Goal: Task Accomplishment & Management: Manage account settings

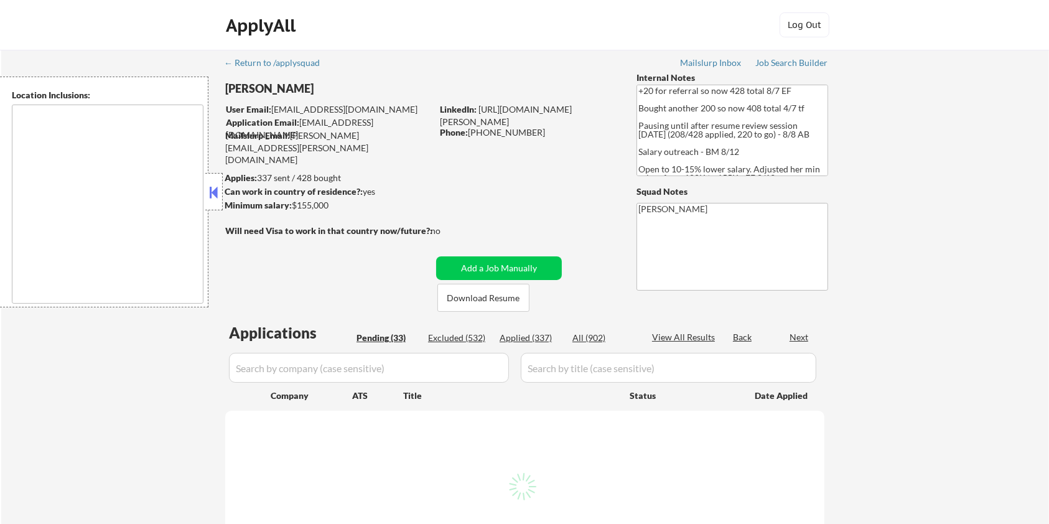
type textarea "remote"
select select ""pending""
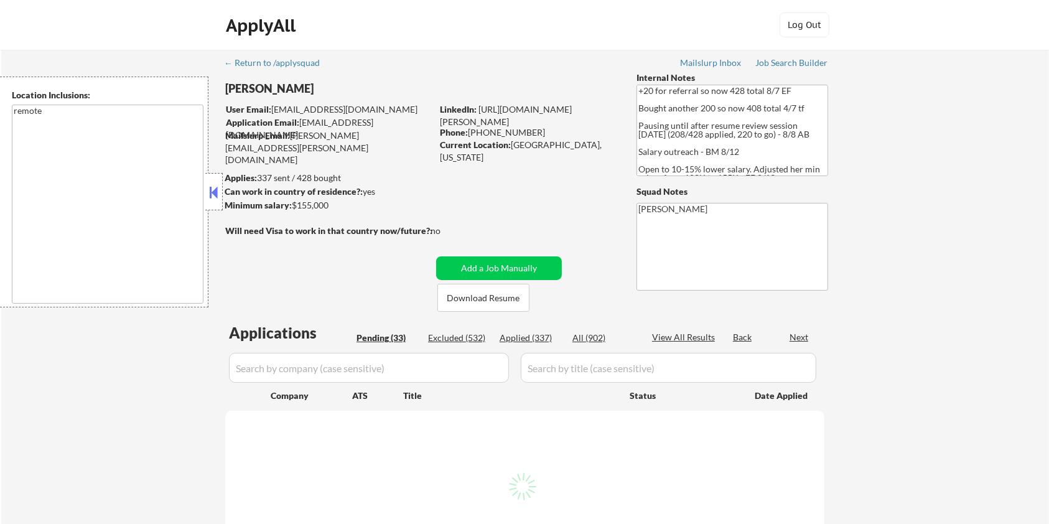
select select ""pending""
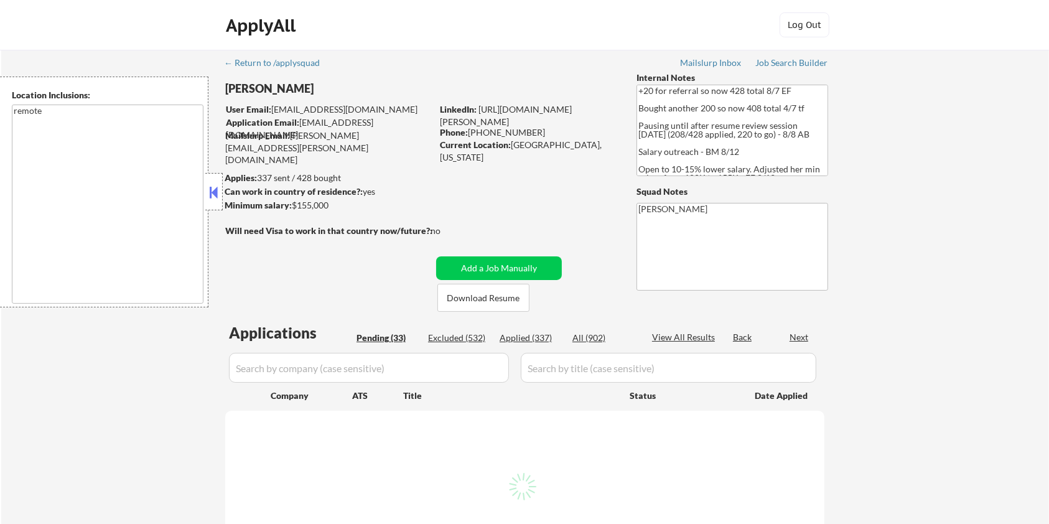
select select ""pending""
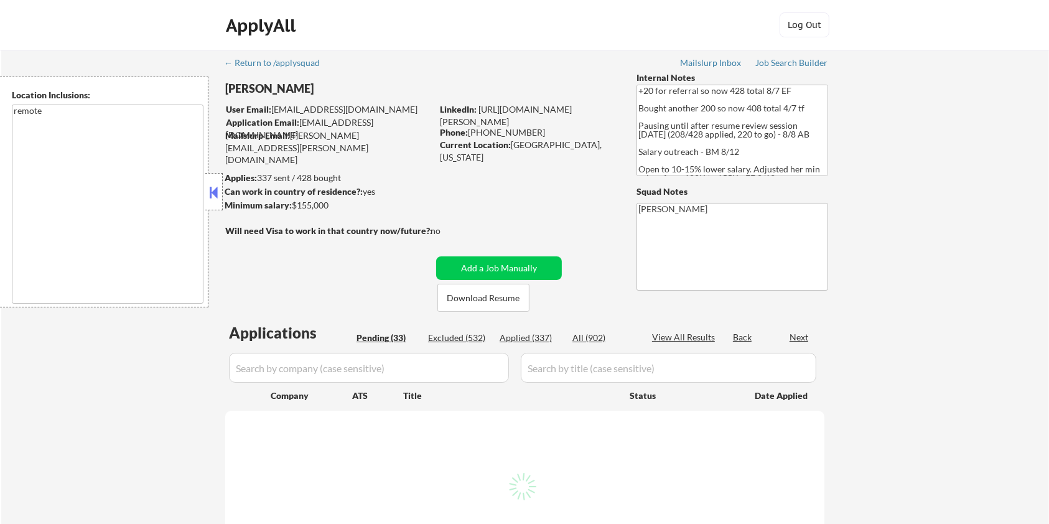
select select ""pending""
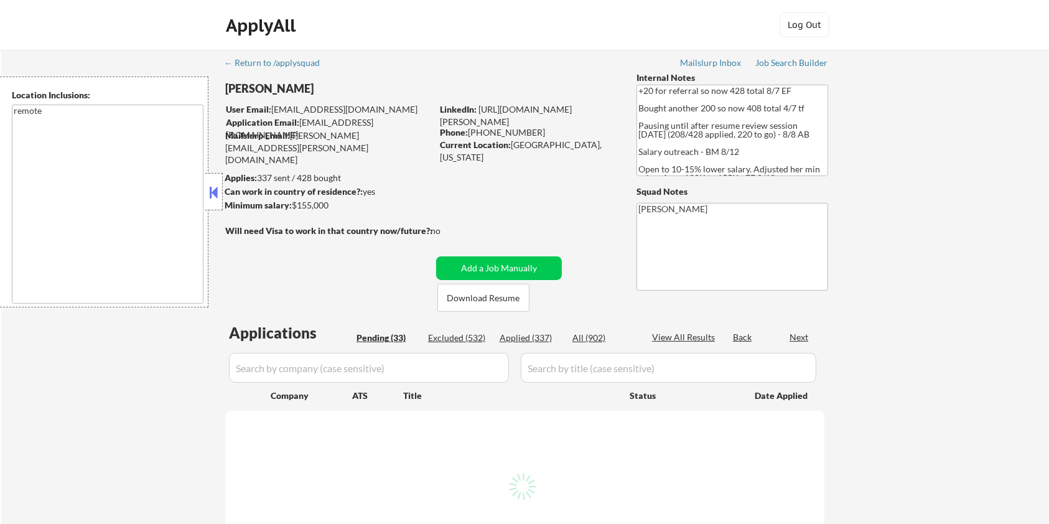
select select ""pending""
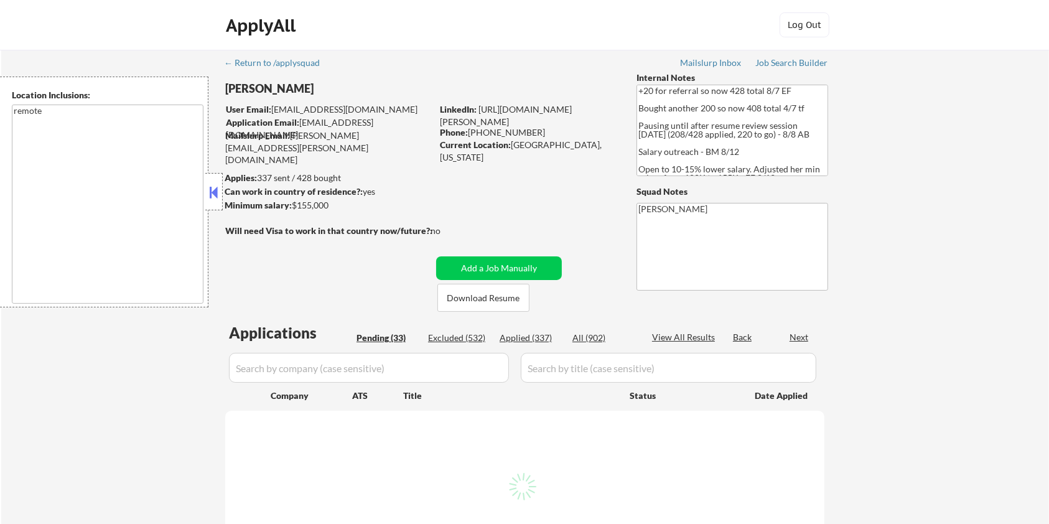
select select ""pending""
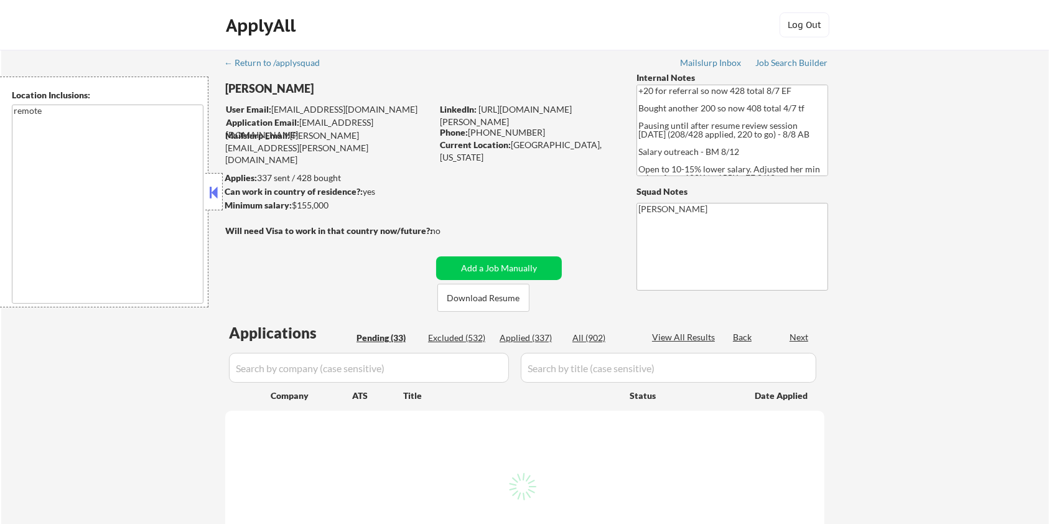
select select ""pending""
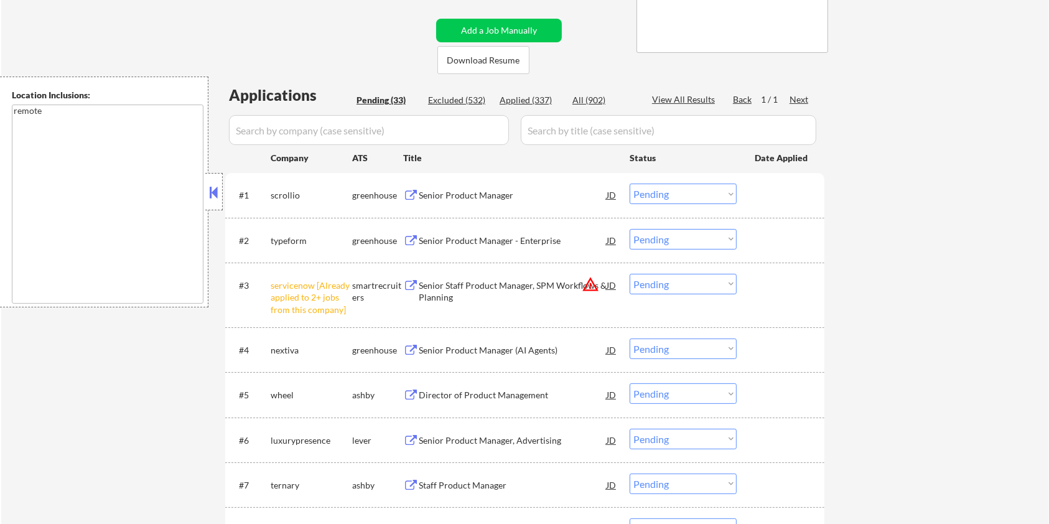
scroll to position [249, 0]
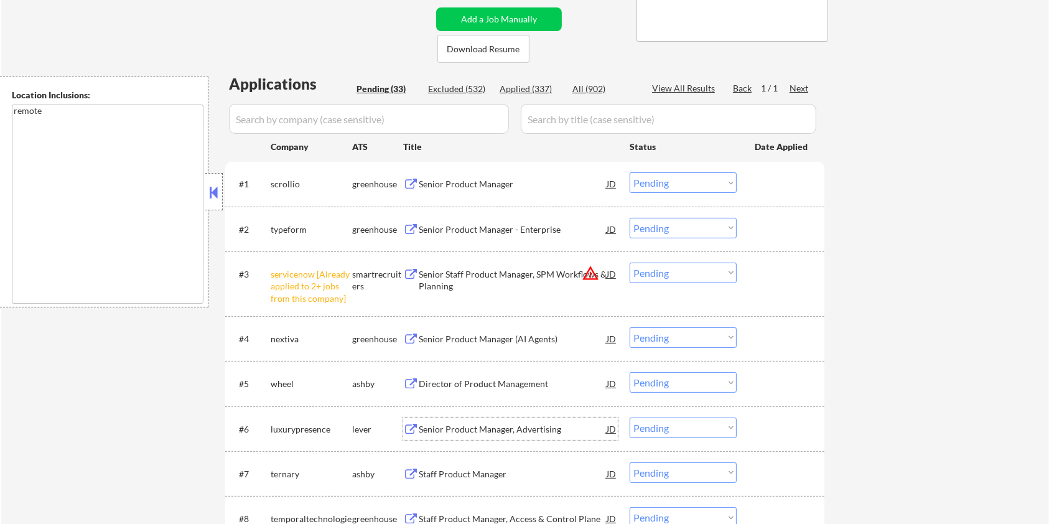
click at [442, 427] on div "Senior Product Manager, Advertising" at bounding box center [513, 429] width 188 height 12
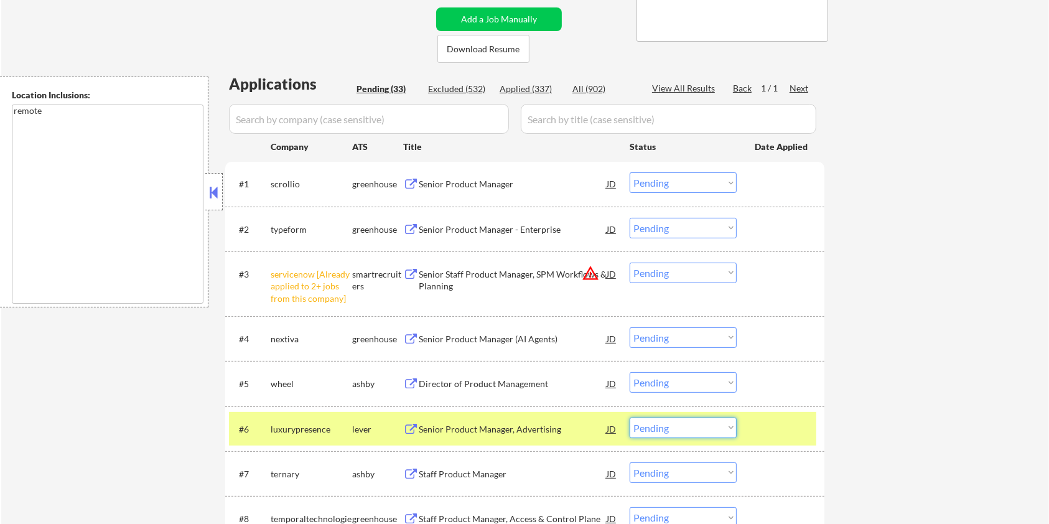
click at [671, 431] on select "Choose an option... Pending Applied Excluded (Questions) Excluded (Expired) Exc…" at bounding box center [683, 427] width 107 height 21
click at [630, 417] on select "Choose an option... Pending Applied Excluded (Questions) Excluded (Expired) Exc…" at bounding box center [683, 427] width 107 height 21
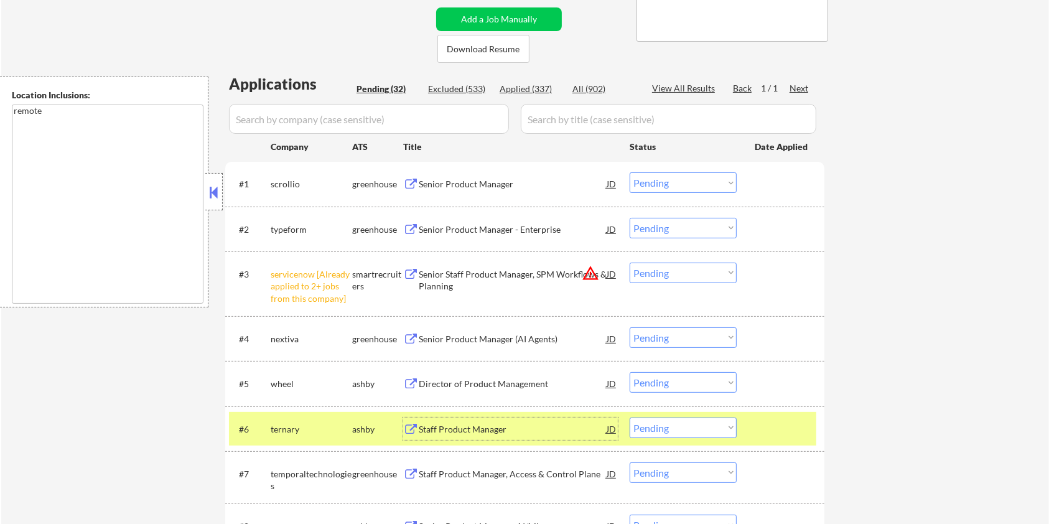
click at [428, 424] on div "Staff Product Manager" at bounding box center [513, 429] width 188 height 12
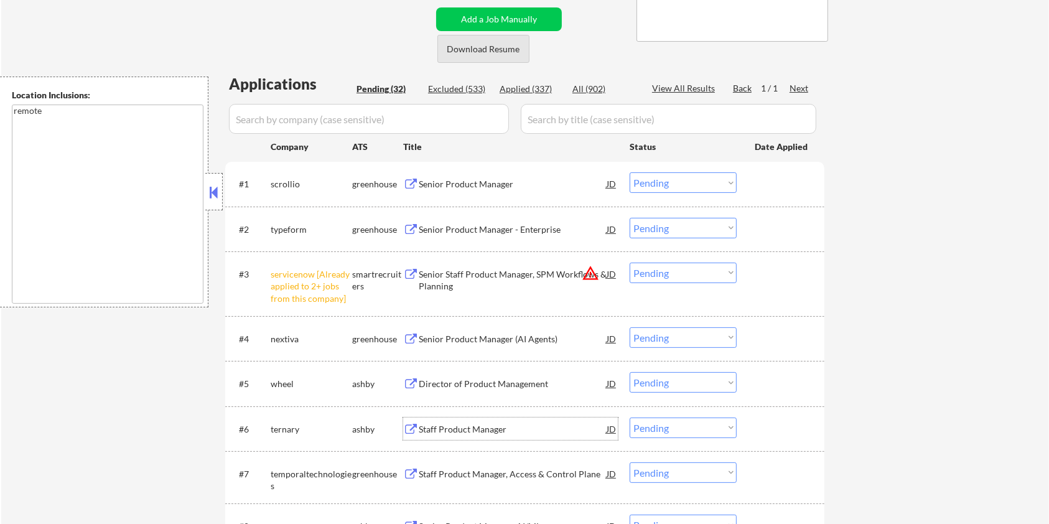
click at [468, 54] on button "Download Resume" at bounding box center [483, 49] width 92 height 28
click at [656, 429] on select "Choose an option... Pending Applied Excluded (Questions) Excluded (Expired) Exc…" at bounding box center [683, 427] width 107 height 21
click at [630, 417] on select "Choose an option... Pending Applied Excluded (Questions) Excluded (Expired) Exc…" at bounding box center [683, 427] width 107 height 21
select select ""pending""
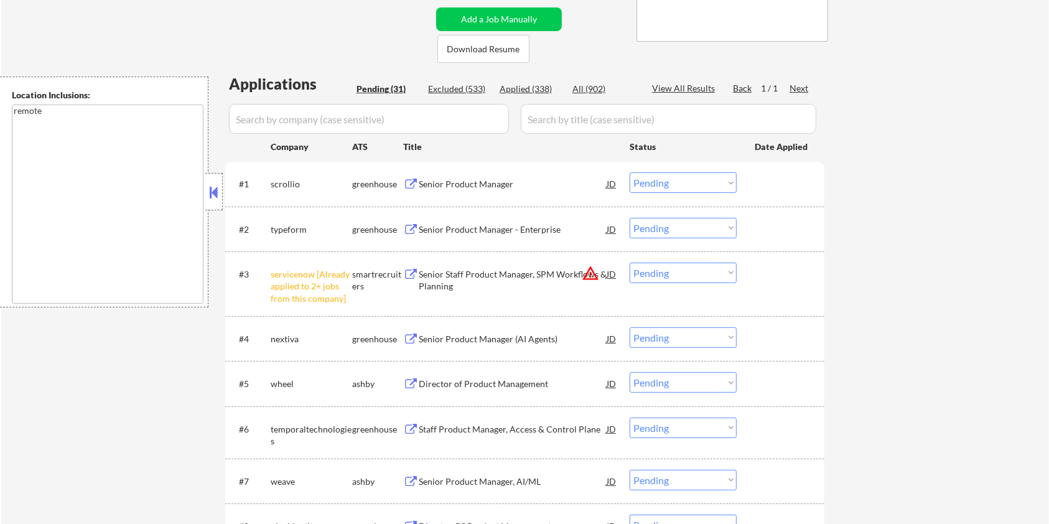
click at [450, 384] on div "Director of Product Management" at bounding box center [513, 384] width 188 height 12
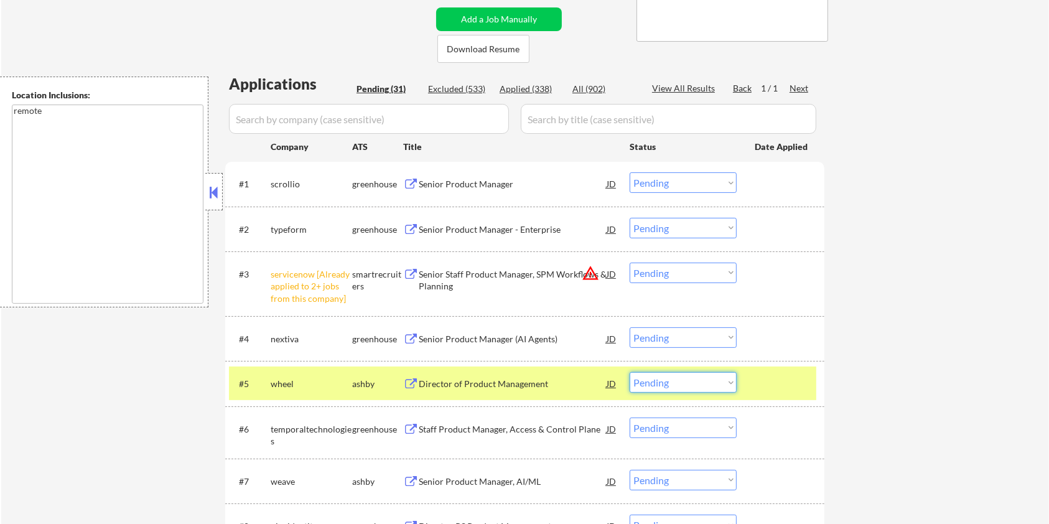
click at [663, 383] on select "Choose an option... Pending Applied Excluded (Questions) Excluded (Expired) Exc…" at bounding box center [683, 382] width 107 height 21
click at [630, 372] on select "Choose an option... Pending Applied Excluded (Questions) Excluded (Expired) Exc…" at bounding box center [683, 382] width 107 height 21
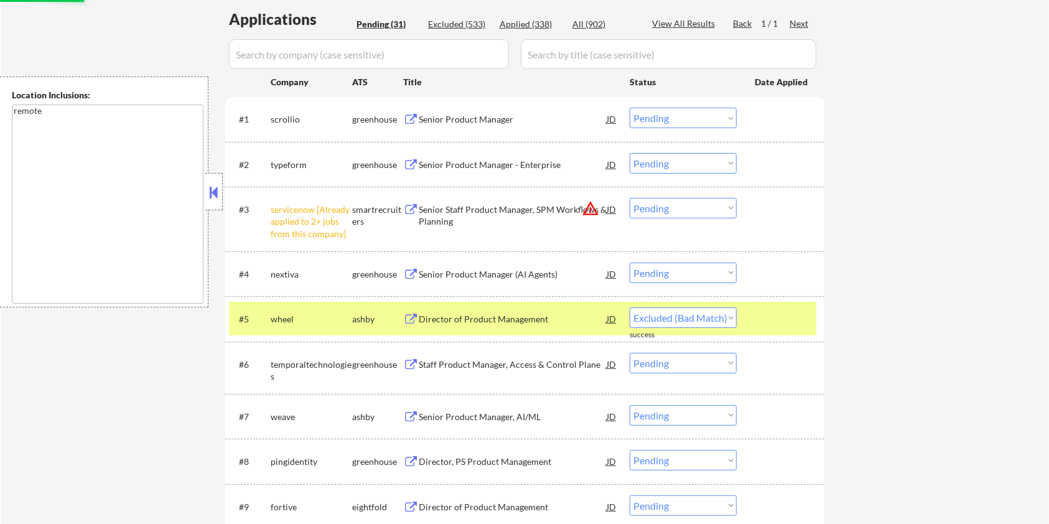
scroll to position [414, 0]
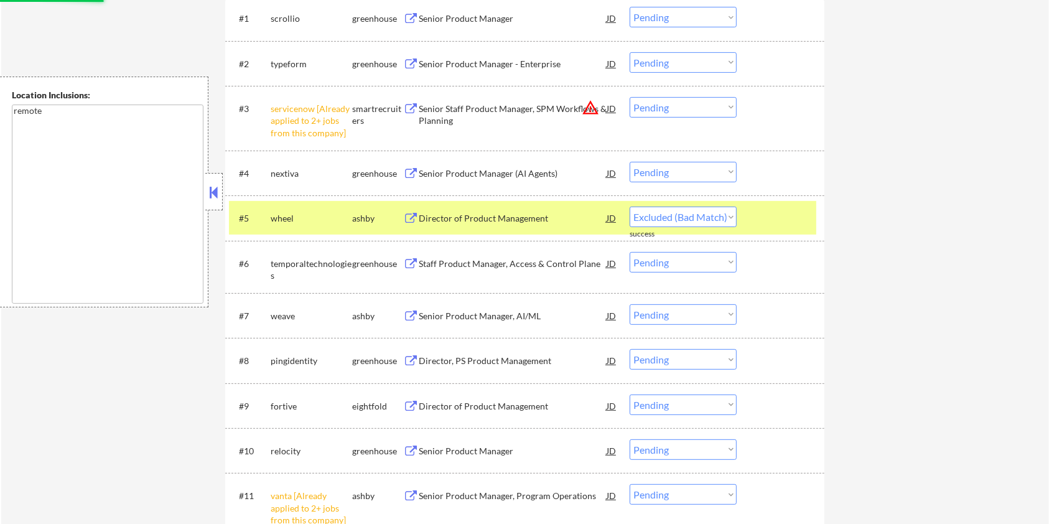
select select ""pending""
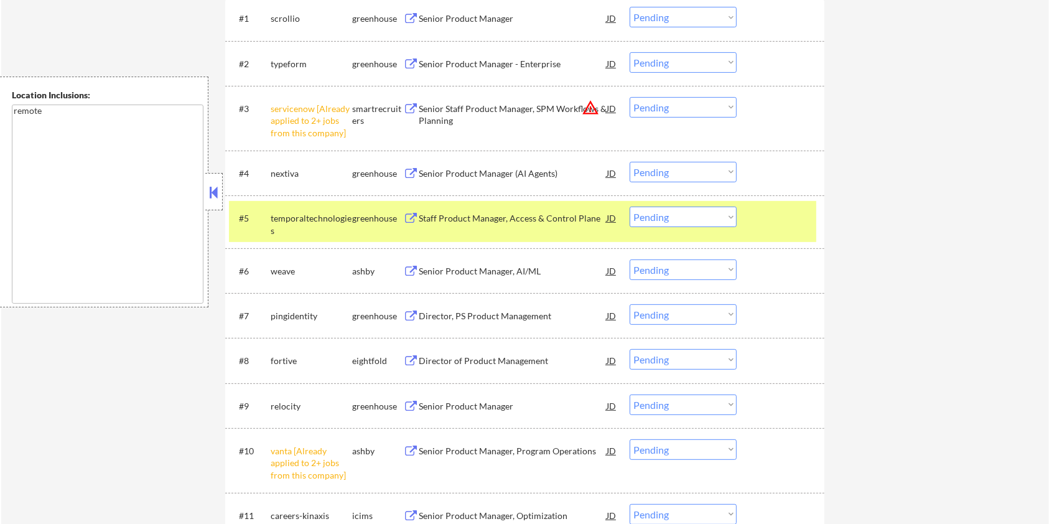
click at [463, 265] on div "Senior Product Manager, AI/ML" at bounding box center [513, 271] width 188 height 12
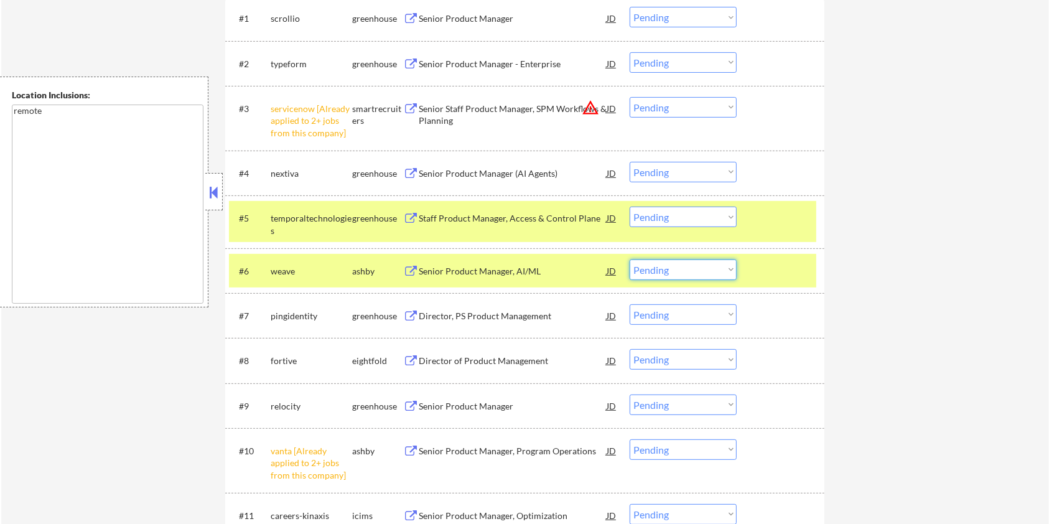
click at [673, 271] on select "Choose an option... Pending Applied Excluded (Questions) Excluded (Expired) Exc…" at bounding box center [683, 269] width 107 height 21
click at [630, 259] on select "Choose an option... Pending Applied Excluded (Questions) Excluded (Expired) Exc…" at bounding box center [683, 269] width 107 height 21
select select ""pending""
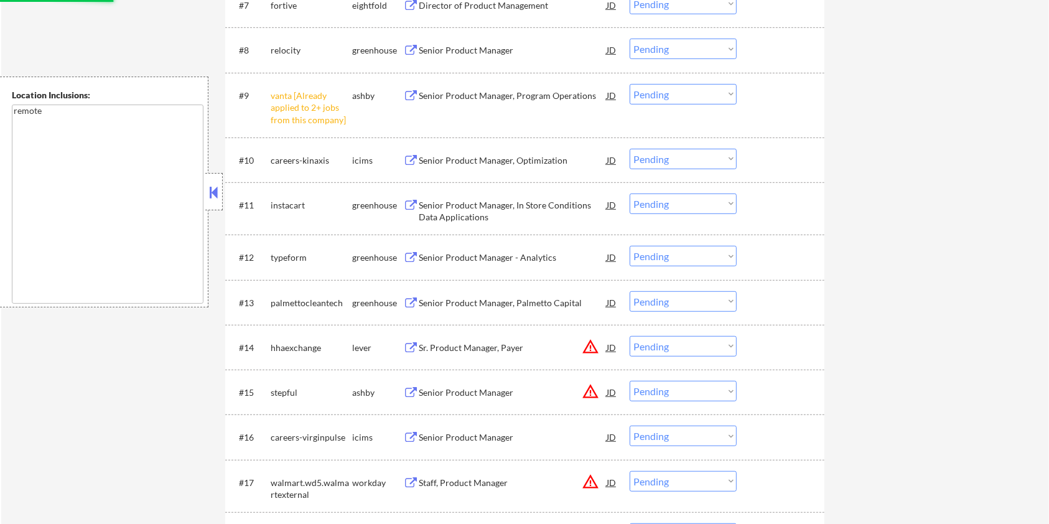
scroll to position [747, 0]
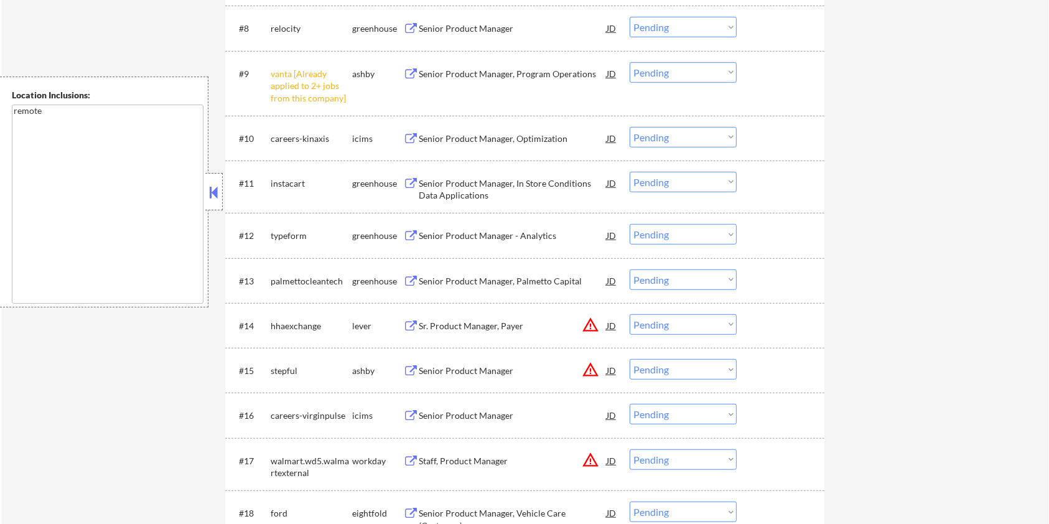
click at [463, 72] on div "Senior Product Manager, Program Operations" at bounding box center [513, 74] width 188 height 12
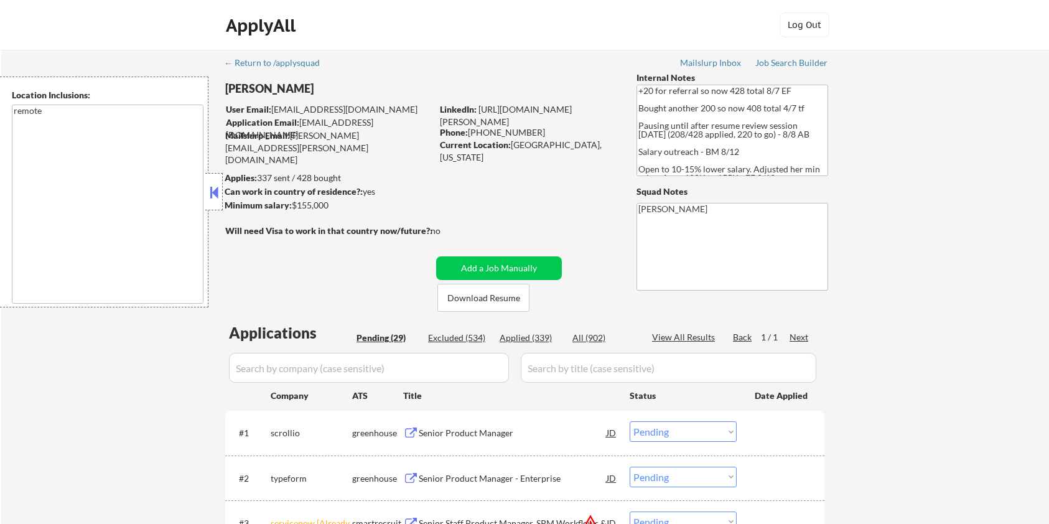
select select ""pending""
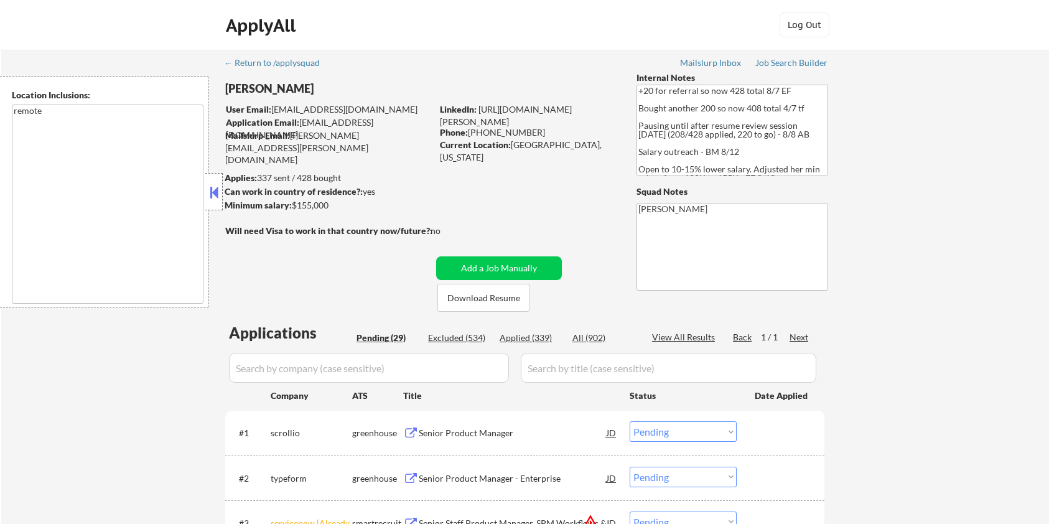
select select ""pending""
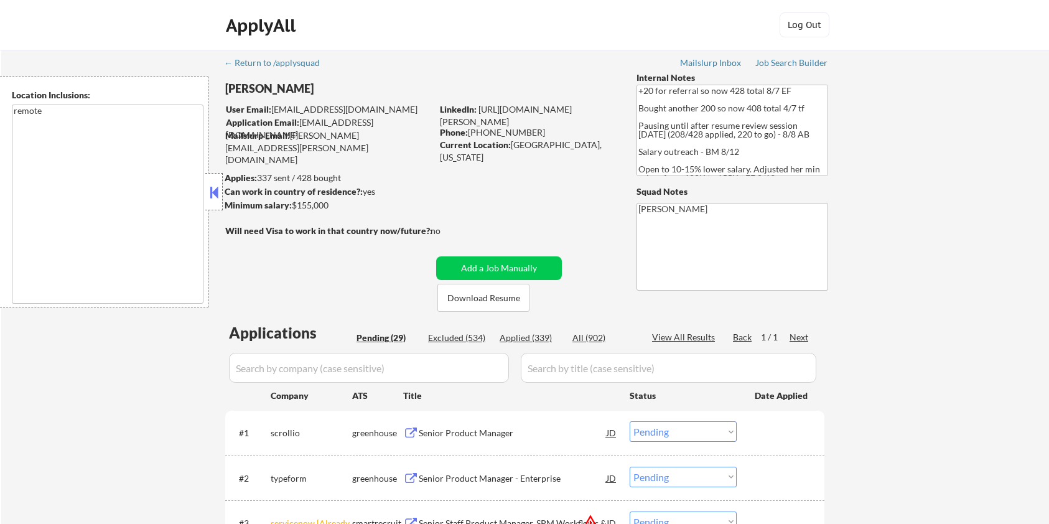
select select ""pending""
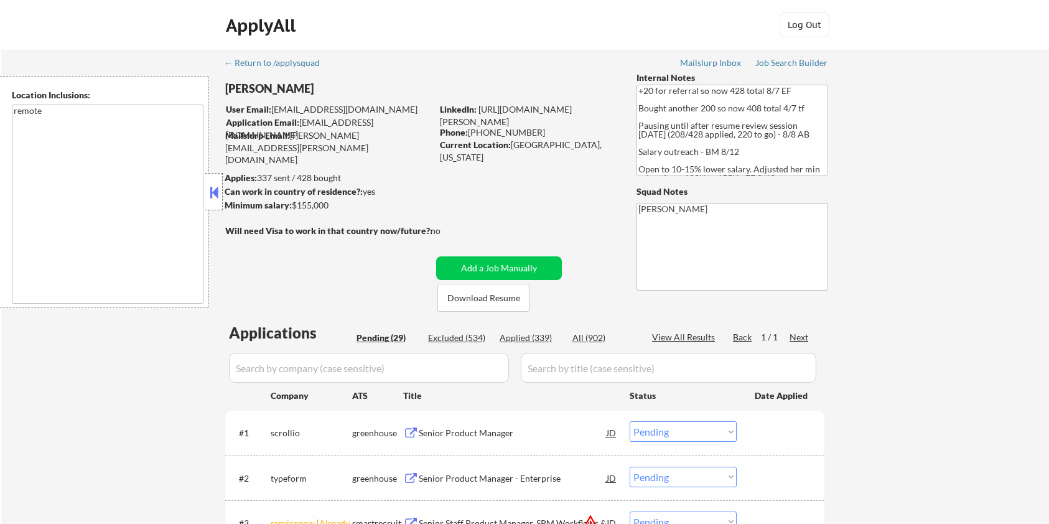
select select ""pending""
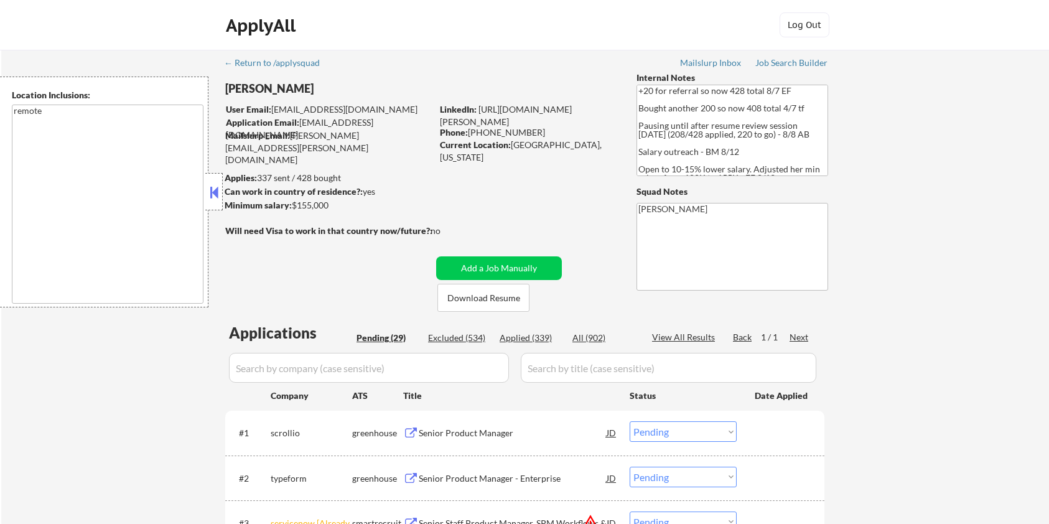
select select ""pending""
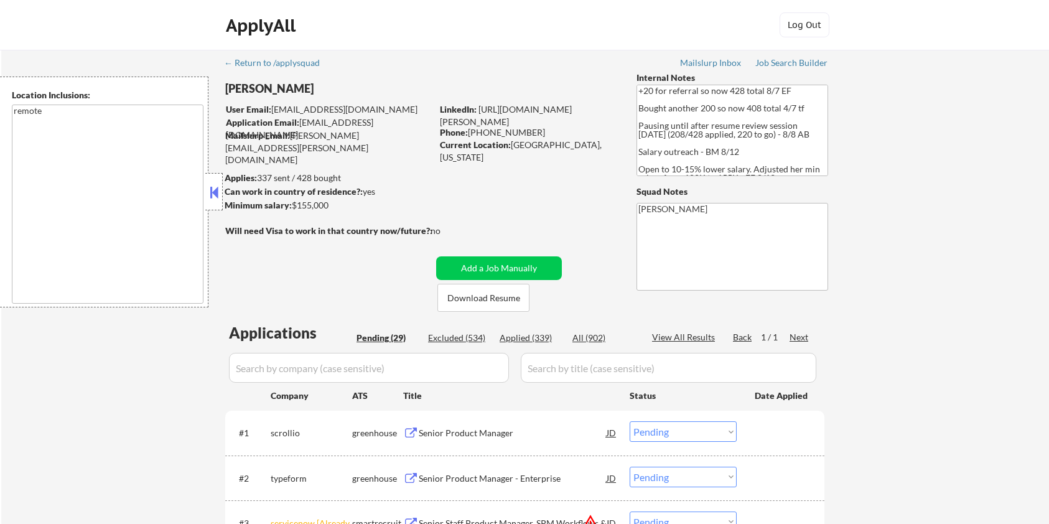
select select ""pending""
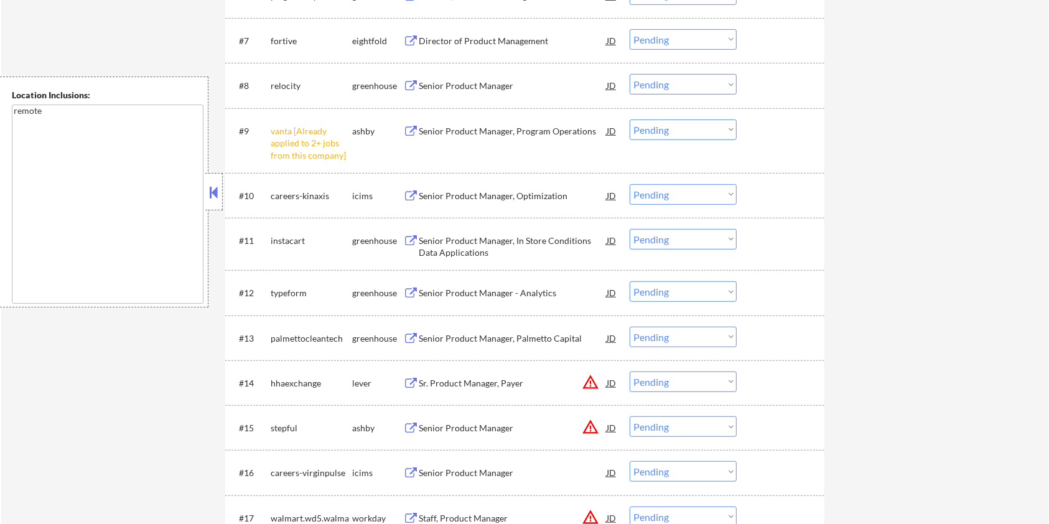
scroll to position [663, 0]
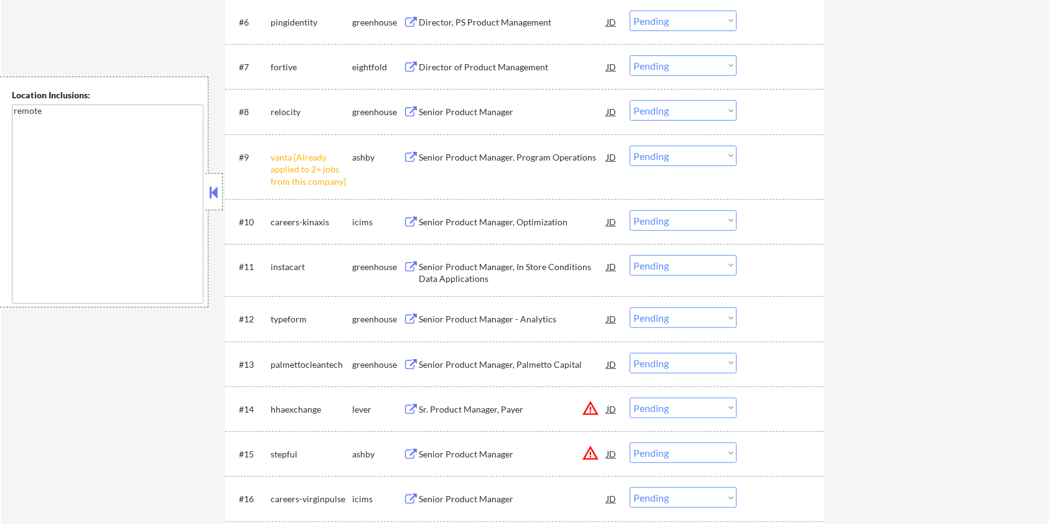
click at [675, 153] on select "Choose an option... Pending Applied Excluded (Questions) Excluded (Expired) Exc…" at bounding box center [683, 156] width 107 height 21
click at [630, 146] on select "Choose an option... Pending Applied Excluded (Questions) Excluded (Expired) Exc…" at bounding box center [683, 156] width 107 height 21
select select ""pending""
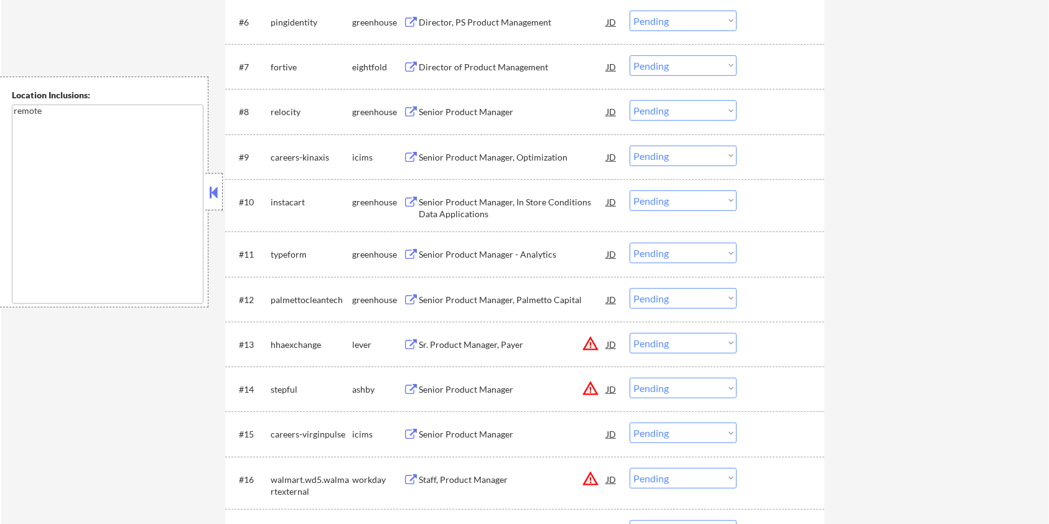
click at [445, 386] on div "Senior Product Manager" at bounding box center [513, 389] width 188 height 12
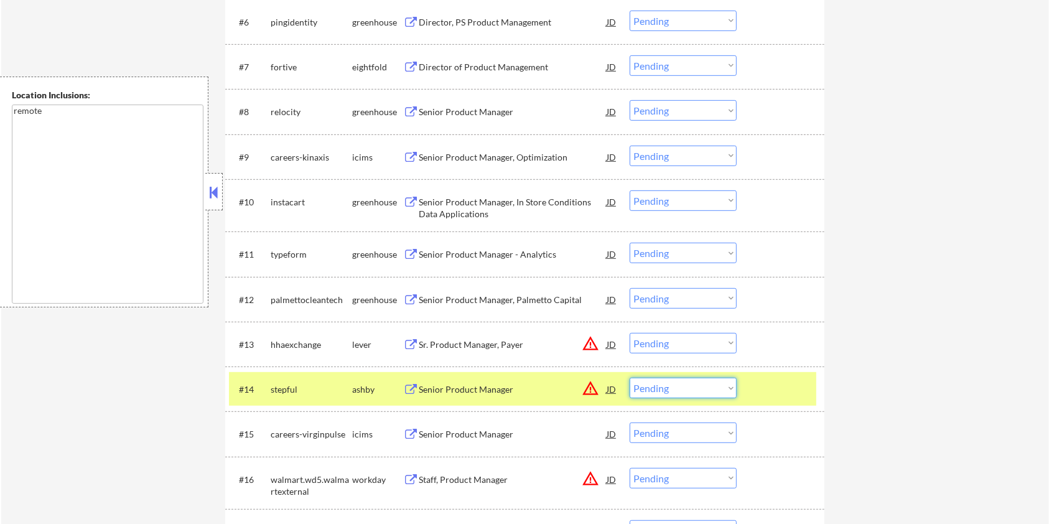
click at [669, 394] on select "Choose an option... Pending Applied Excluded (Questions) Excluded (Expired) Exc…" at bounding box center [683, 388] width 107 height 21
click at [630, 378] on select "Choose an option... Pending Applied Excluded (Questions) Excluded (Expired) Exc…" at bounding box center [683, 388] width 107 height 21
select select ""pending""
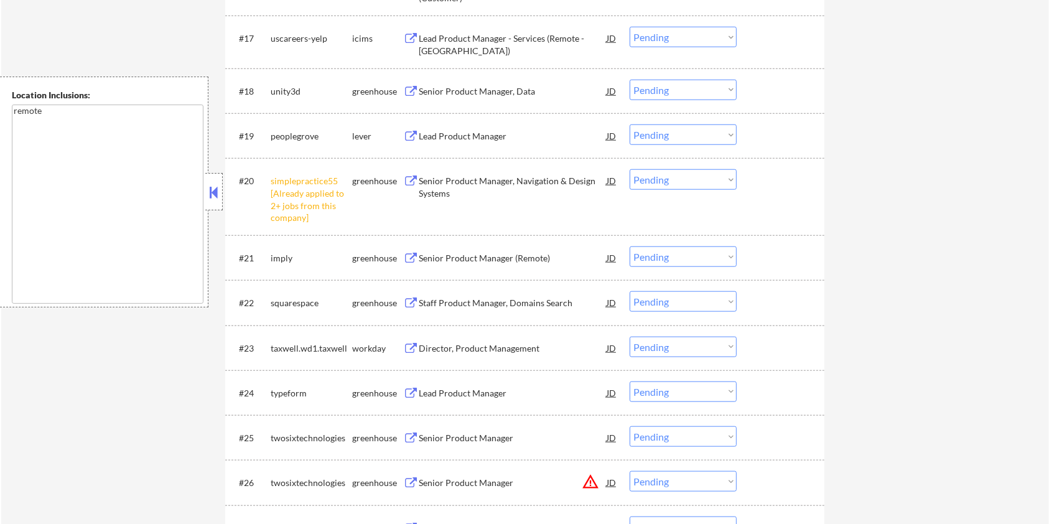
scroll to position [1161, 0]
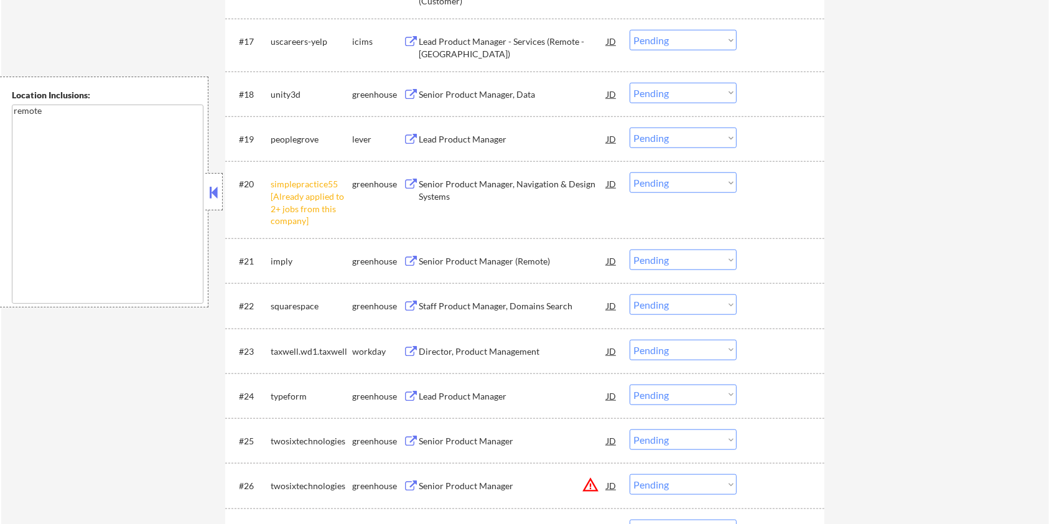
click at [452, 137] on div "Lead Product Manager" at bounding box center [513, 139] width 188 height 12
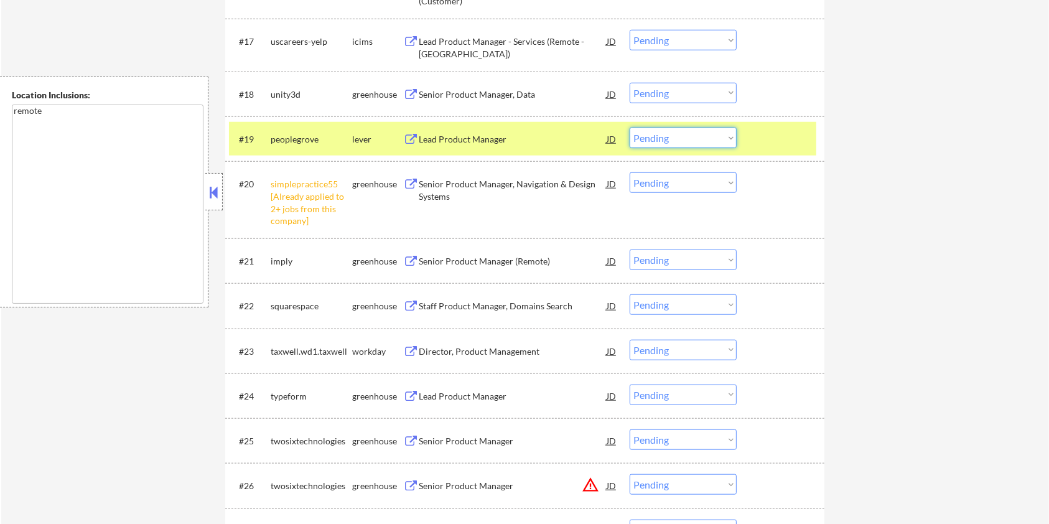
click at [698, 140] on select "Choose an option... Pending Applied Excluded (Questions) Excluded (Expired) Exc…" at bounding box center [683, 138] width 107 height 21
click at [630, 128] on select "Choose an option... Pending Applied Excluded (Questions) Excluded (Expired) Exc…" at bounding box center [683, 138] width 107 height 21
select select ""pending""
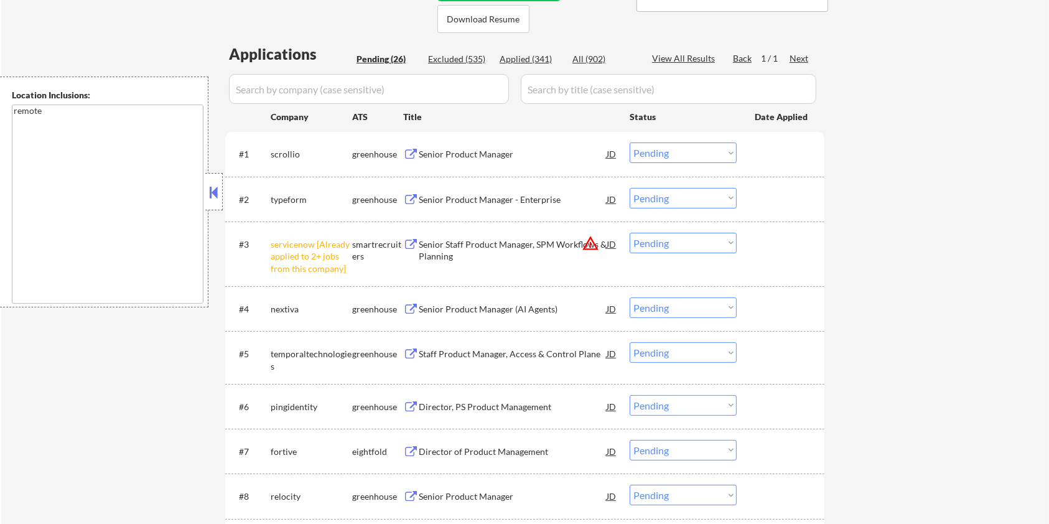
scroll to position [249, 0]
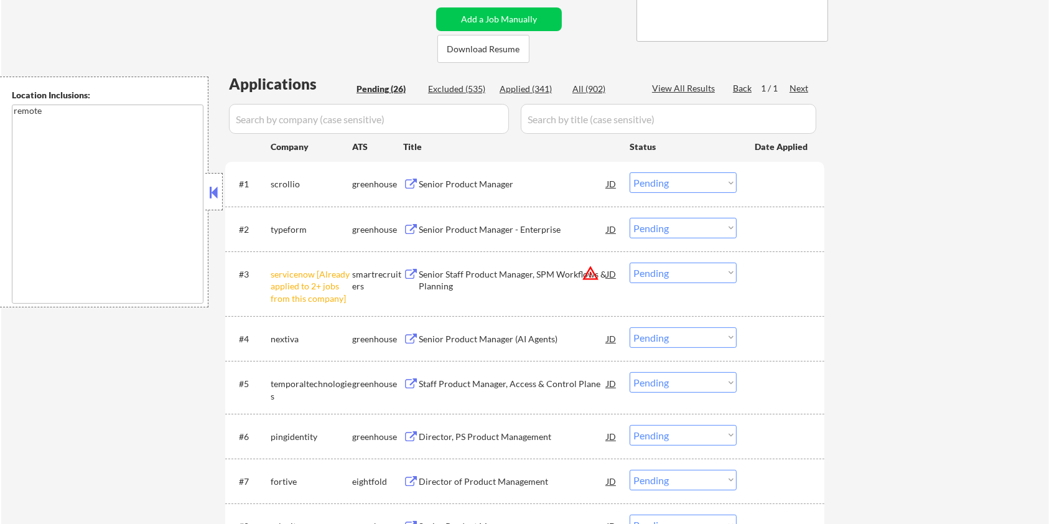
click at [473, 181] on div "Senior Product Manager" at bounding box center [513, 184] width 188 height 12
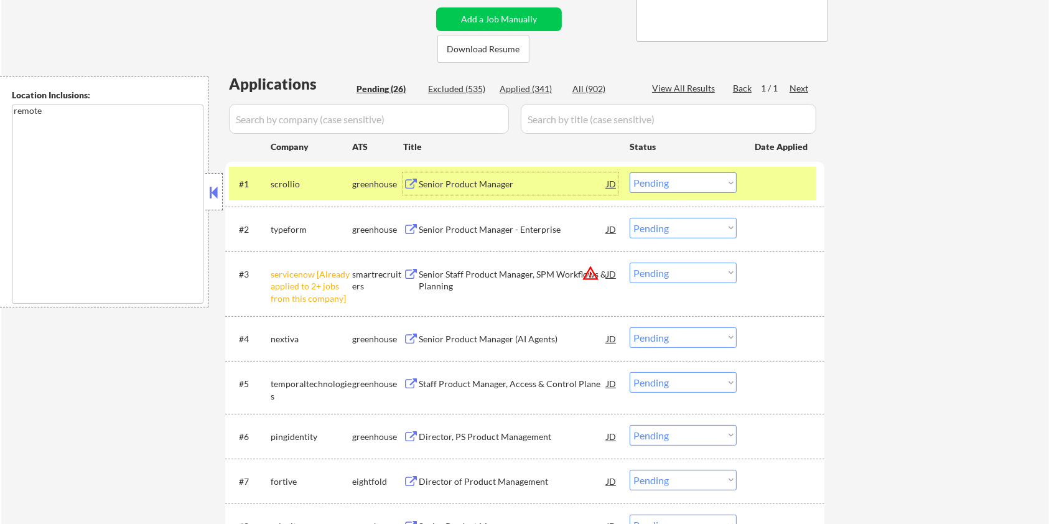
click at [687, 180] on select "Choose an option... Pending Applied Excluded (Questions) Excluded (Expired) Exc…" at bounding box center [683, 182] width 107 height 21
click at [630, 172] on select "Choose an option... Pending Applied Excluded (Questions) Excluded (Expired) Exc…" at bounding box center [683, 182] width 107 height 21
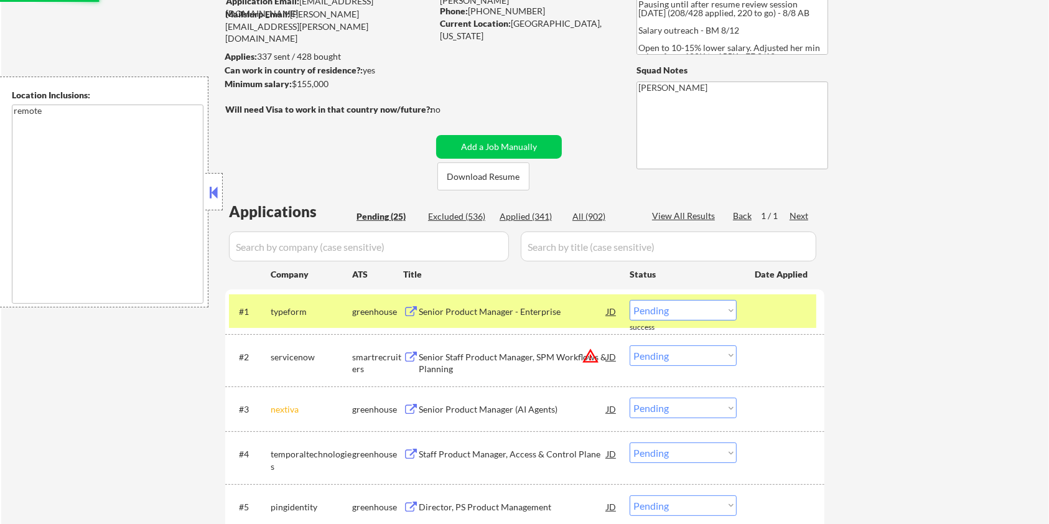
scroll to position [83, 0]
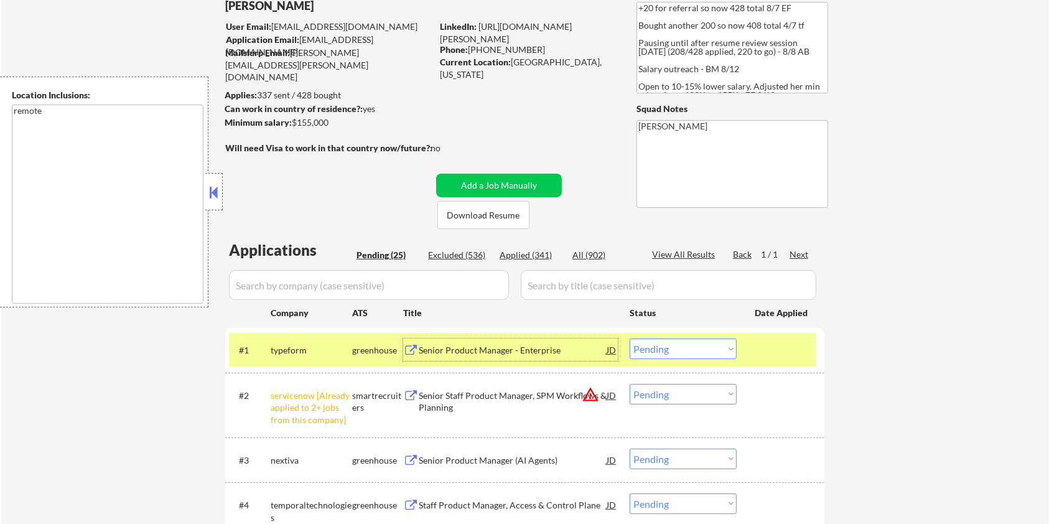
click at [455, 345] on div "Senior Product Manager - Enterprise" at bounding box center [513, 350] width 188 height 12
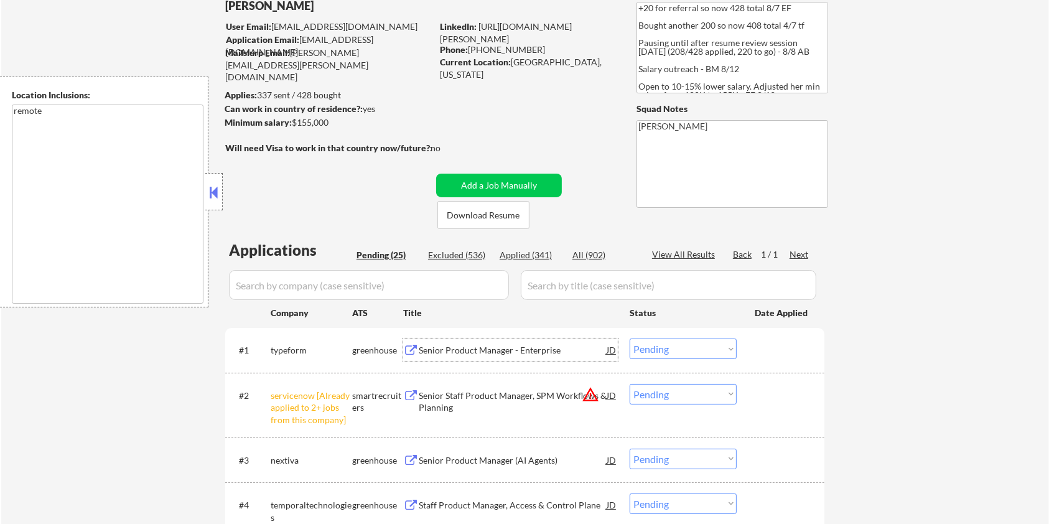
scroll to position [0, 0]
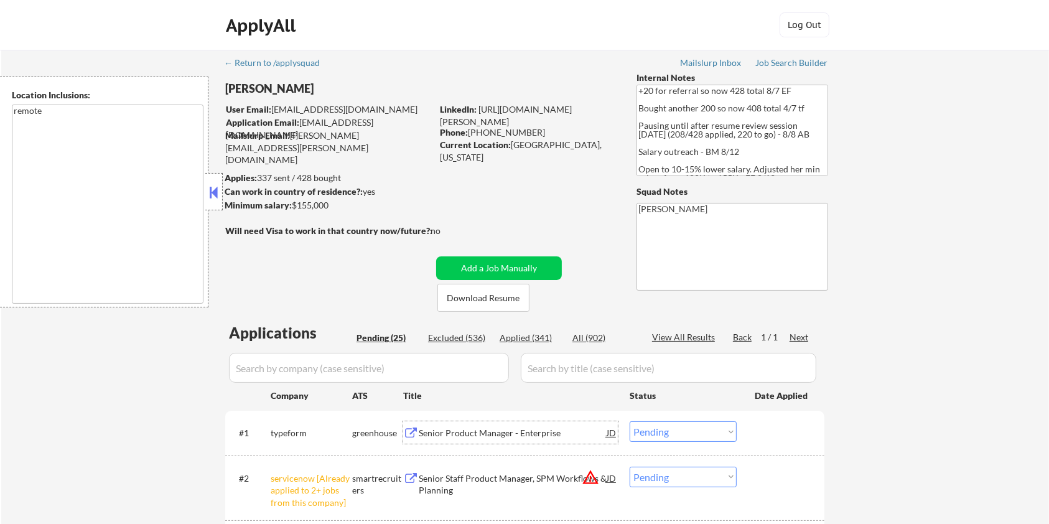
click at [666, 432] on select "Choose an option... Pending Applied Excluded (Questions) Excluded (Expired) Exc…" at bounding box center [683, 431] width 107 height 21
click at [630, 421] on select "Choose an option... Pending Applied Excluded (Questions) Excluded (Expired) Exc…" at bounding box center [683, 431] width 107 height 21
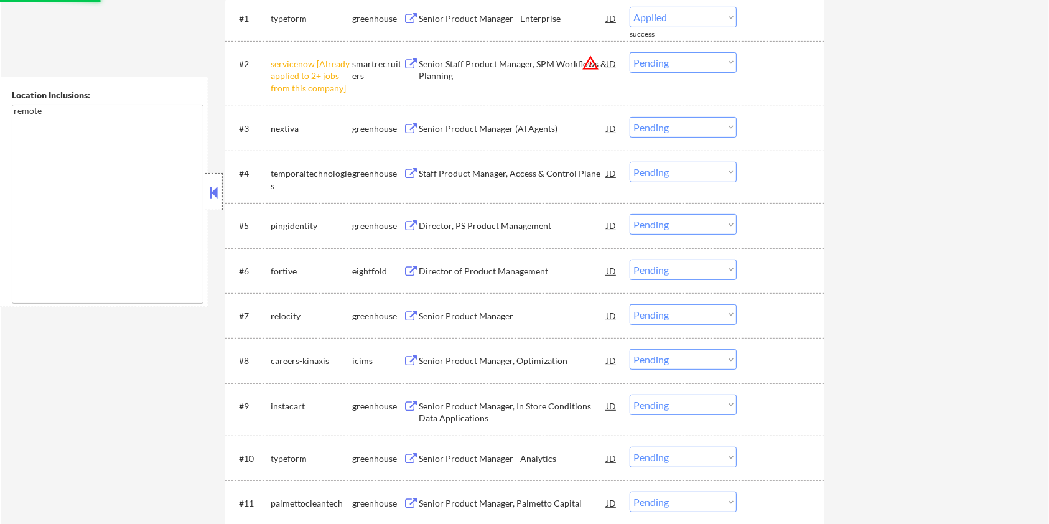
select select ""pending""
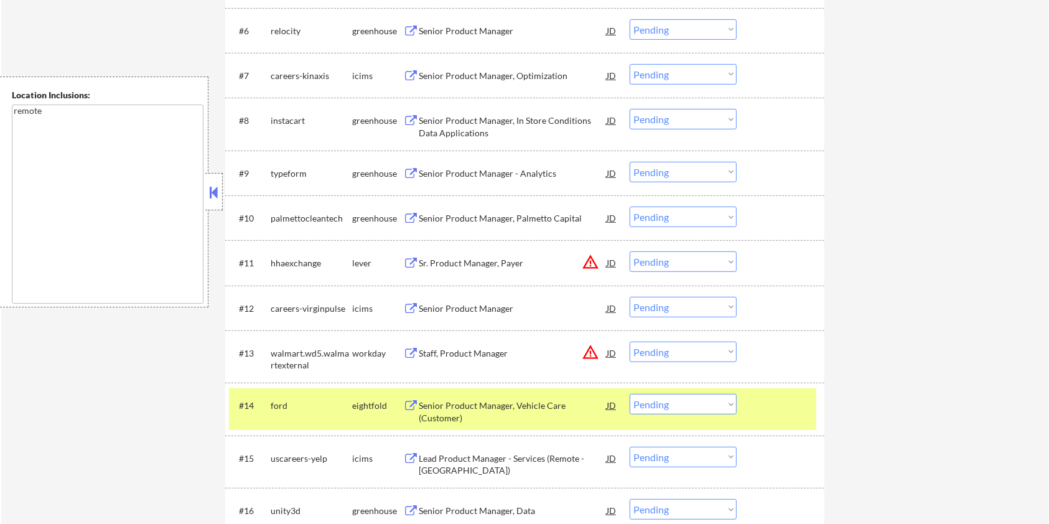
scroll to position [663, 0]
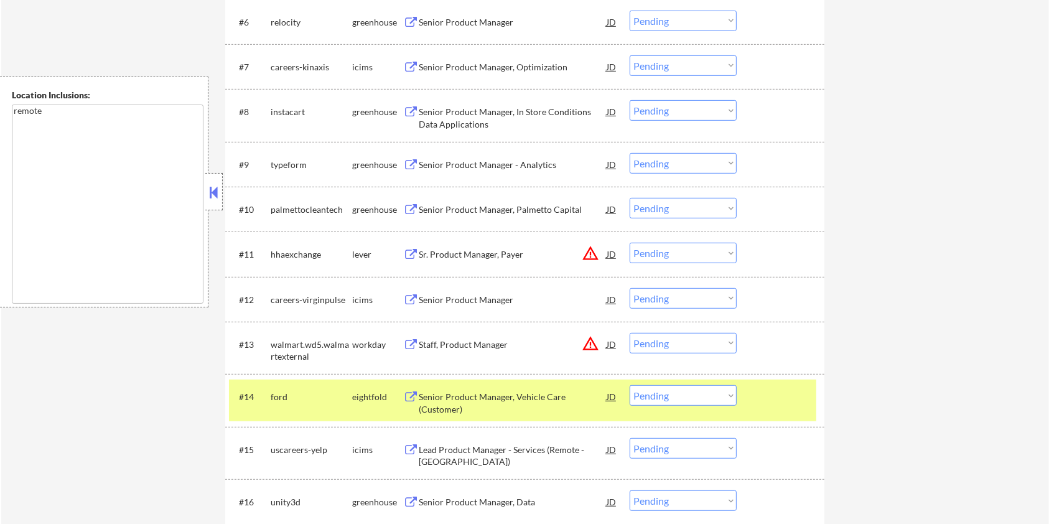
click at [445, 254] on div "Sr. Product Manager, Payer" at bounding box center [513, 254] width 188 height 12
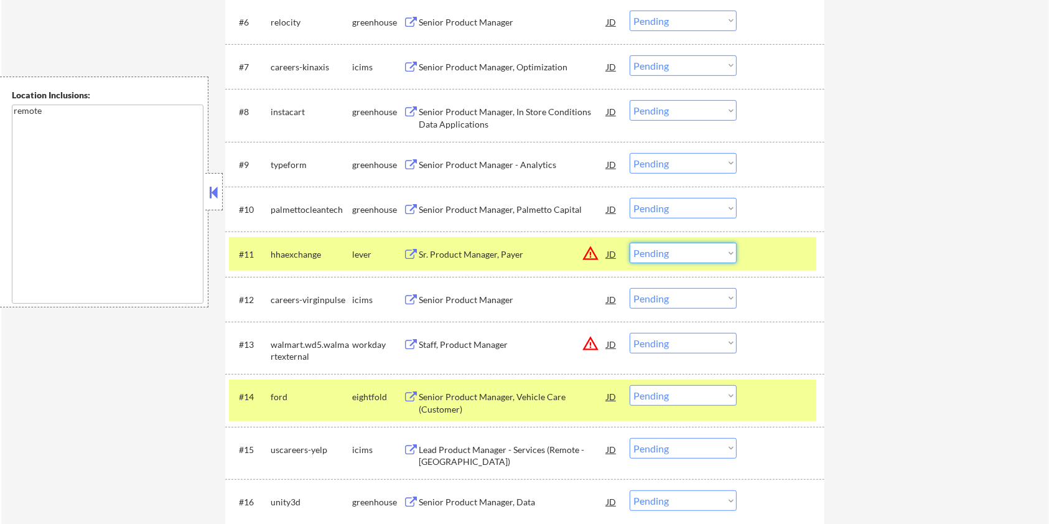
click at [666, 249] on select "Choose an option... Pending Applied Excluded (Questions) Excluded (Expired) Exc…" at bounding box center [683, 253] width 107 height 21
click at [630, 243] on select "Choose an option... Pending Applied Excluded (Questions) Excluded (Expired) Exc…" at bounding box center [683, 253] width 107 height 21
select select ""pending""
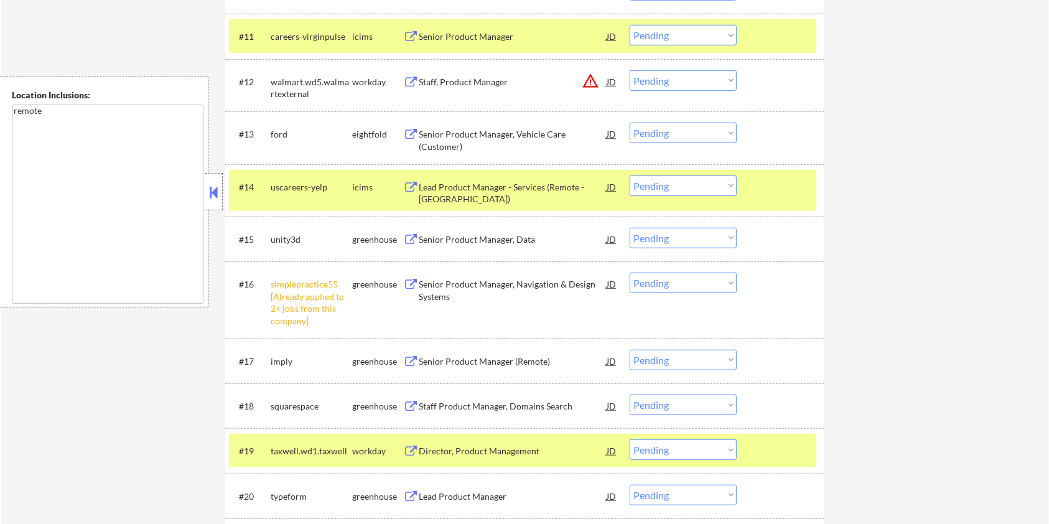
scroll to position [912, 0]
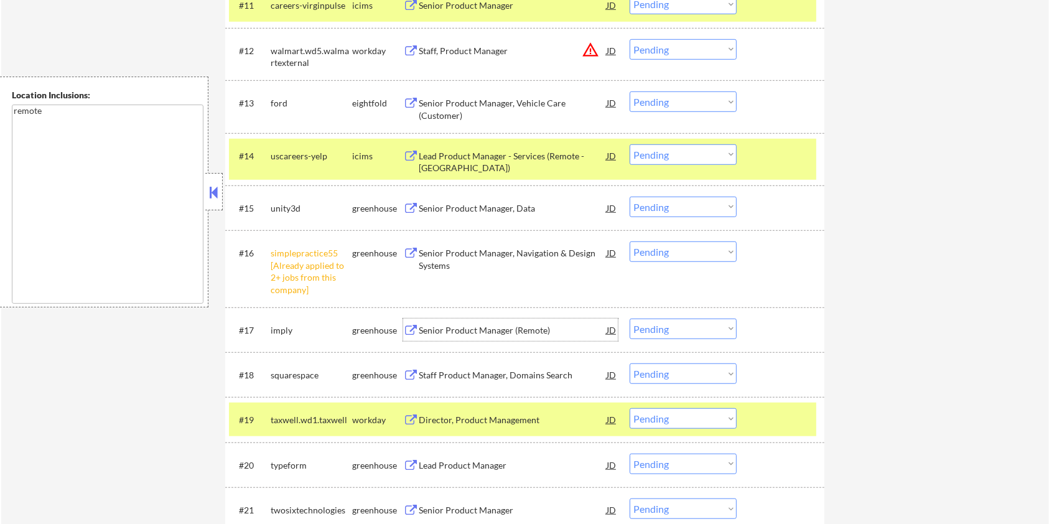
click at [511, 330] on div "Senior Product Manager (Remote)" at bounding box center [513, 330] width 188 height 12
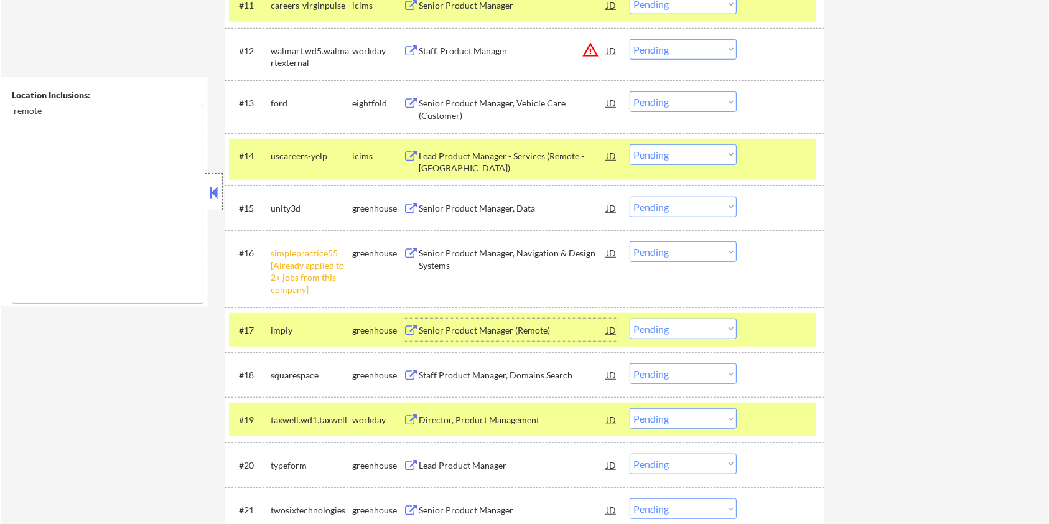
click at [706, 330] on select "Choose an option... Pending Applied Excluded (Questions) Excluded (Expired) Exc…" at bounding box center [683, 329] width 107 height 21
click at [630, 319] on select "Choose an option... Pending Applied Excluded (Questions) Excluded (Expired) Exc…" at bounding box center [683, 329] width 107 height 21
click at [500, 325] on div "Staff Product Manager, Domains Search" at bounding box center [513, 330] width 188 height 12
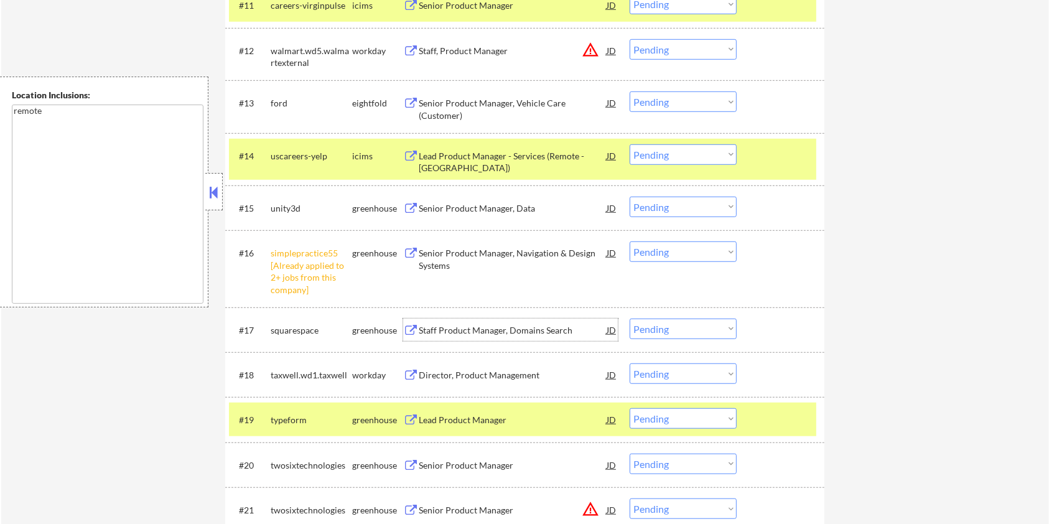
click at [679, 327] on select "Choose an option... Pending Applied Excluded (Questions) Excluded (Expired) Exc…" at bounding box center [683, 329] width 107 height 21
click at [630, 319] on select "Choose an option... Pending Applied Excluded (Questions) Excluded (Expired) Exc…" at bounding box center [683, 329] width 107 height 21
select select ""pending""
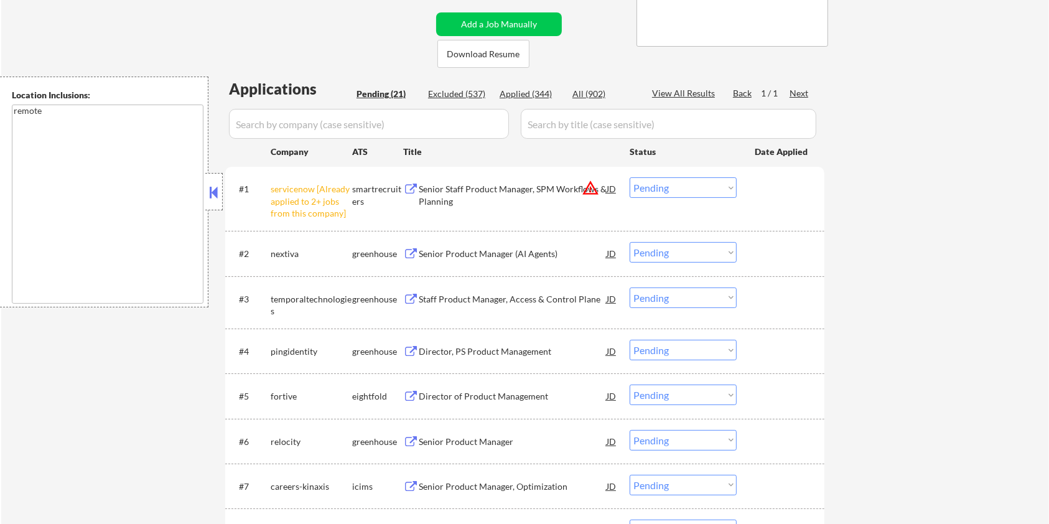
scroll to position [249, 0]
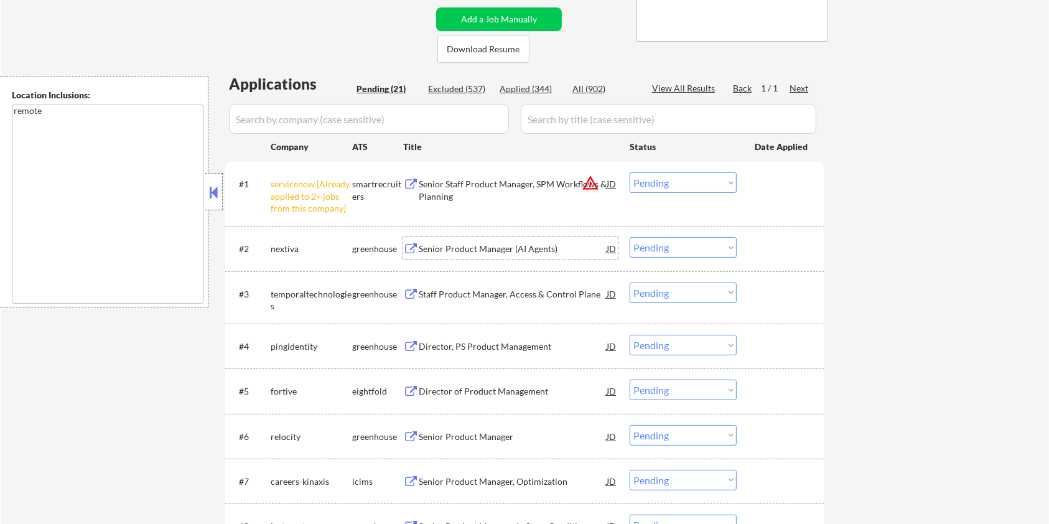
click at [448, 247] on div "Senior Product Manager (AI Agents)" at bounding box center [513, 249] width 188 height 12
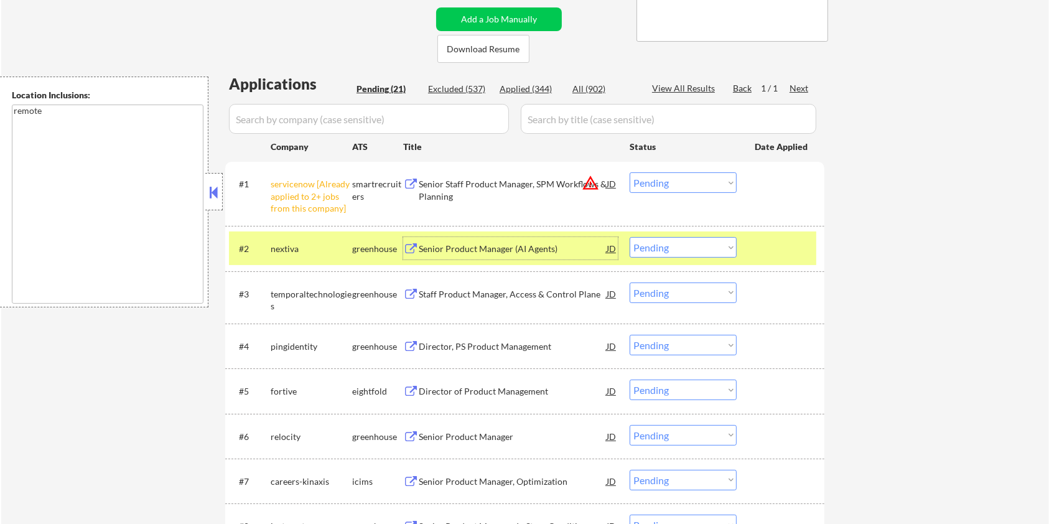
click at [686, 251] on select "Choose an option... Pending Applied Excluded (Questions) Excluded (Expired) Exc…" at bounding box center [683, 247] width 107 height 21
click at [630, 237] on select "Choose an option... Pending Applied Excluded (Questions) Excluded (Expired) Exc…" at bounding box center [683, 247] width 107 height 21
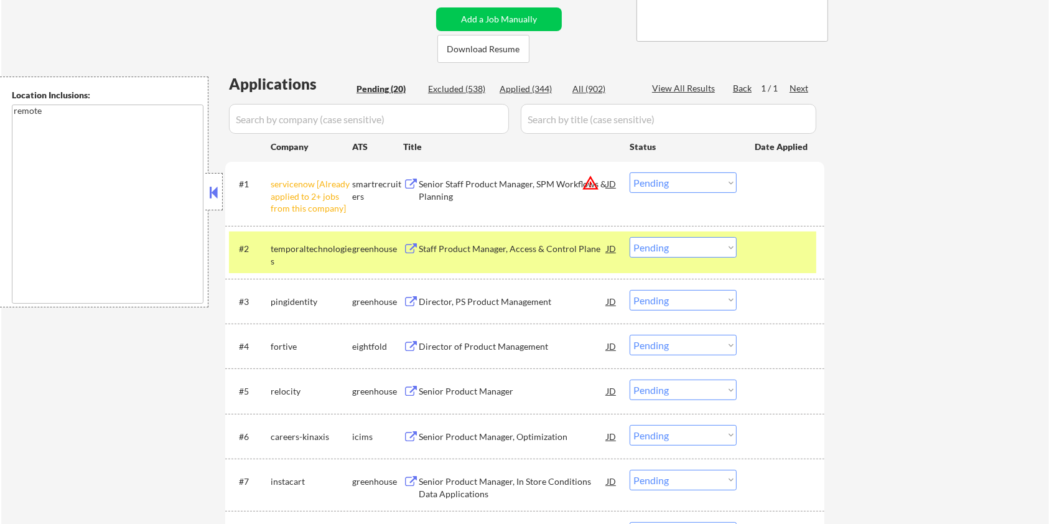
click at [439, 248] on div "Staff Product Manager, Access & Control Plane" at bounding box center [513, 249] width 188 height 12
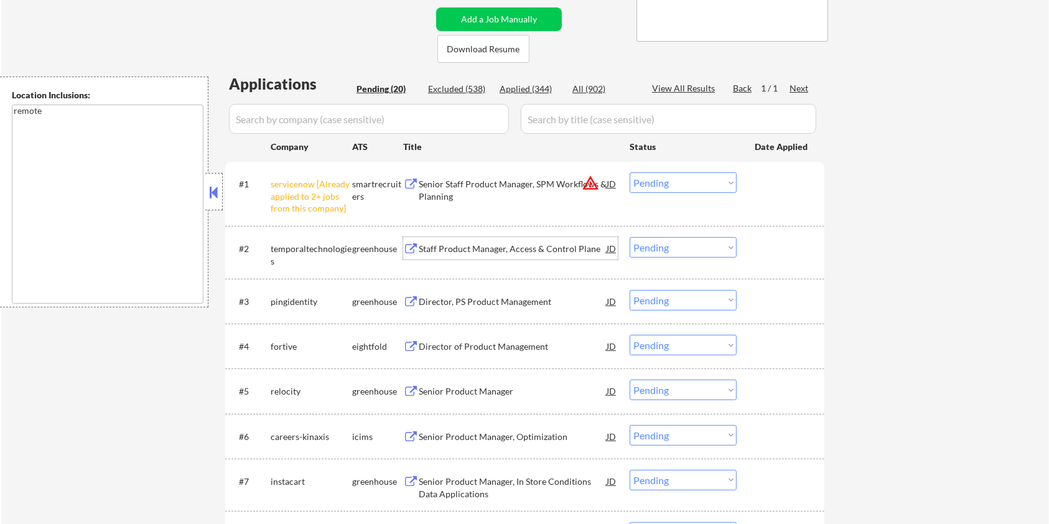
click at [679, 248] on select "Choose an option... Pending Applied Excluded (Questions) Excluded (Expired) Exc…" at bounding box center [683, 247] width 107 height 21
click at [630, 237] on select "Choose an option... Pending Applied Excluded (Questions) Excluded (Expired) Exc…" at bounding box center [683, 247] width 107 height 21
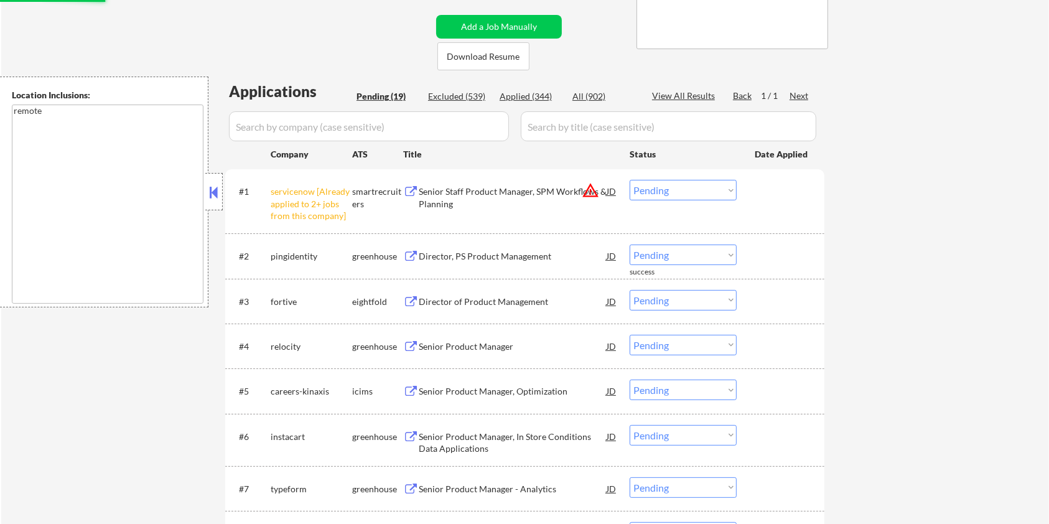
scroll to position [332, 0]
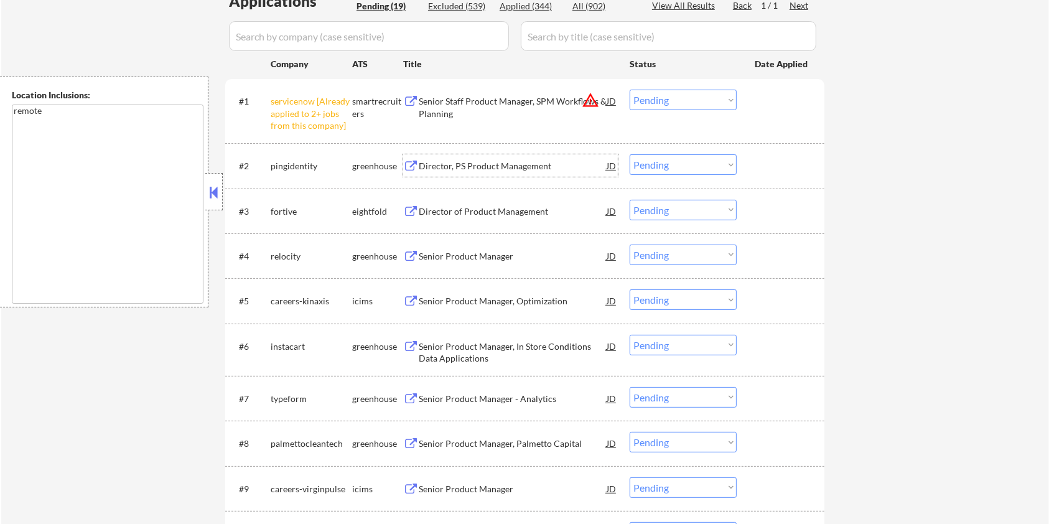
click at [434, 162] on div "Director, PS Product Management" at bounding box center [513, 166] width 188 height 12
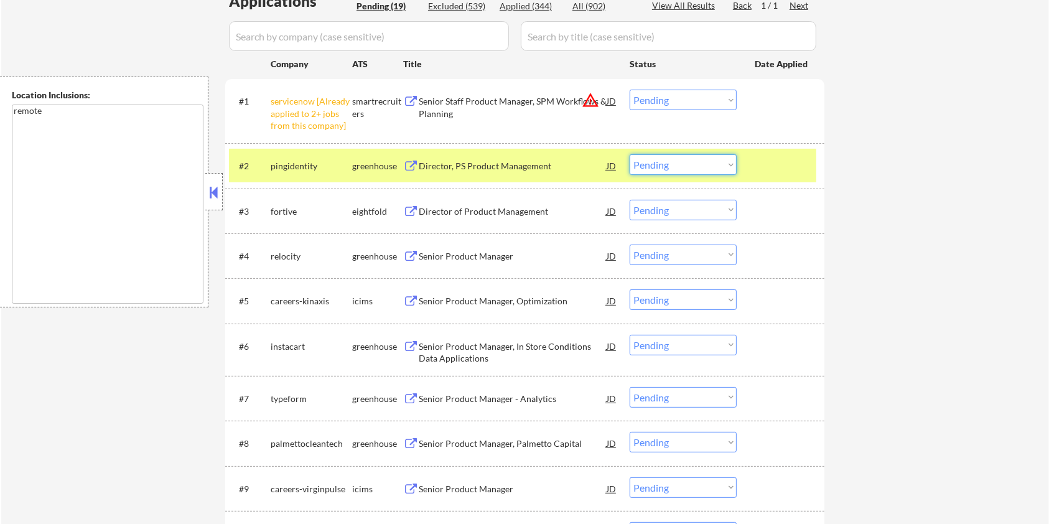
click at [669, 167] on select "Choose an option... Pending Applied Excluded (Questions) Excluded (Expired) Exc…" at bounding box center [683, 164] width 107 height 21
click at [630, 154] on select "Choose an option... Pending Applied Excluded (Questions) Excluded (Expired) Exc…" at bounding box center [683, 164] width 107 height 21
select select ""pending""
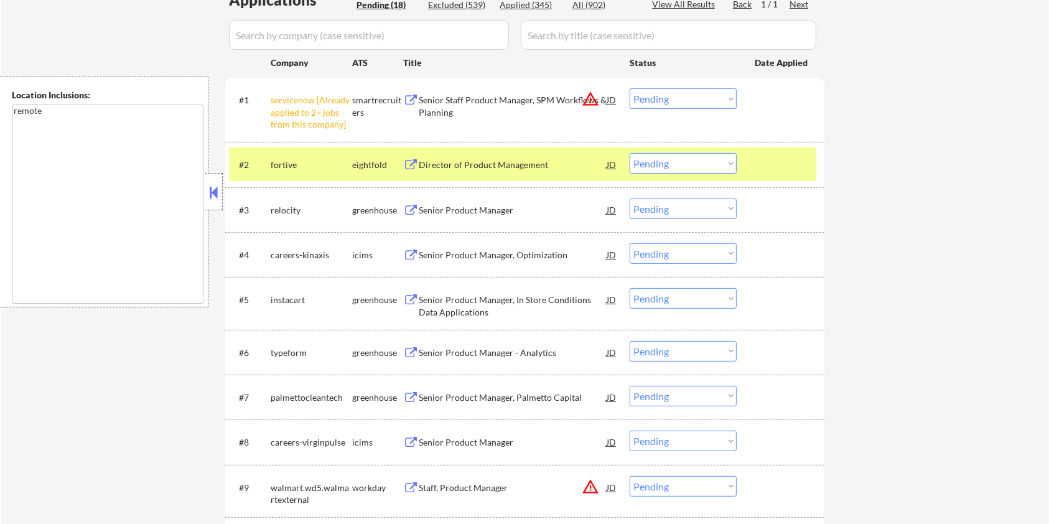
scroll to position [414, 0]
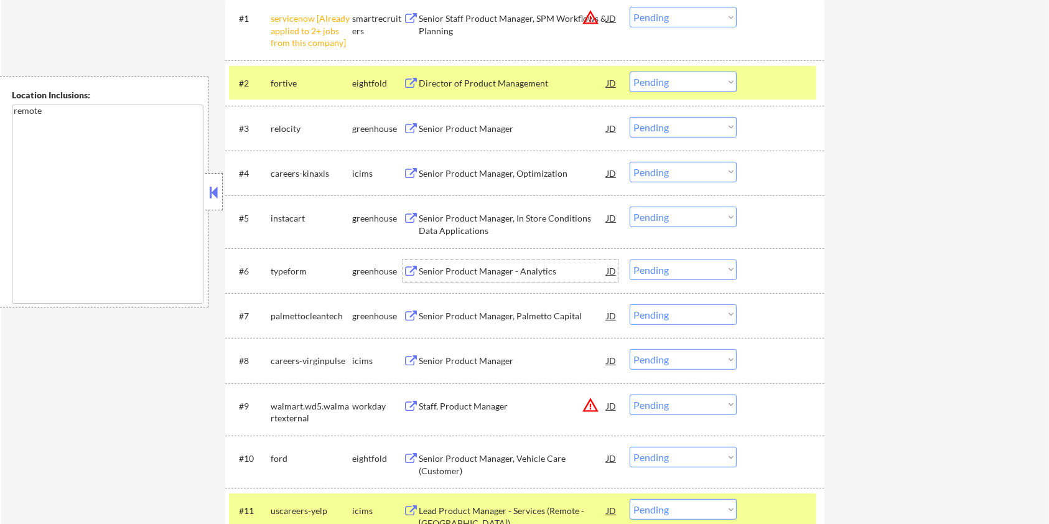
click at [491, 266] on div "Senior Product Manager - Analytics" at bounding box center [513, 271] width 188 height 12
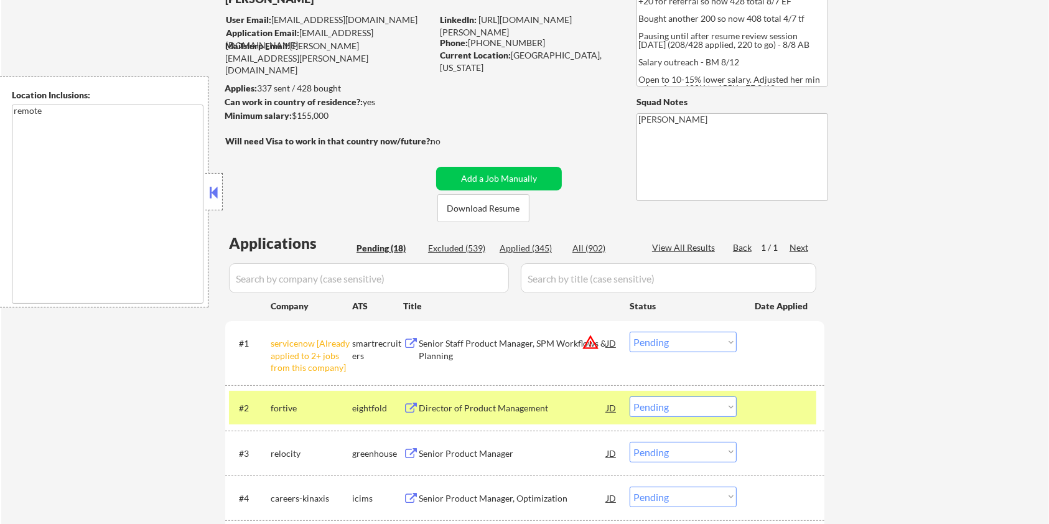
scroll to position [0, 0]
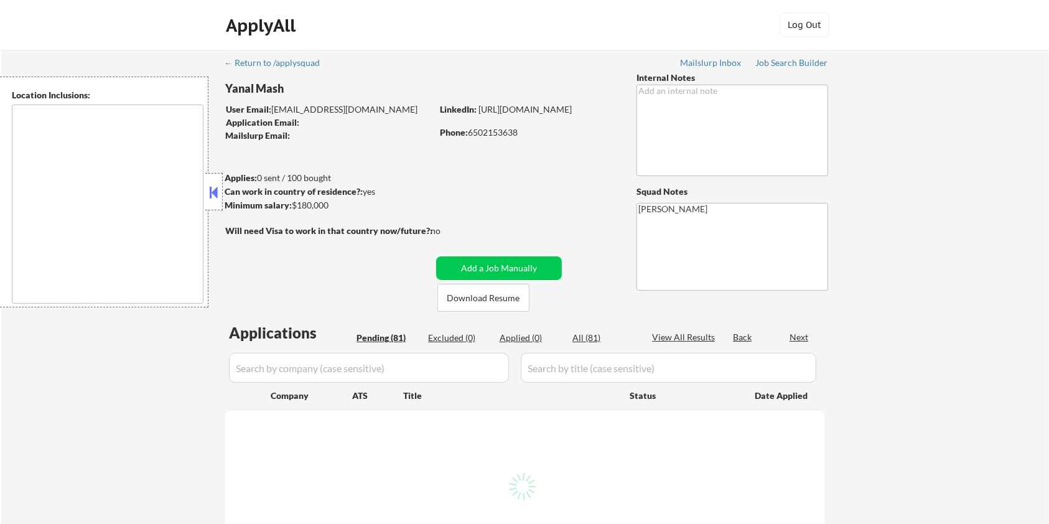
type textarea "[GEOGRAPHIC_DATA], [GEOGRAPHIC_DATA] [GEOGRAPHIC_DATA], [GEOGRAPHIC_DATA] [GEOG…"
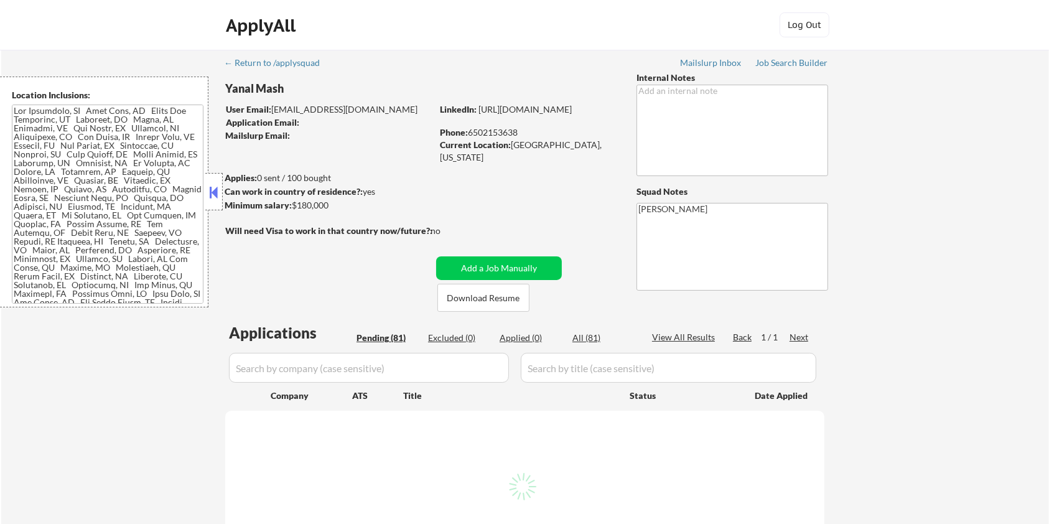
select select ""pending""
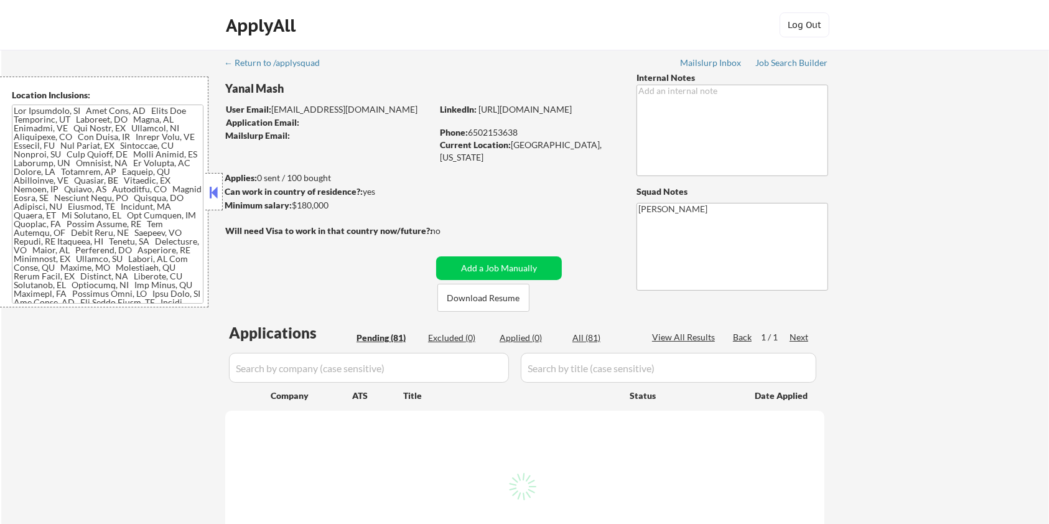
select select ""pending""
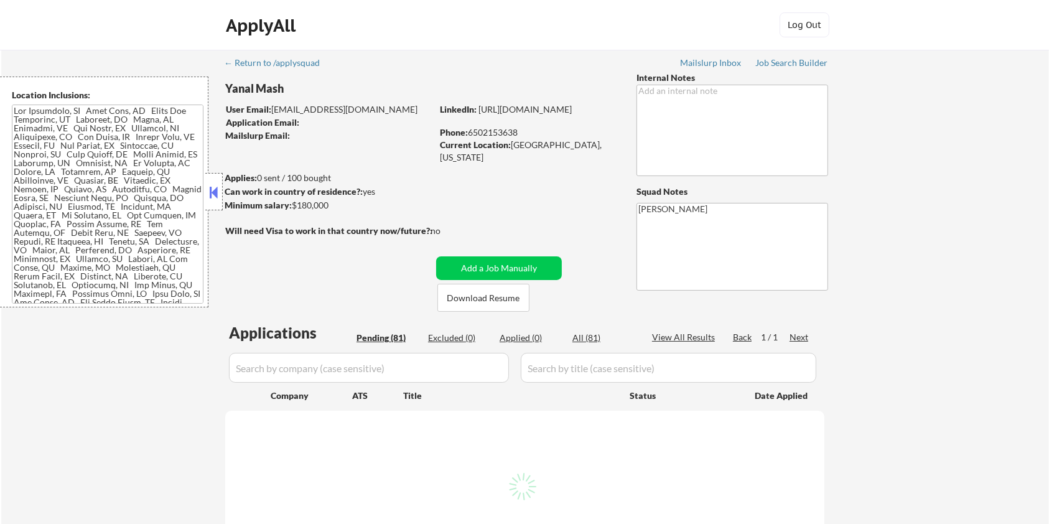
select select ""pending""
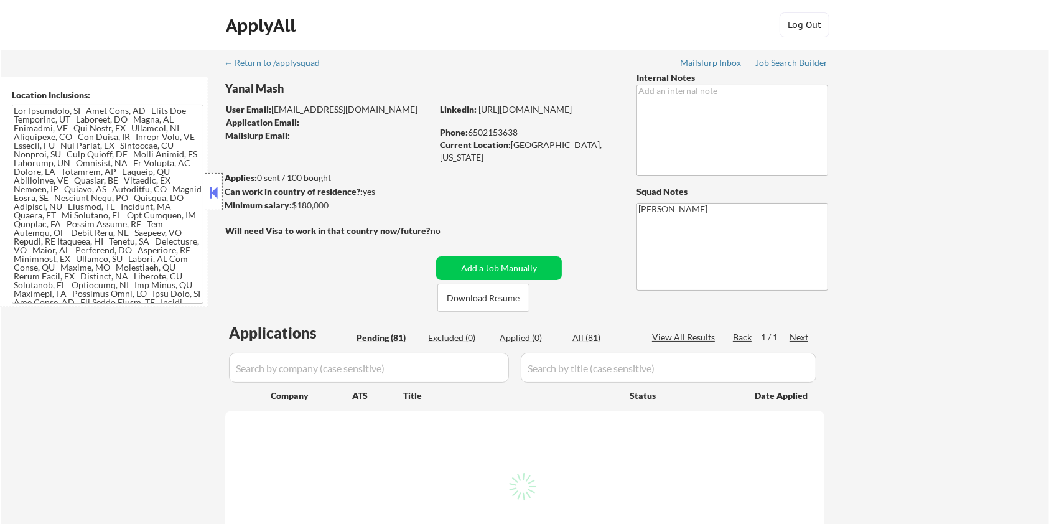
select select ""pending""
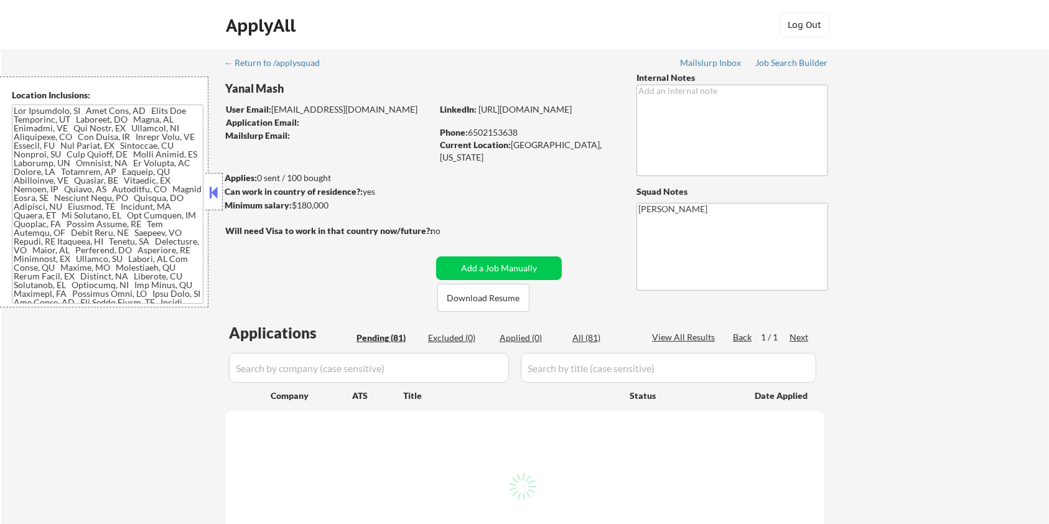
select select ""pending""
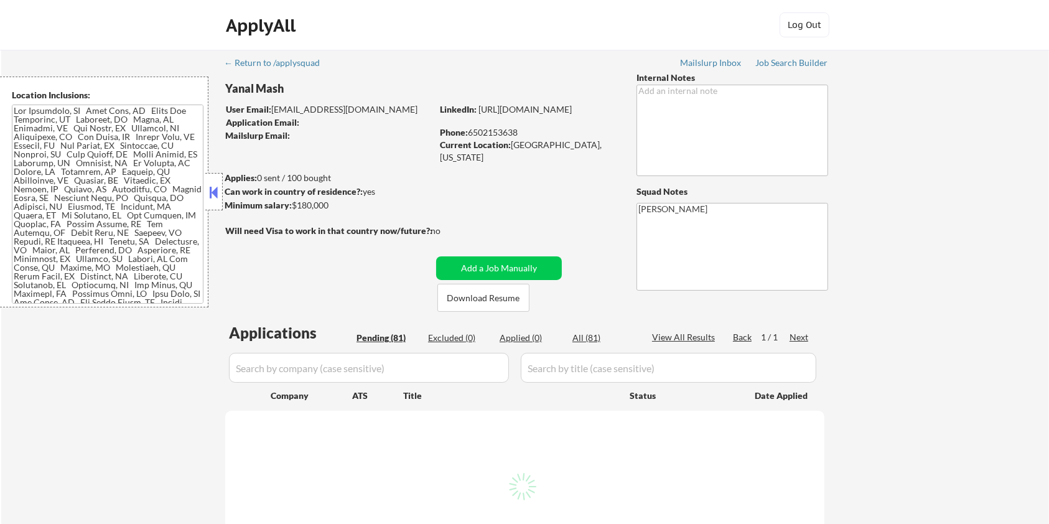
select select ""pending""
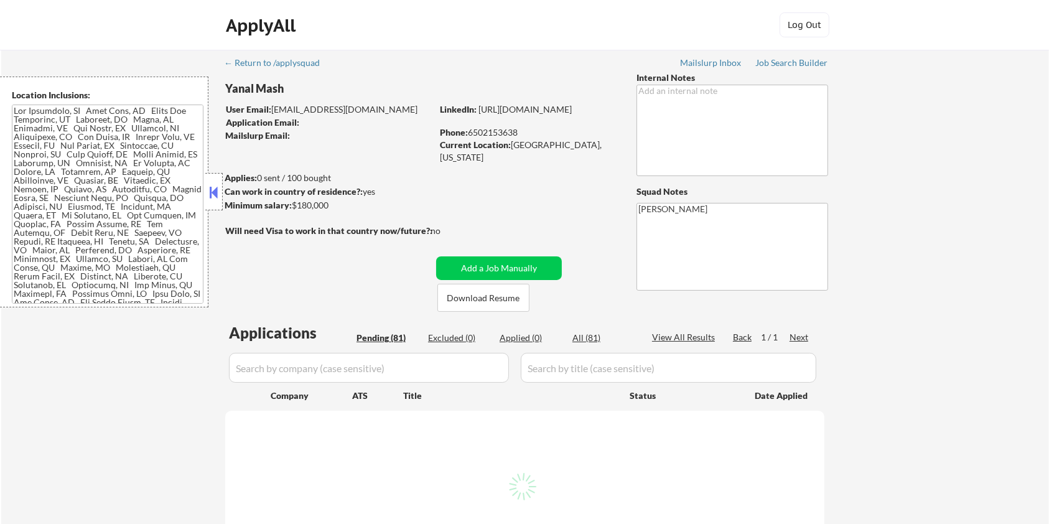
select select ""pending""
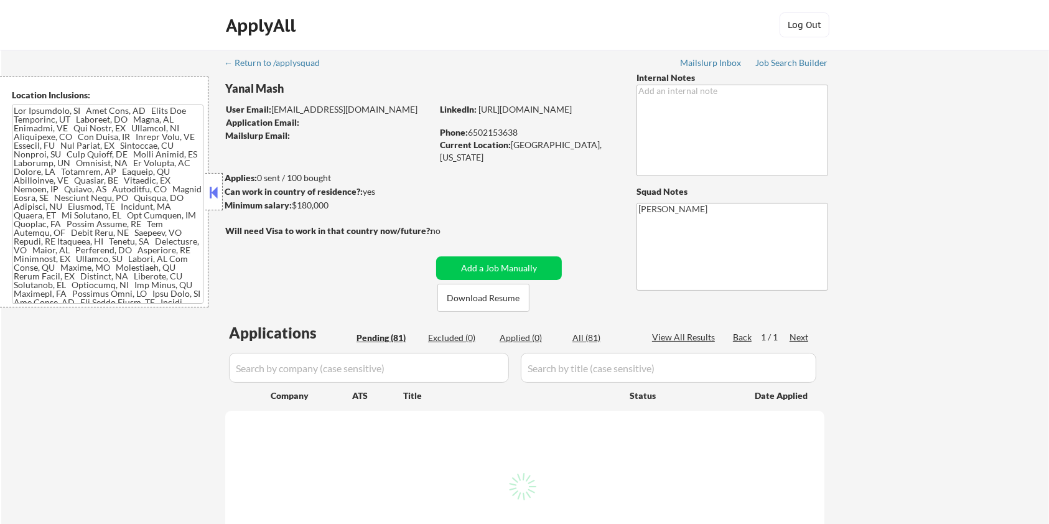
select select ""pending""
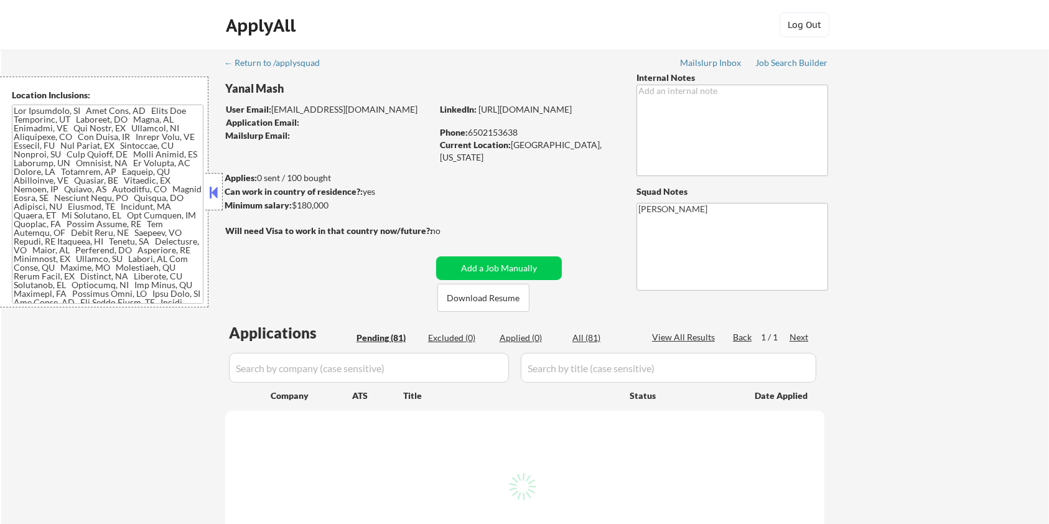
select select ""pending""
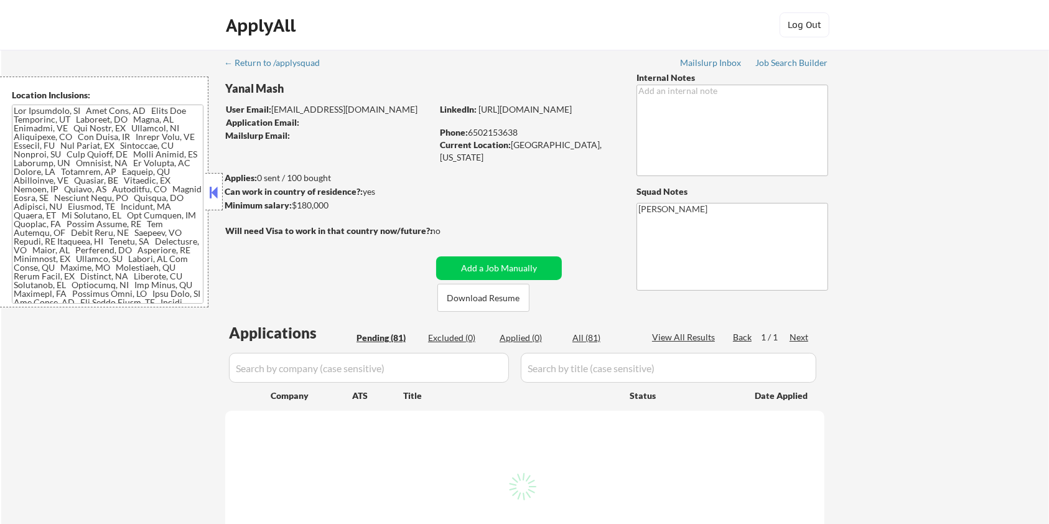
select select ""pending""
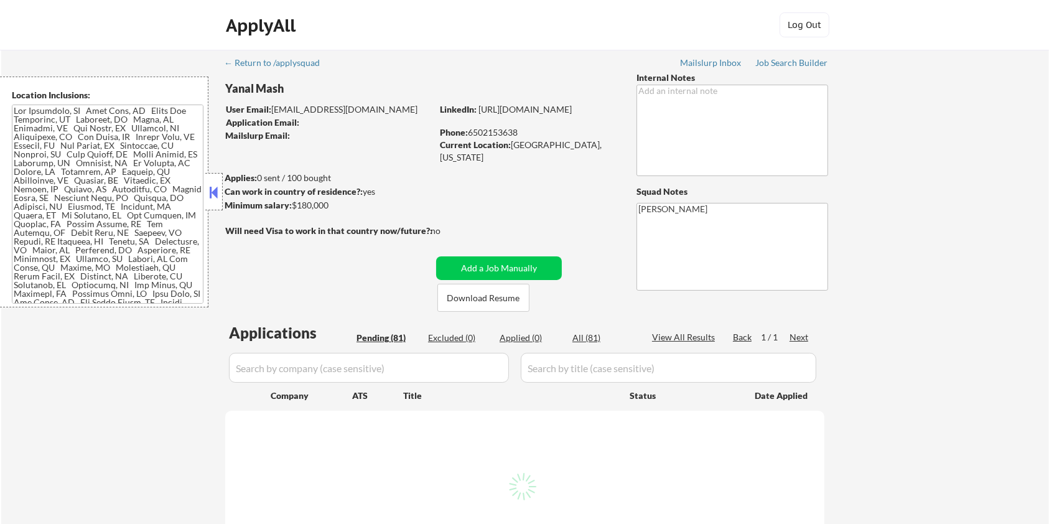
select select ""pending""
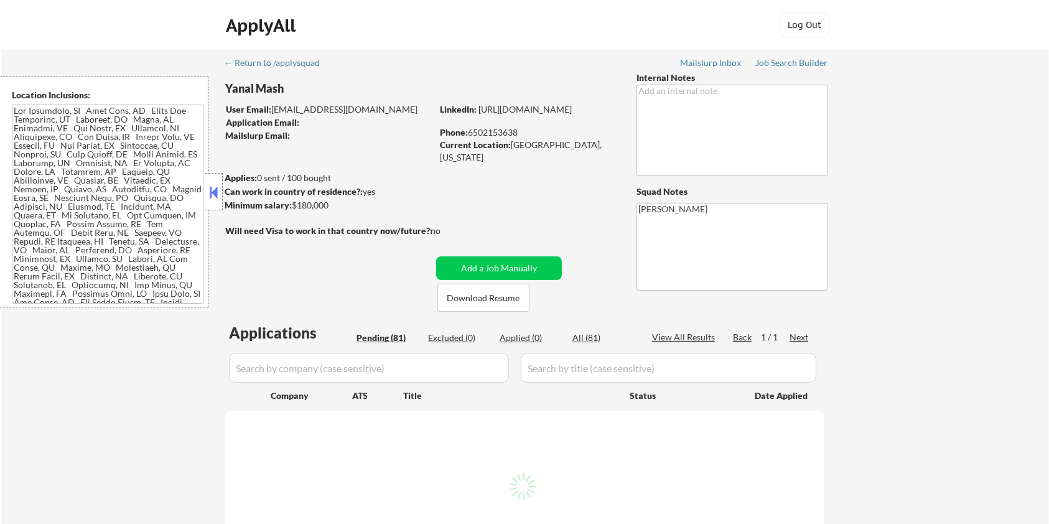
select select ""pending""
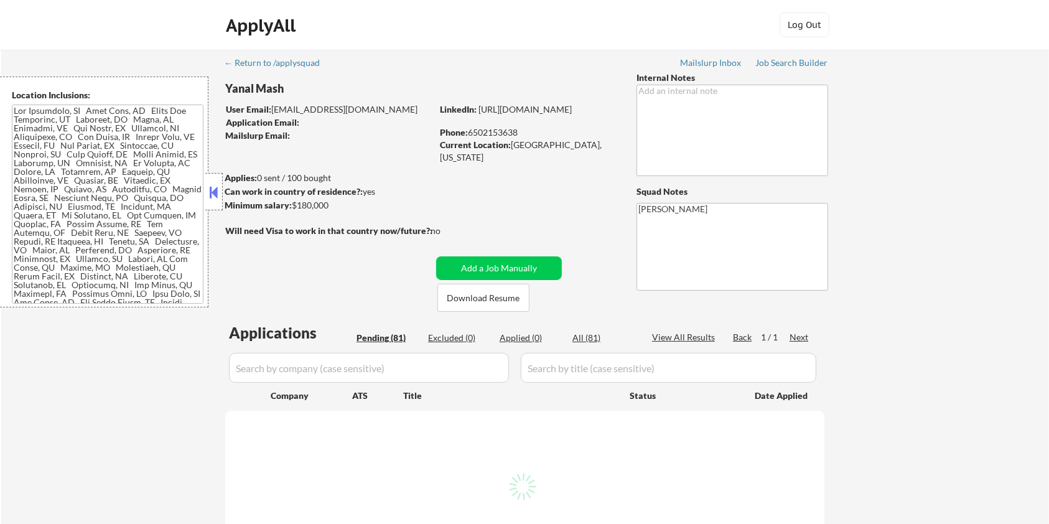
select select ""pending""
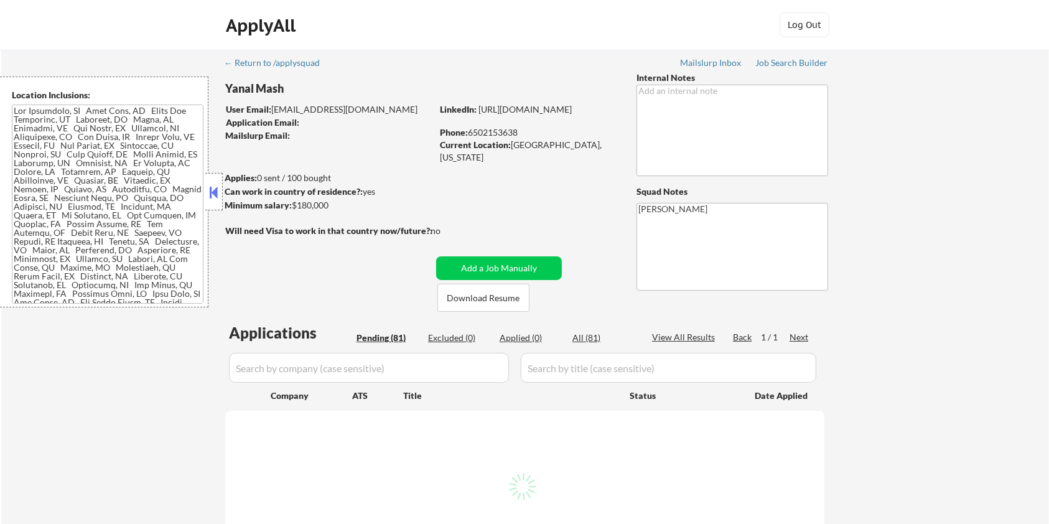
select select ""pending""
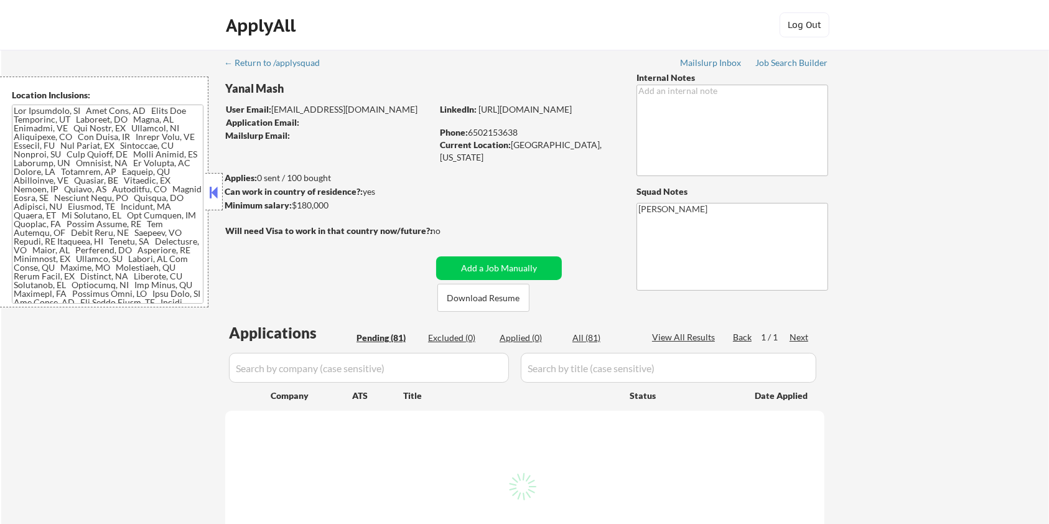
select select ""pending""
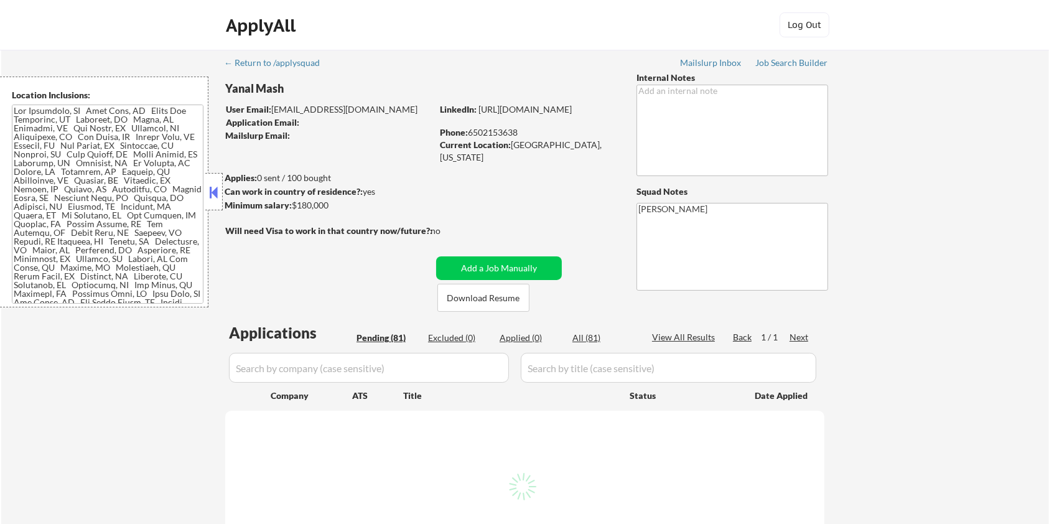
select select ""pending""
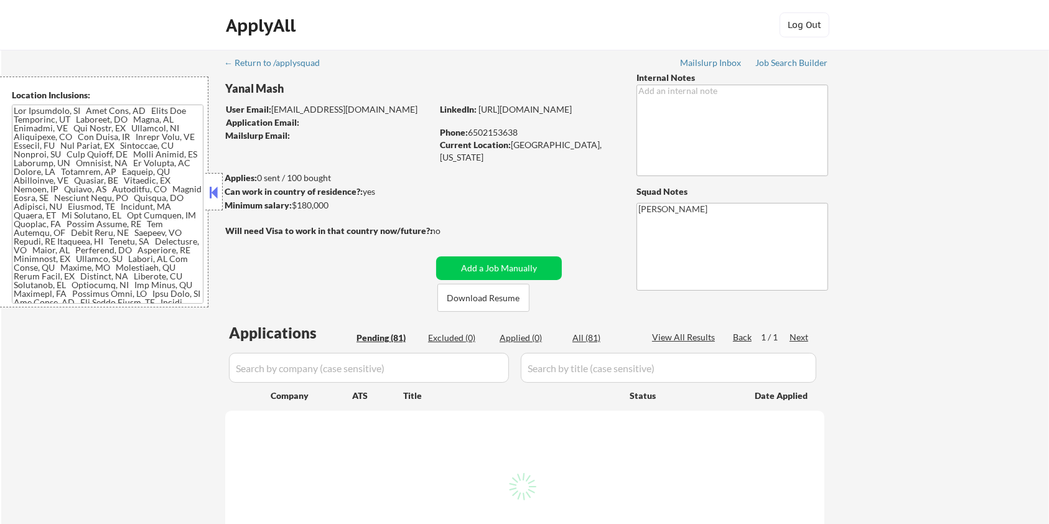
select select ""pending""
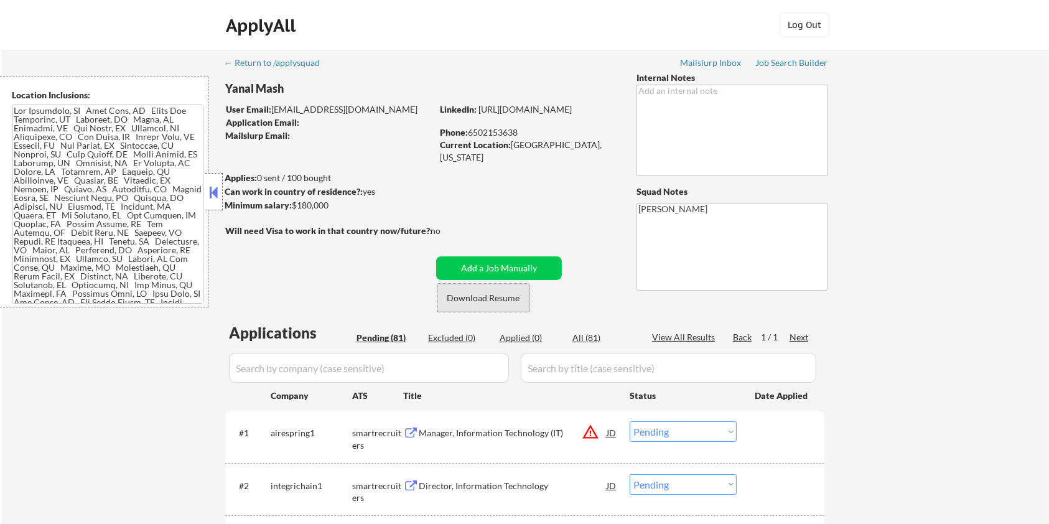
click at [488, 304] on button "Download Resume" at bounding box center [483, 298] width 92 height 28
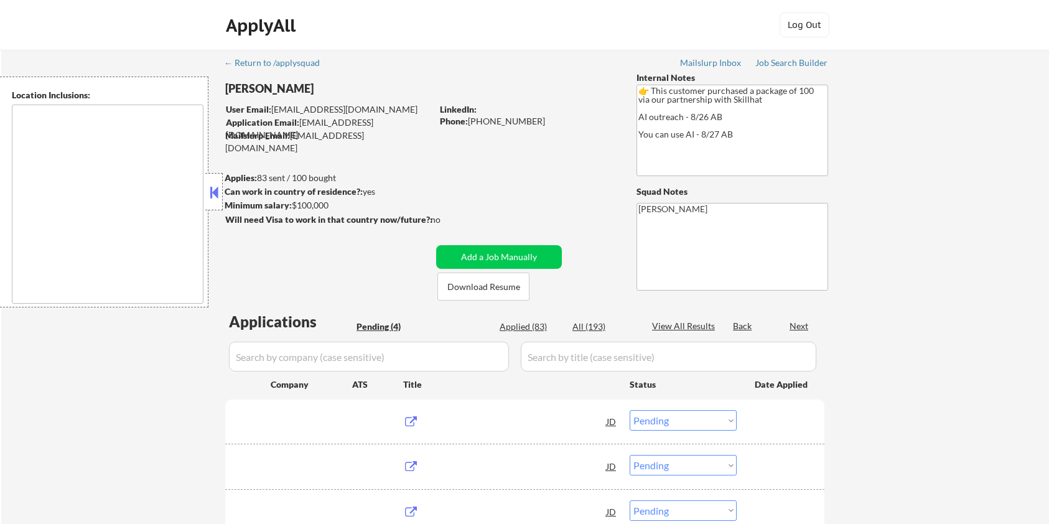
select select ""pending""
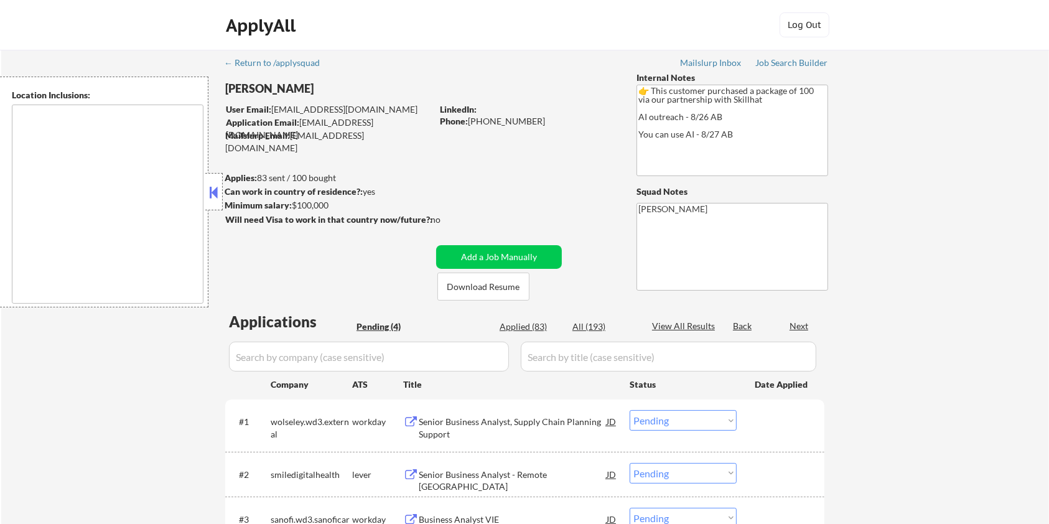
type textarea "[GEOGRAPHIC_DATA], ON [GEOGRAPHIC_DATA], ON [GEOGRAPHIC_DATA], ON [GEOGRAPHIC_D…"
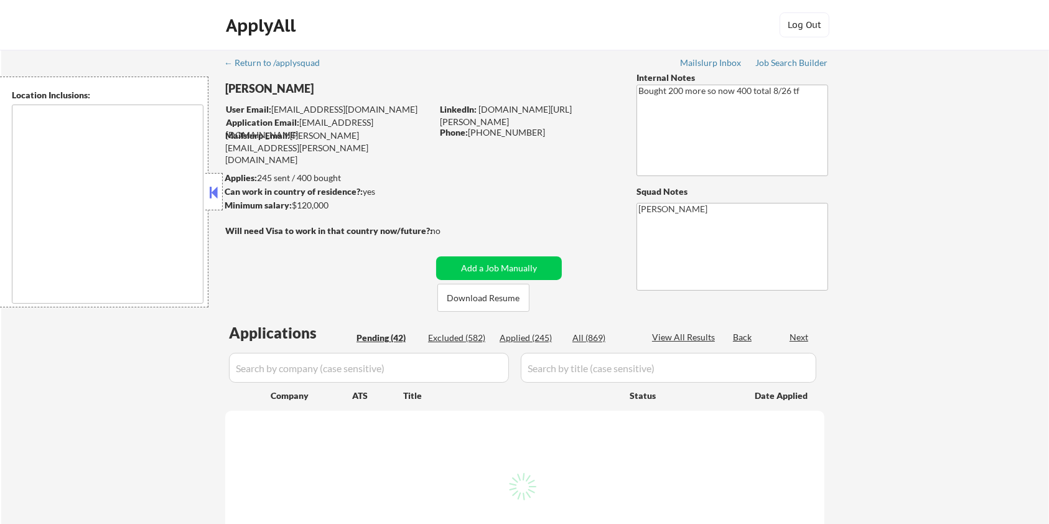
type textarea "[GEOGRAPHIC_DATA], [GEOGRAPHIC_DATA] [GEOGRAPHIC_DATA], [GEOGRAPHIC_DATA] [GEOG…"
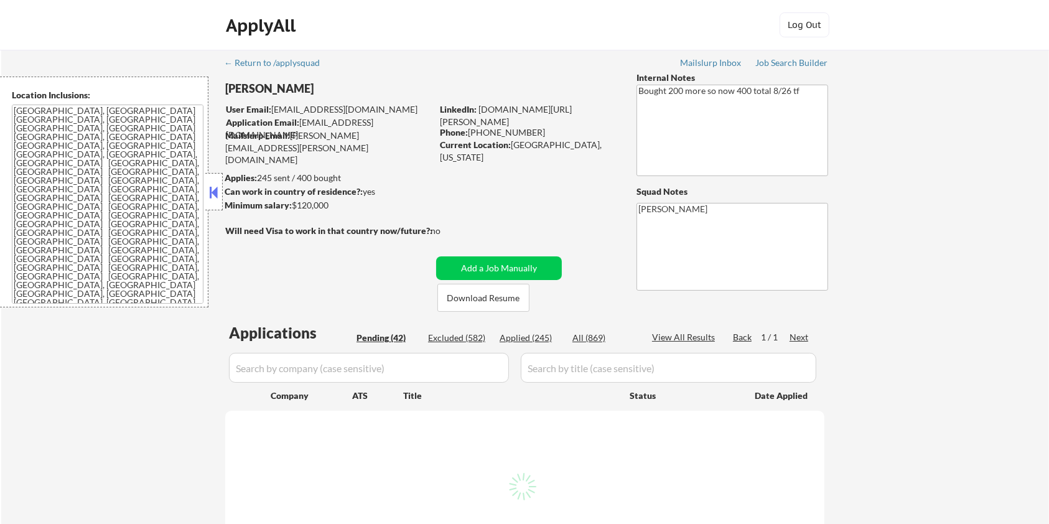
select select ""pending""
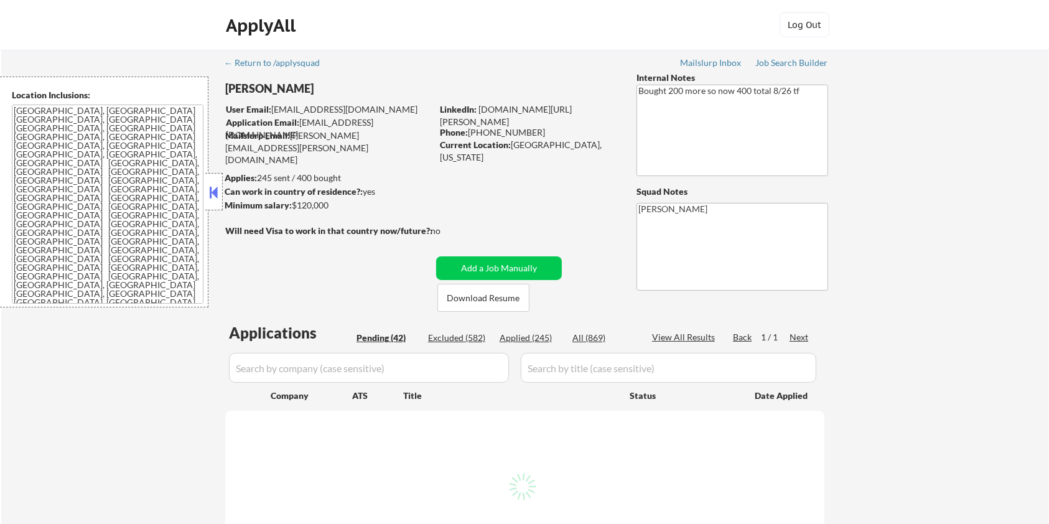
select select ""pending""
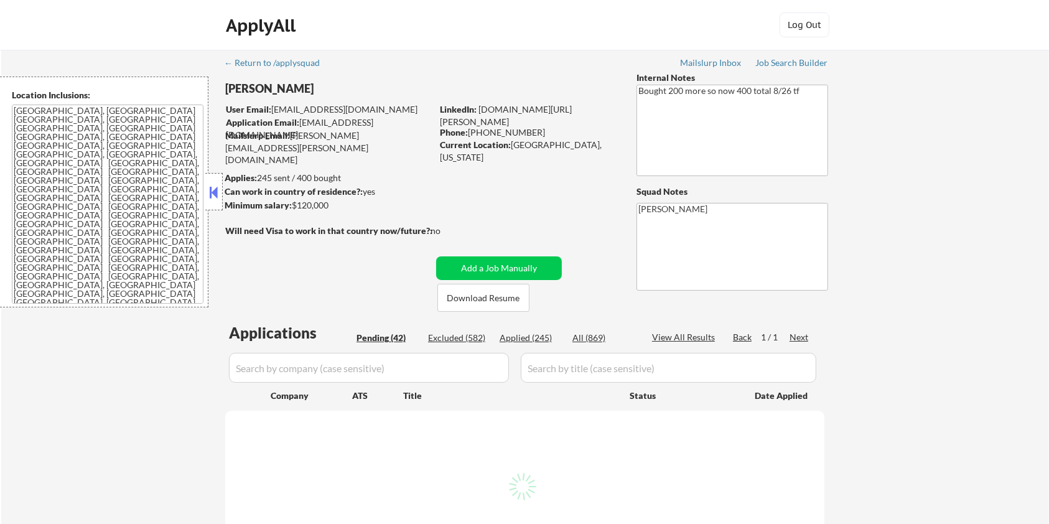
select select ""pending""
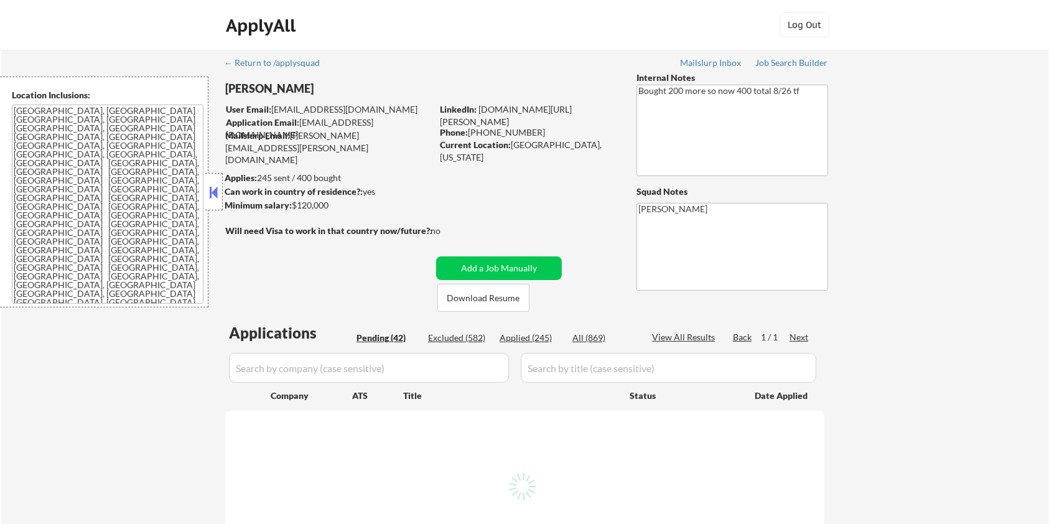
select select ""pending""
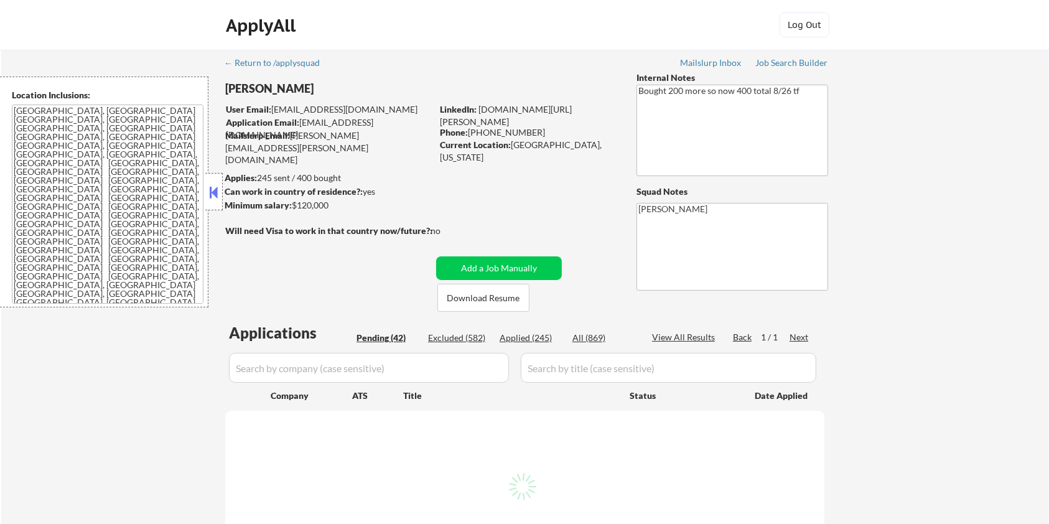
select select ""pending""
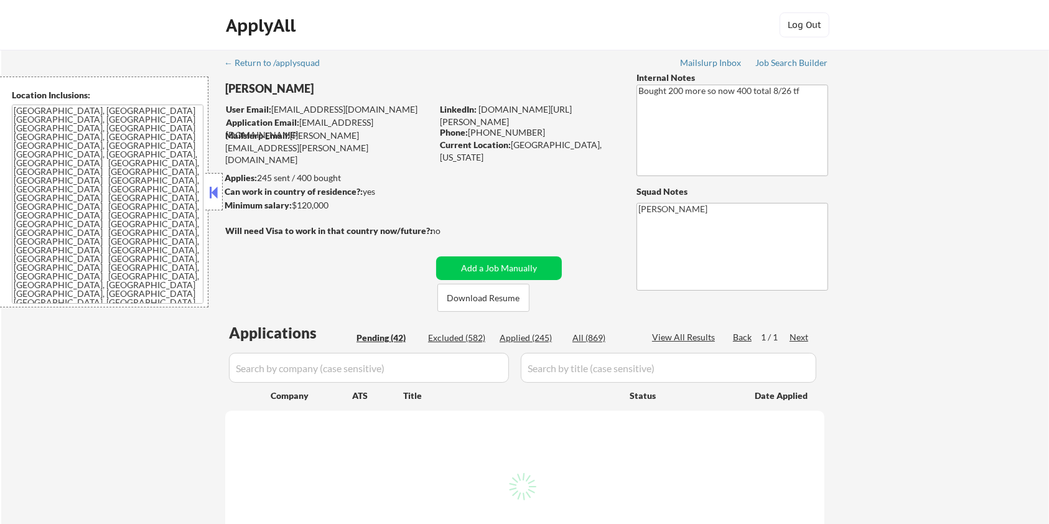
select select ""pending""
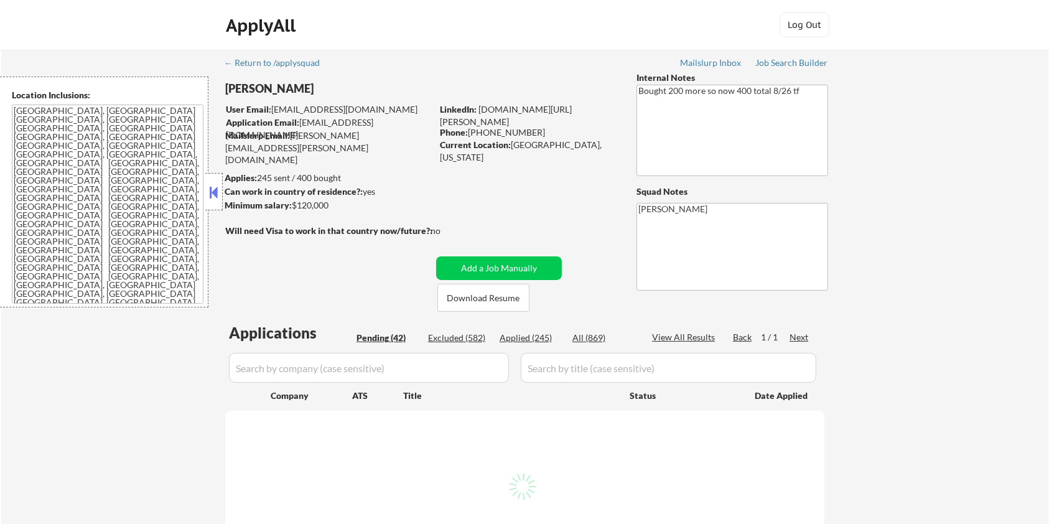
select select ""pending""
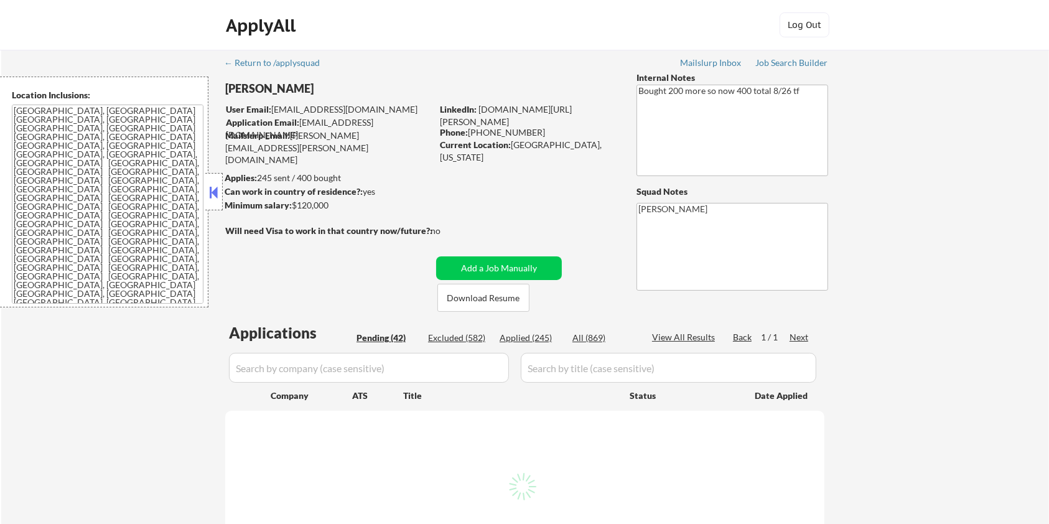
select select ""pending""
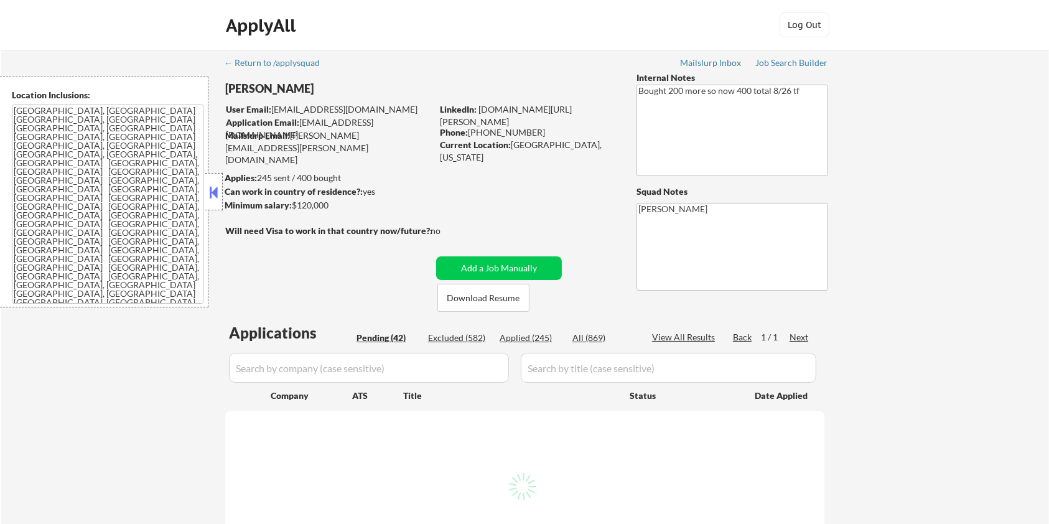
select select ""pending""
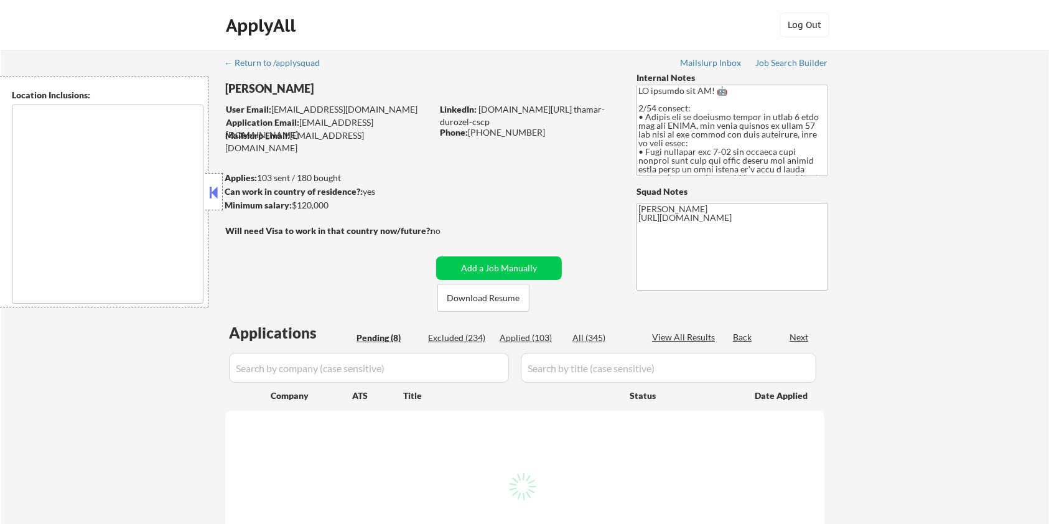
select select ""pending""
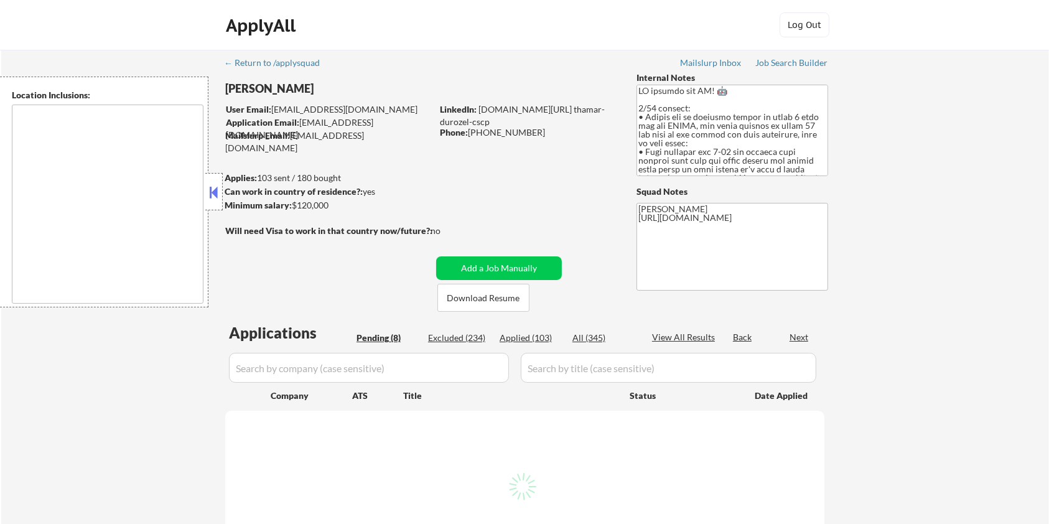
select select ""pending""
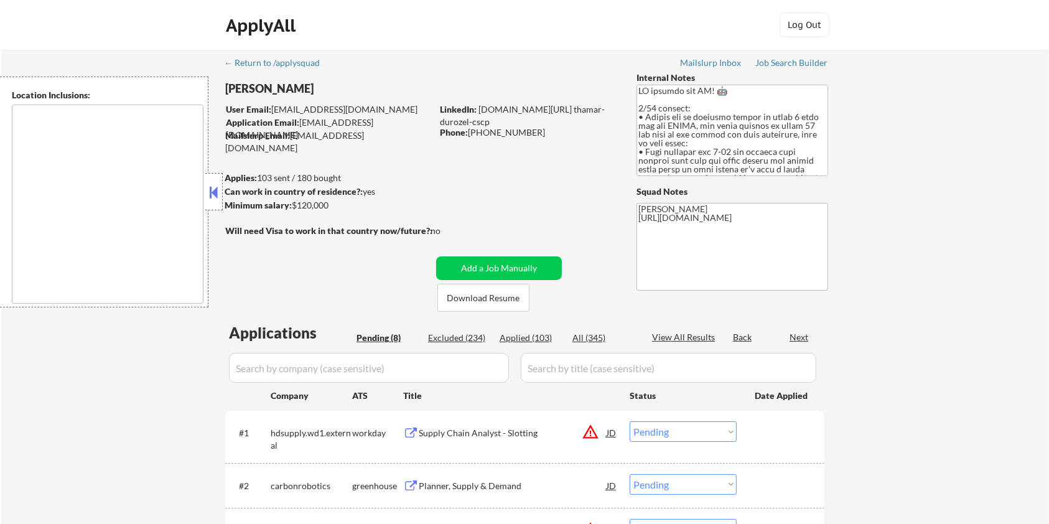
type textarea "[GEOGRAPHIC_DATA], [GEOGRAPHIC_DATA] [GEOGRAPHIC_DATA], [GEOGRAPHIC_DATA] [GEOG…"
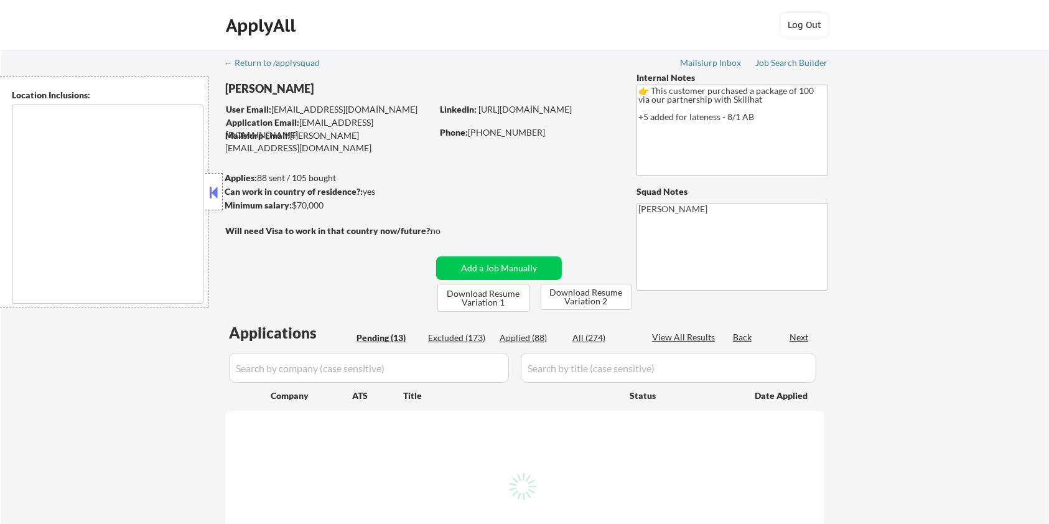
select select ""pending""
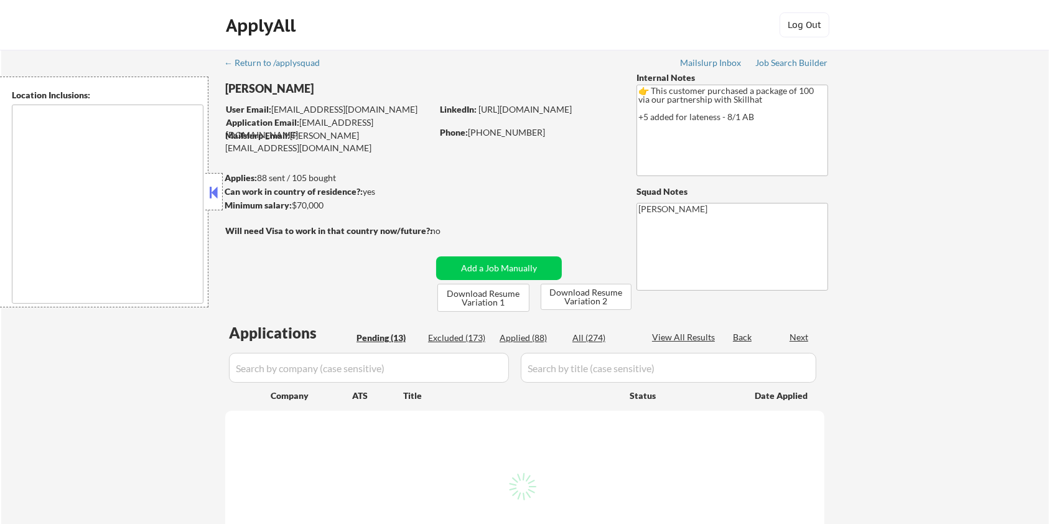
select select ""pending""
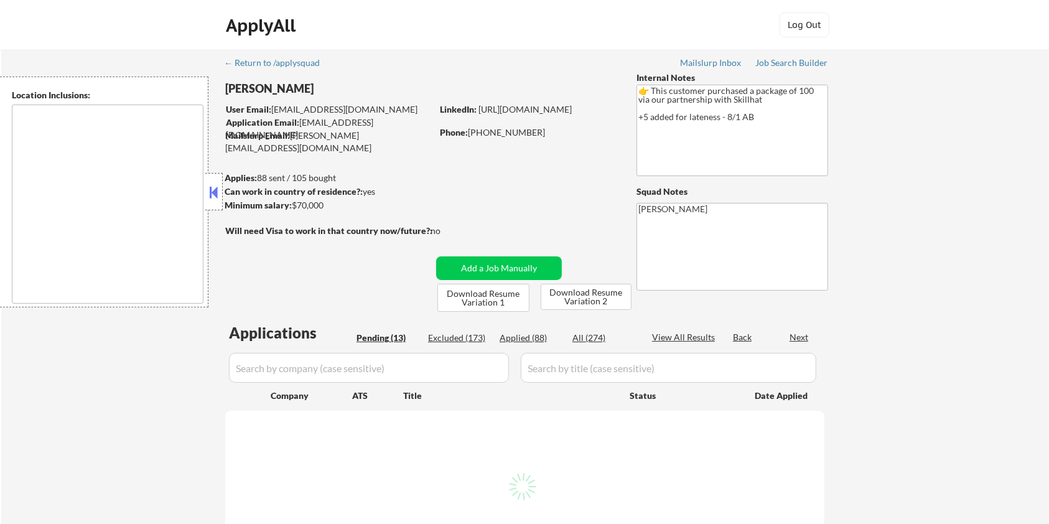
select select ""pending""
type textarea "country:[GEOGRAPHIC_DATA]"
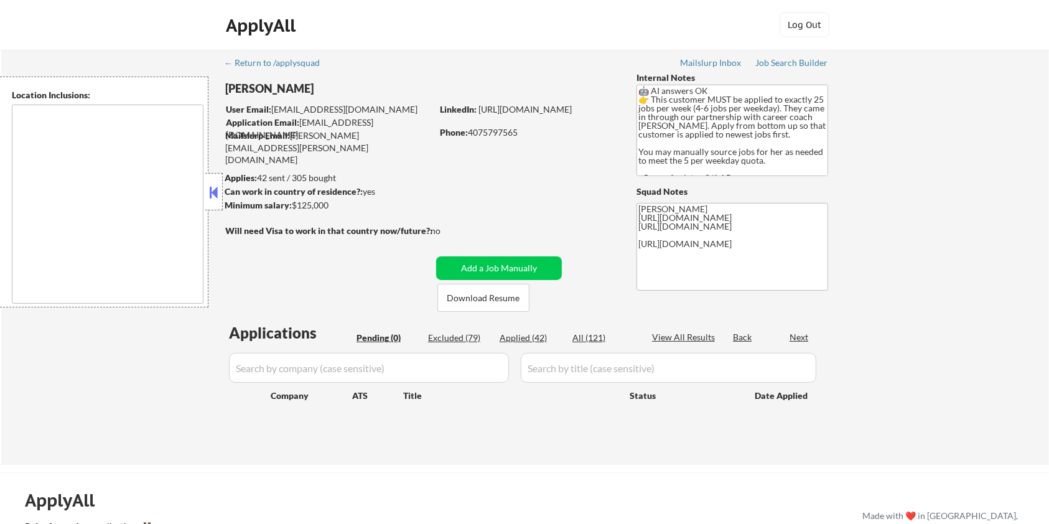
type textarea "[GEOGRAPHIC_DATA], [GEOGRAPHIC_DATA] [GEOGRAPHIC_DATA], [GEOGRAPHIC_DATA] [GEOG…"
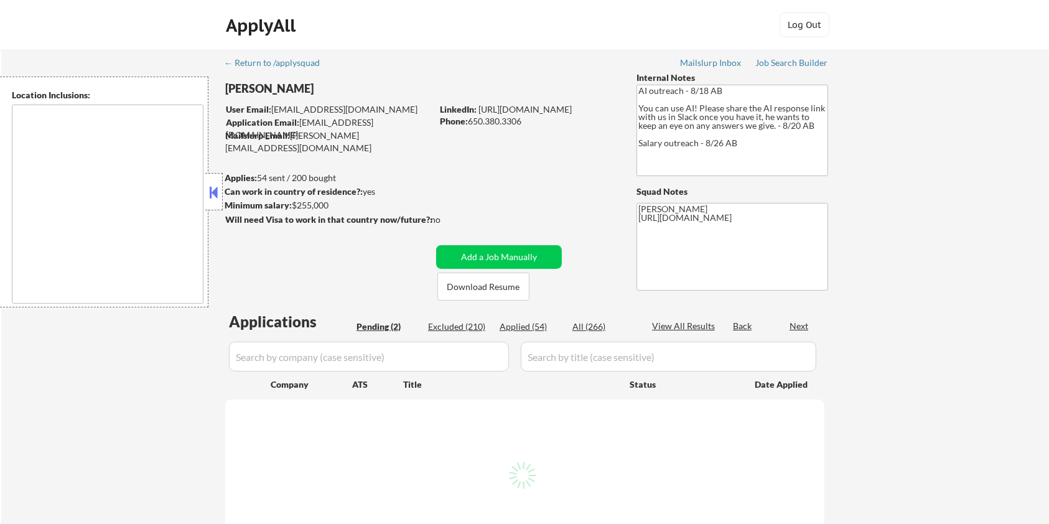
select select ""pending""
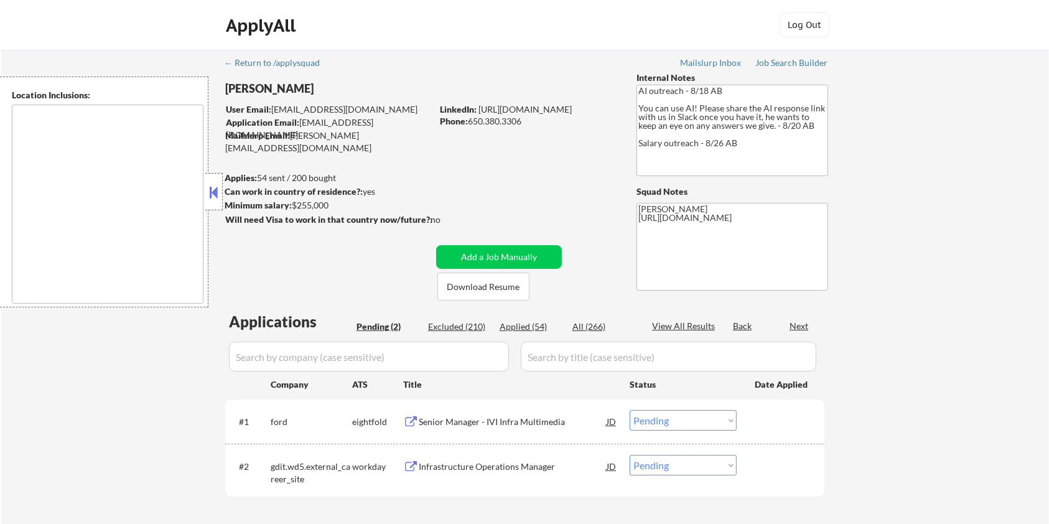
type textarea "San Francisco, CA Daly City, CA South San Francisco, CA Brisbane, CA Colma, CA …"
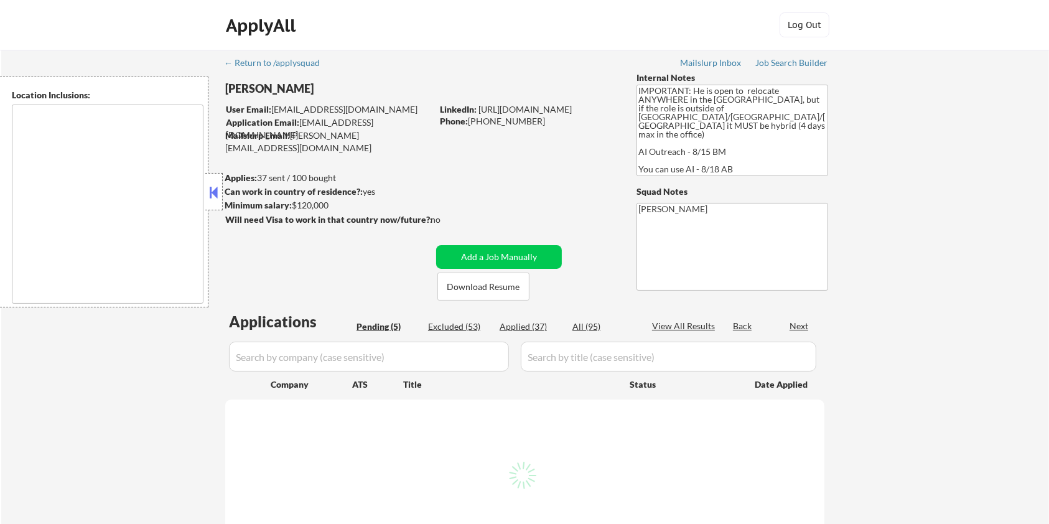
select select ""pending""
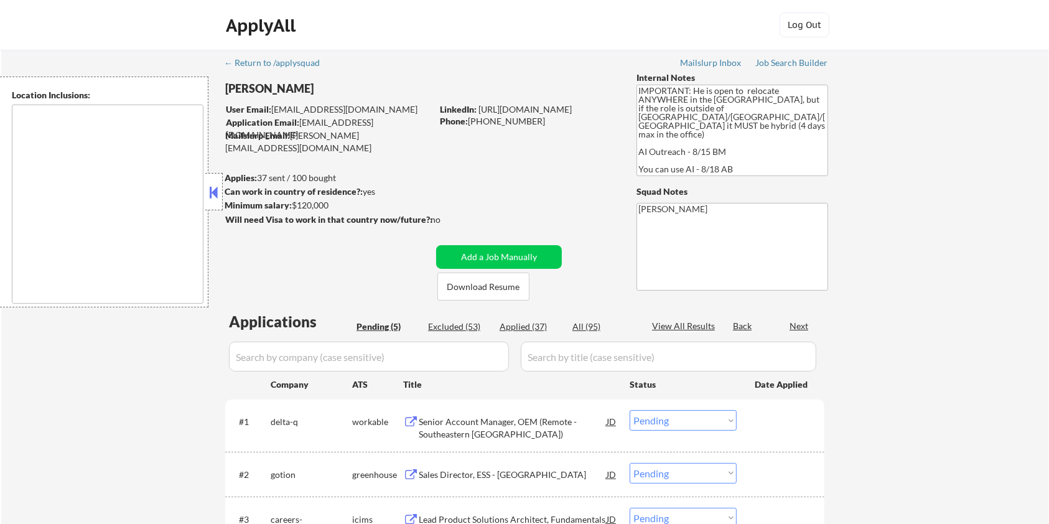
type textarea "country:US"
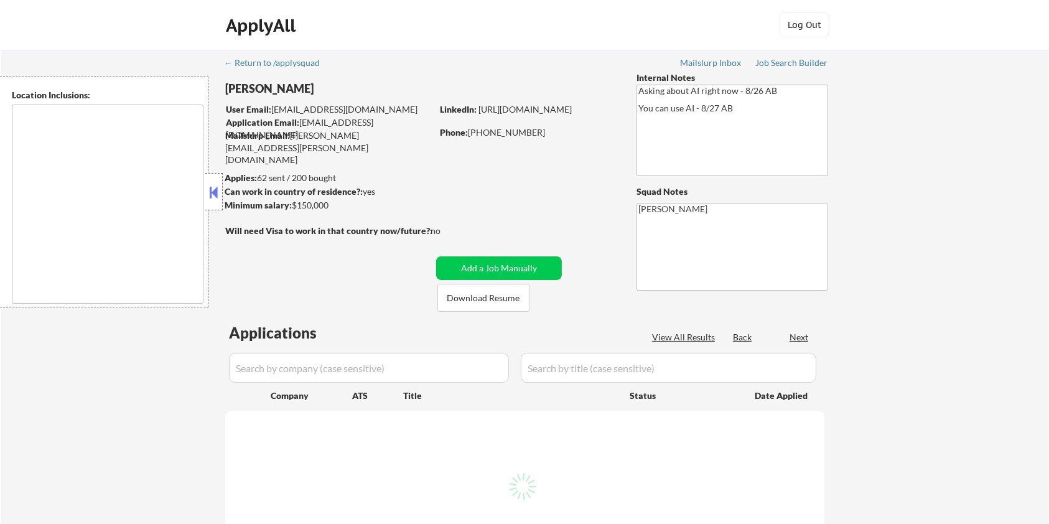
select select ""pending""
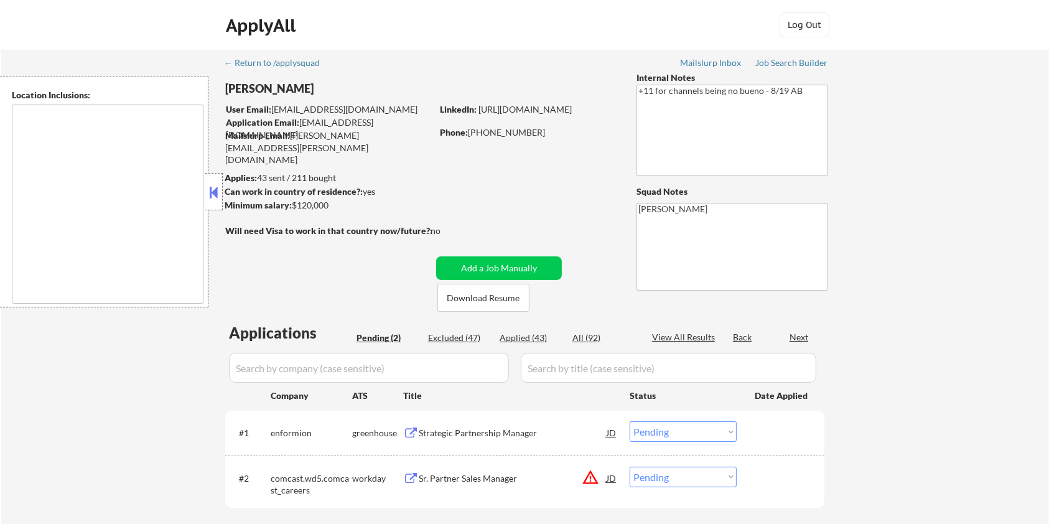
type textarea "remote"
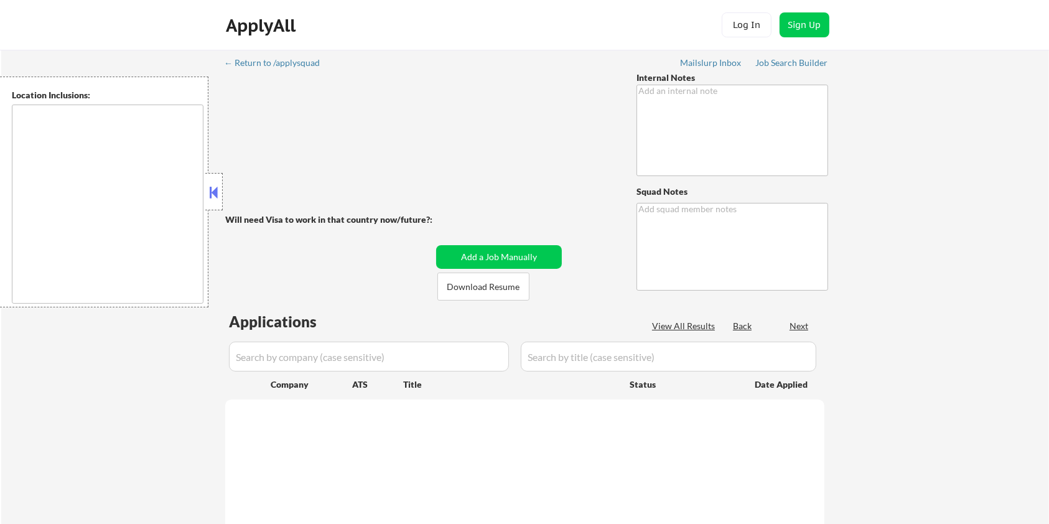
type textarea "• Canadian based in [GEOGRAPHIC_DATA] • [DEMOGRAPHIC_DATA] jobs OK • Canada-wid…"
type textarea "[PERSON_NAME]"
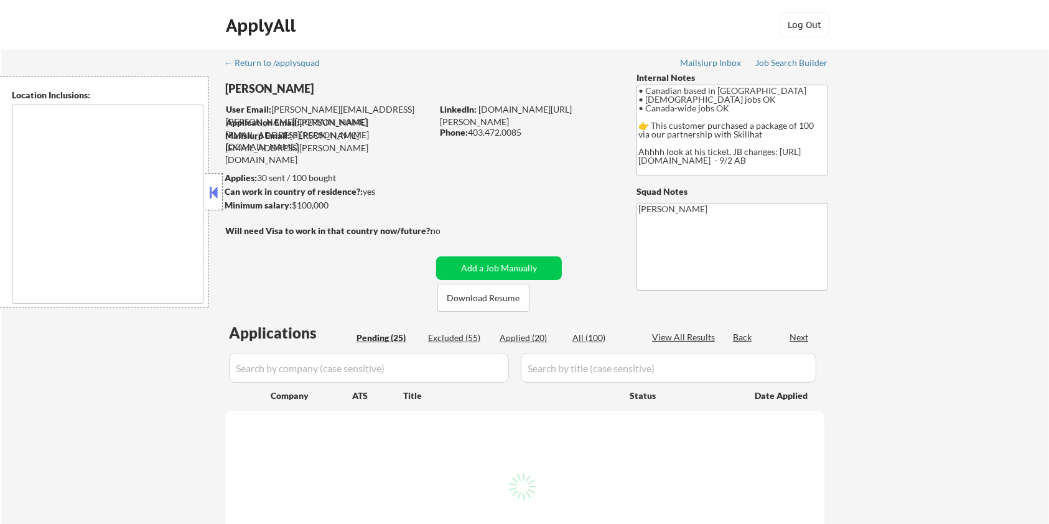
type textarea "country:[GEOGRAPHIC_DATA]"
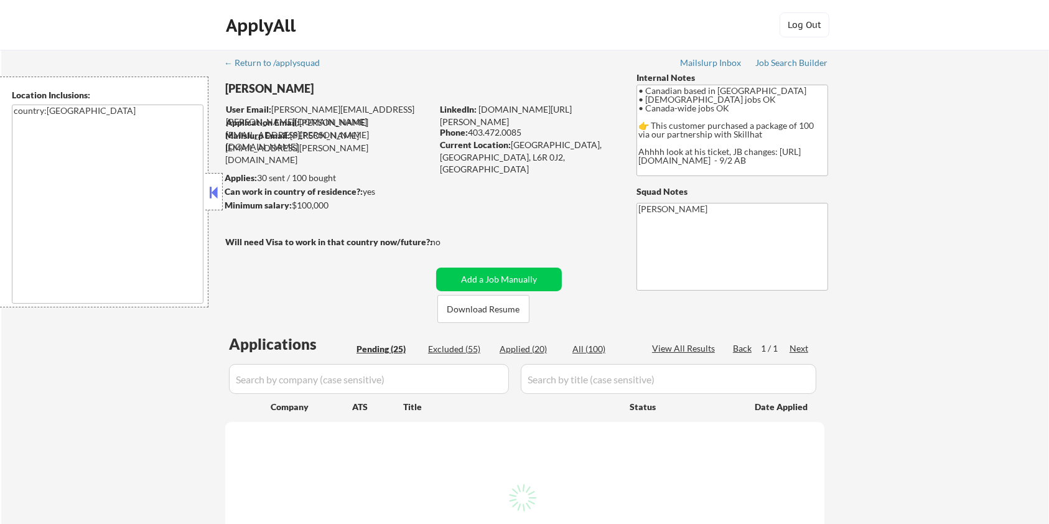
select select ""pending""
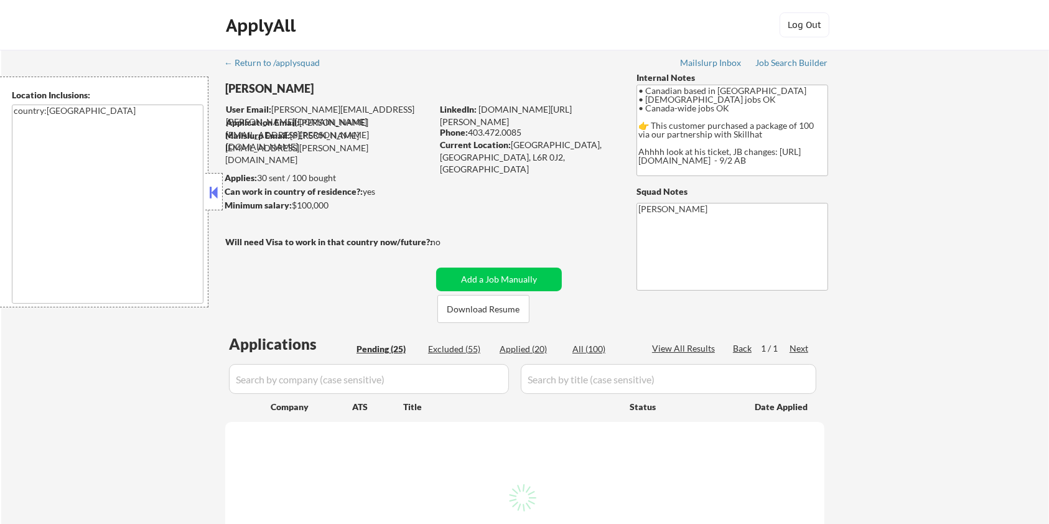
select select ""pending""
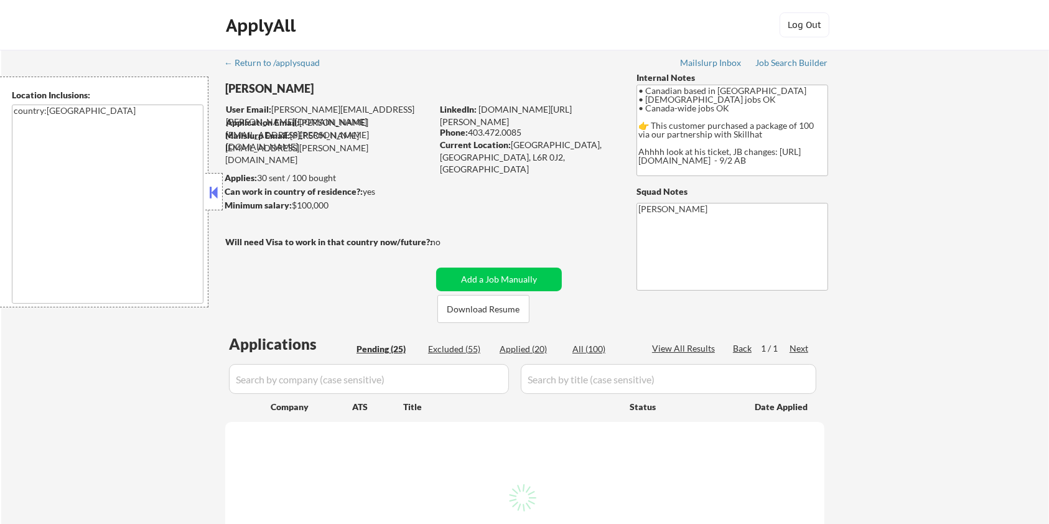
select select ""pending""
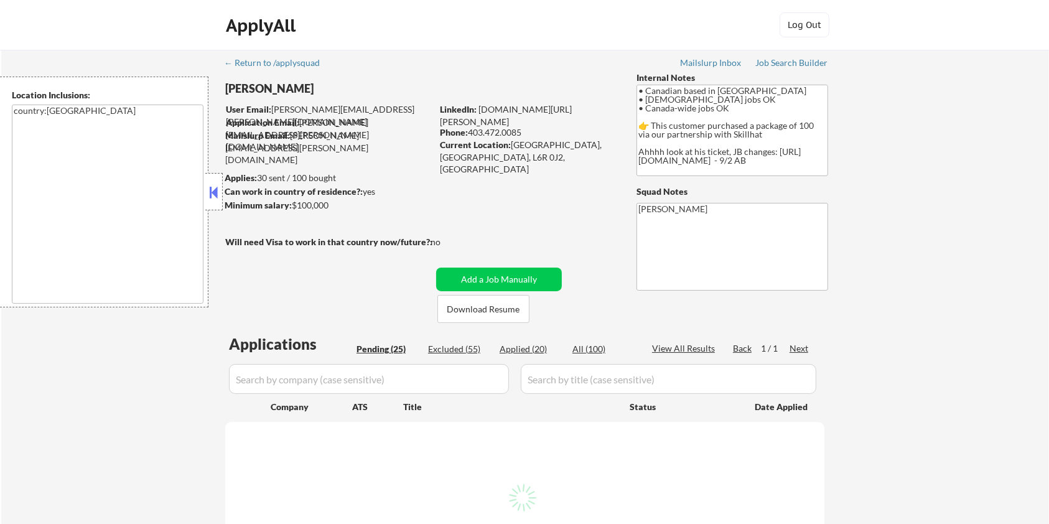
select select ""pending""
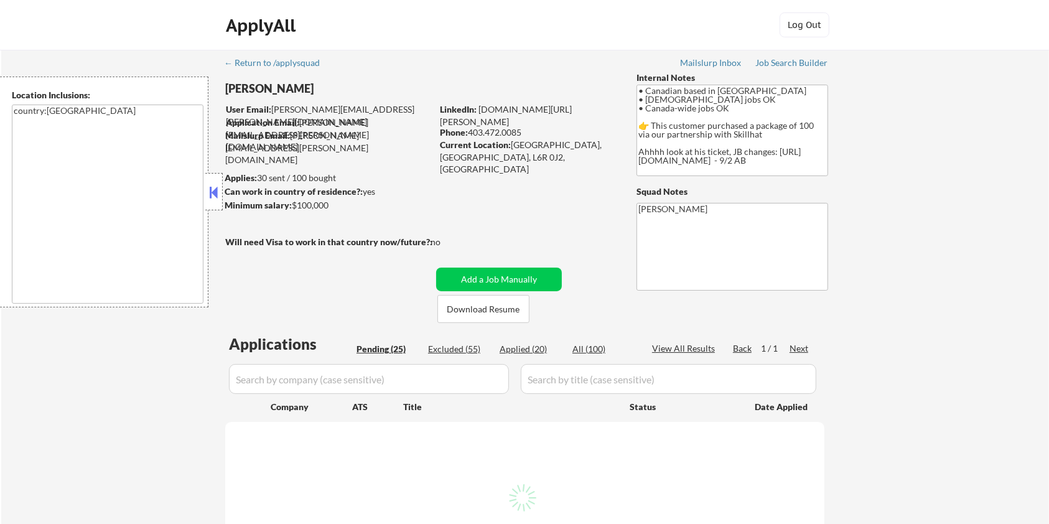
select select ""pending""
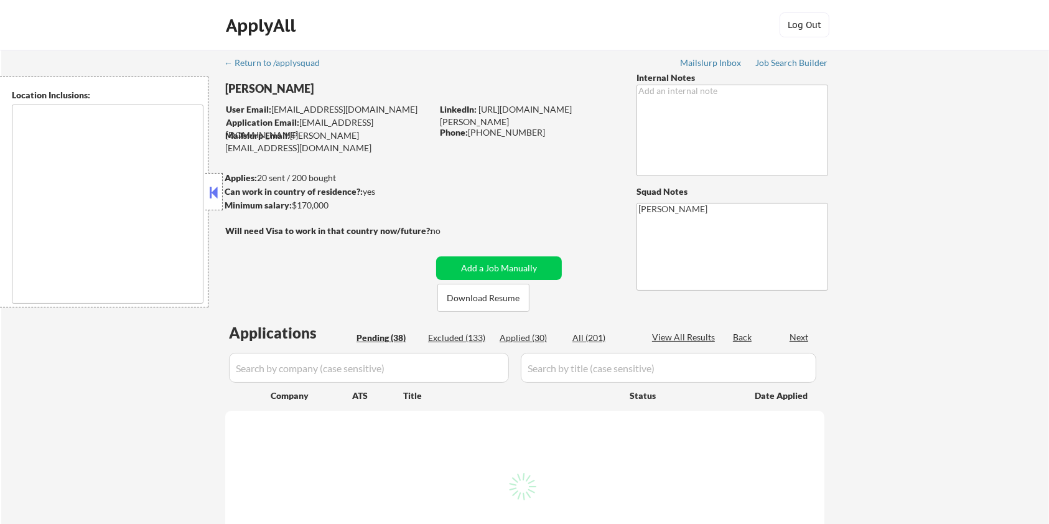
type textarea "[GEOGRAPHIC_DATA], [GEOGRAPHIC_DATA], [GEOGRAPHIC_DATA] [GEOGRAPHIC_DATA], [GEO…"
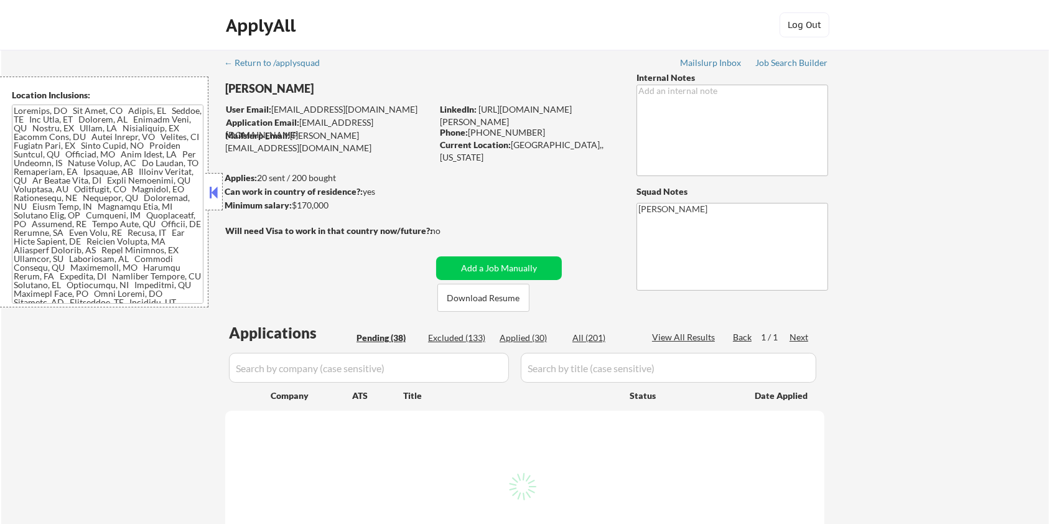
select select ""pending""
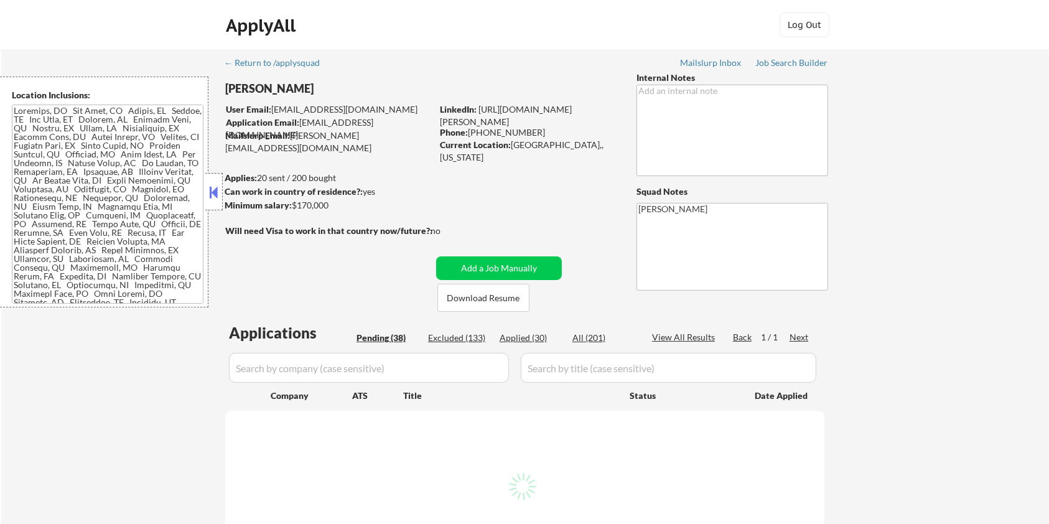
select select ""pending""
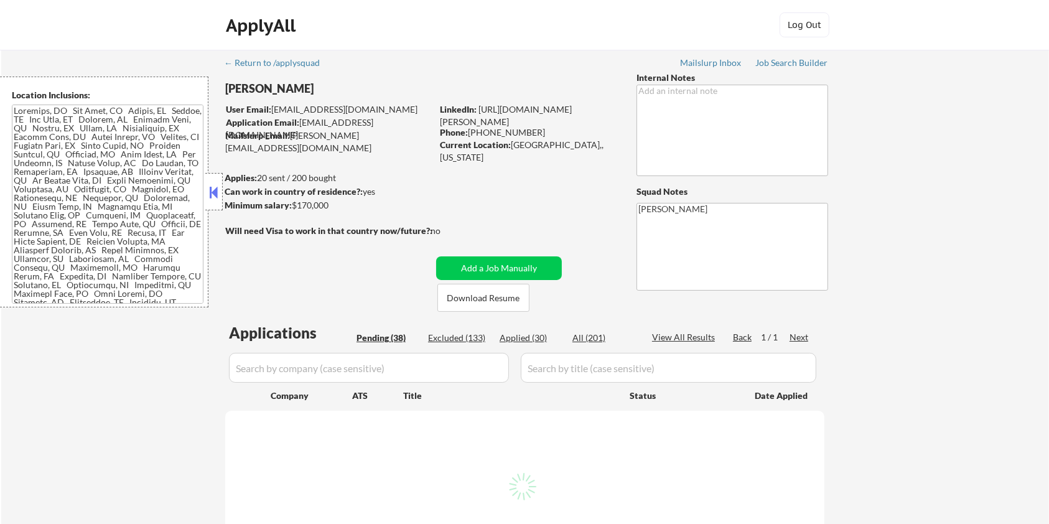
select select ""pending""
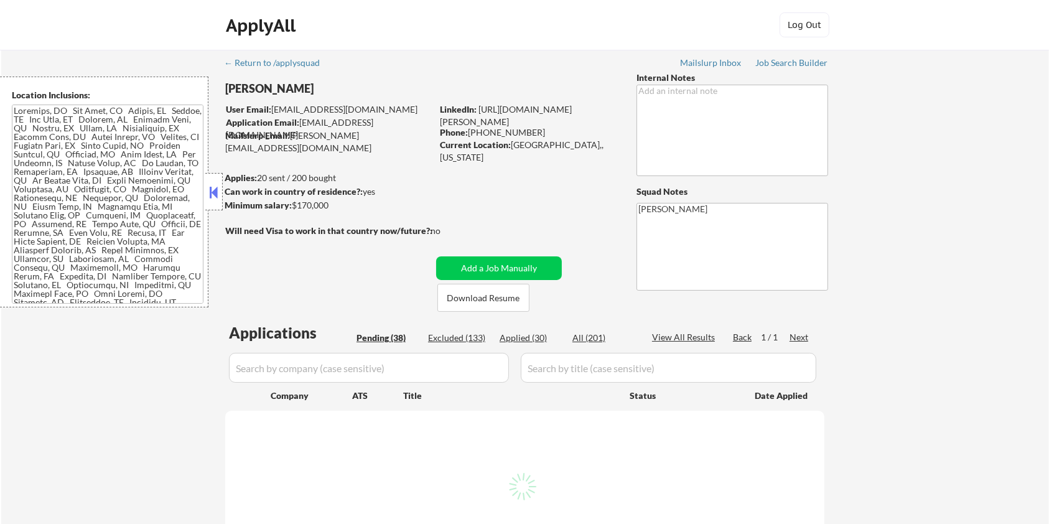
select select ""pending""
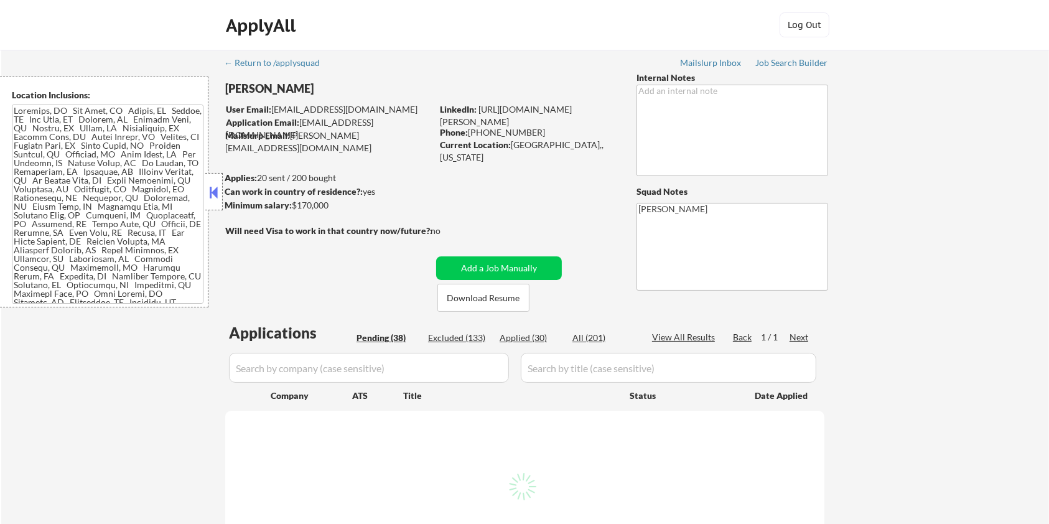
select select ""pending""
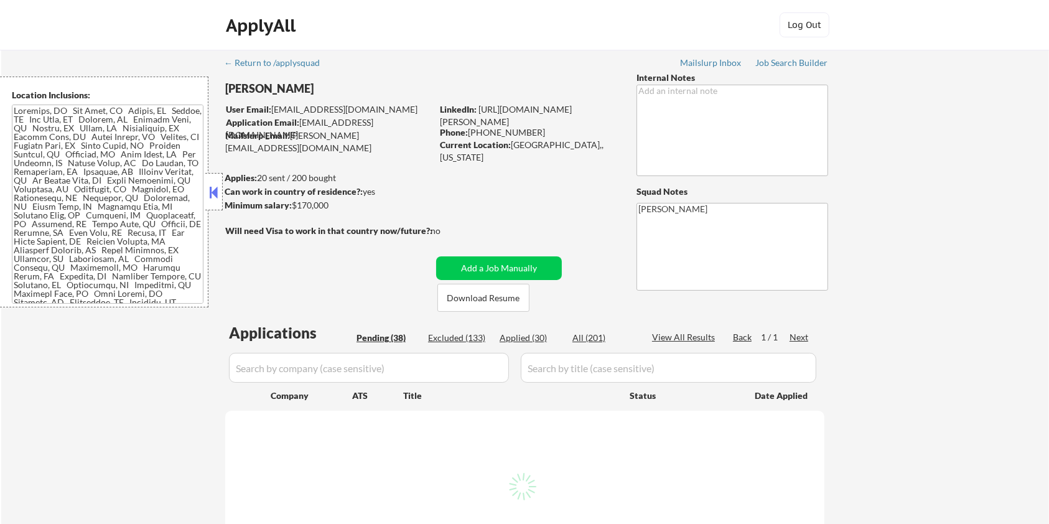
select select ""pending""
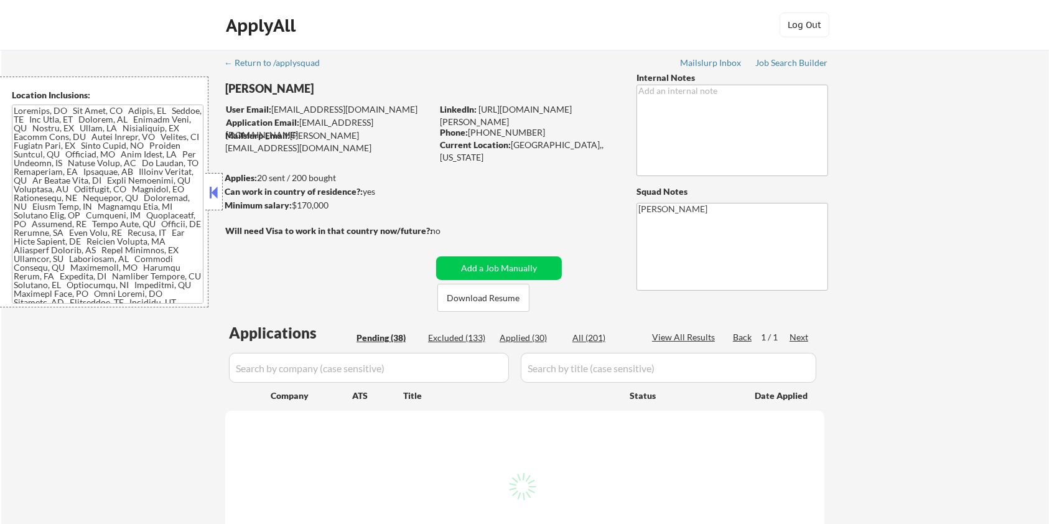
select select ""pending""
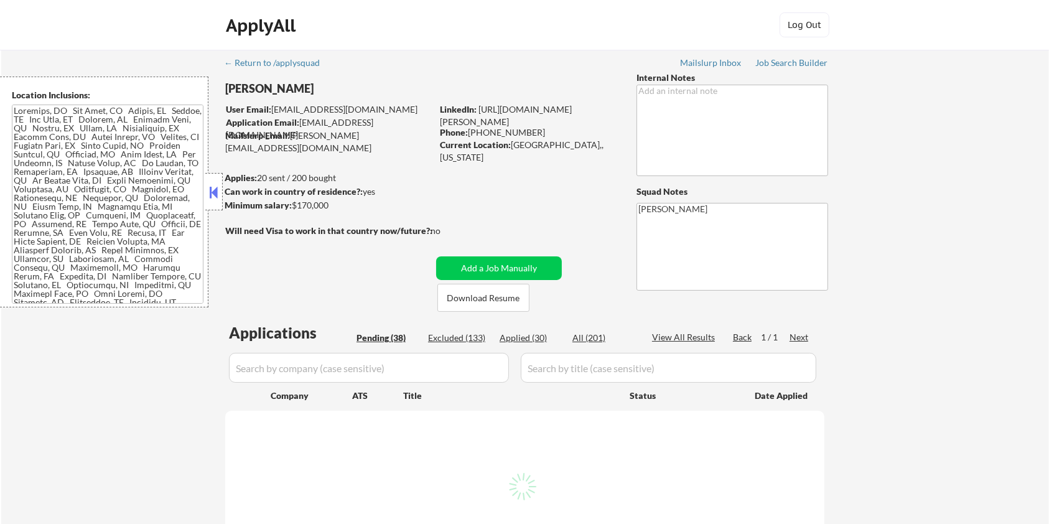
select select ""pending""
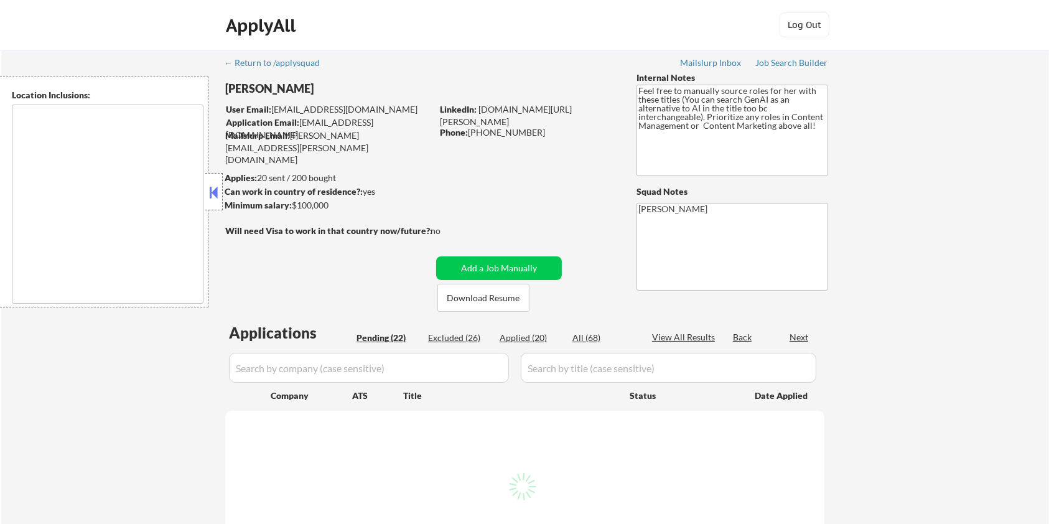
select select ""pending""
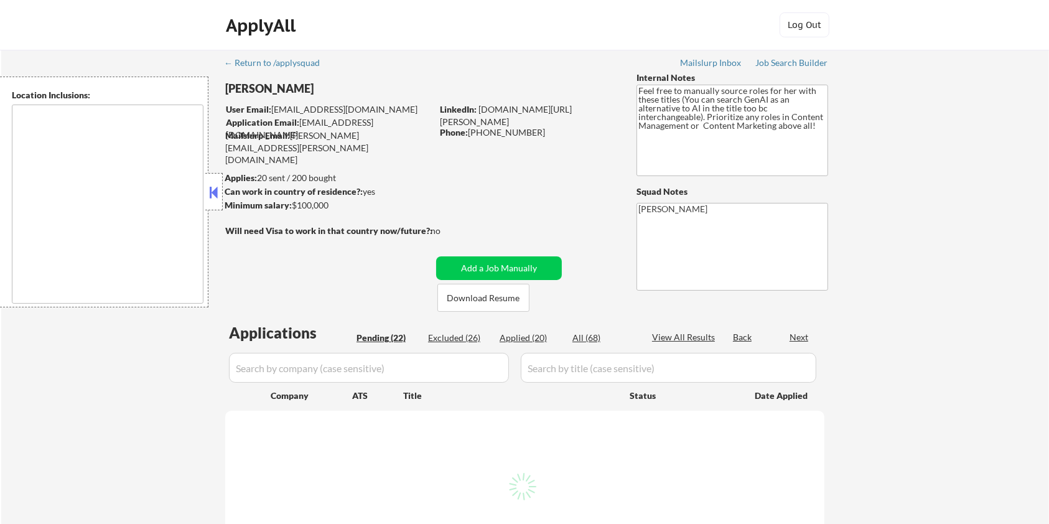
select select ""pending""
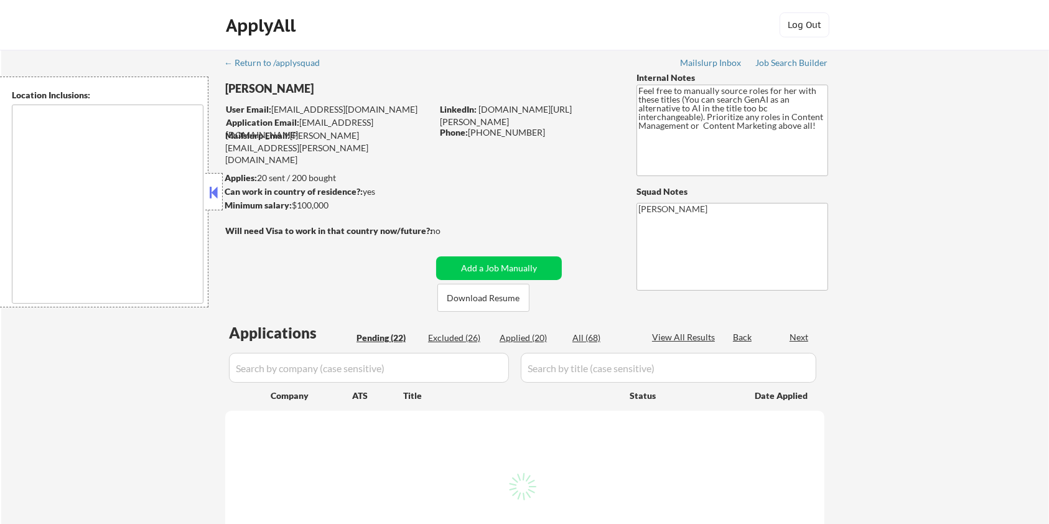
select select ""pending""
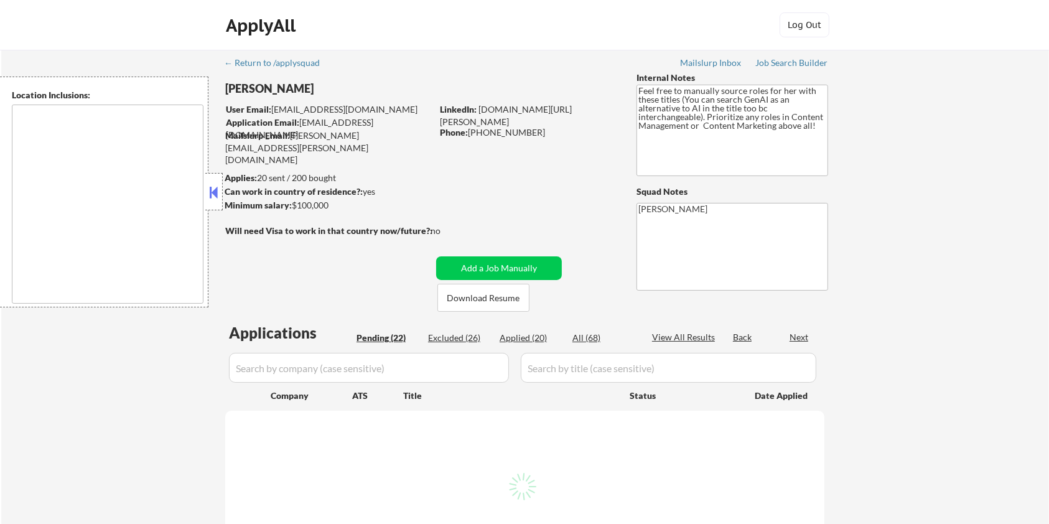
select select ""pending""
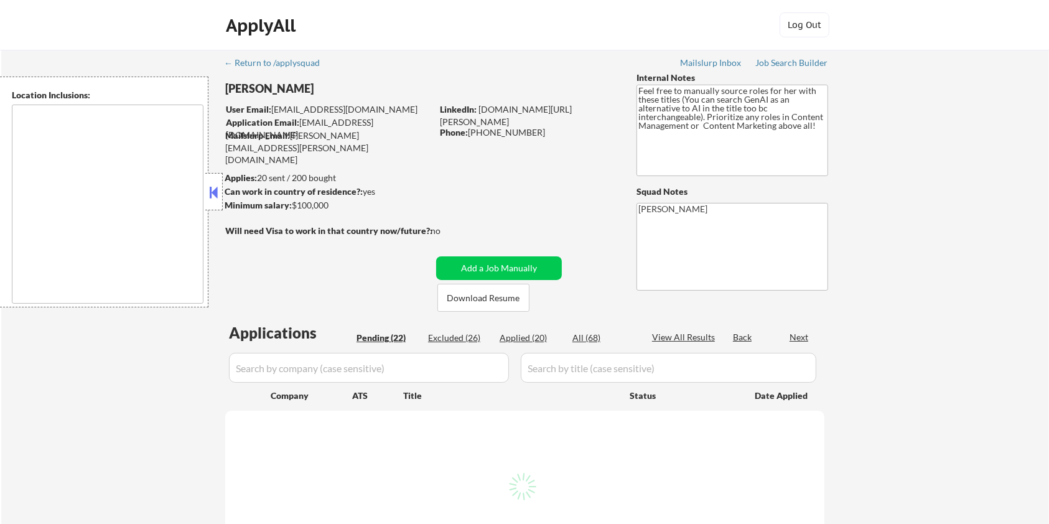
select select ""pending""
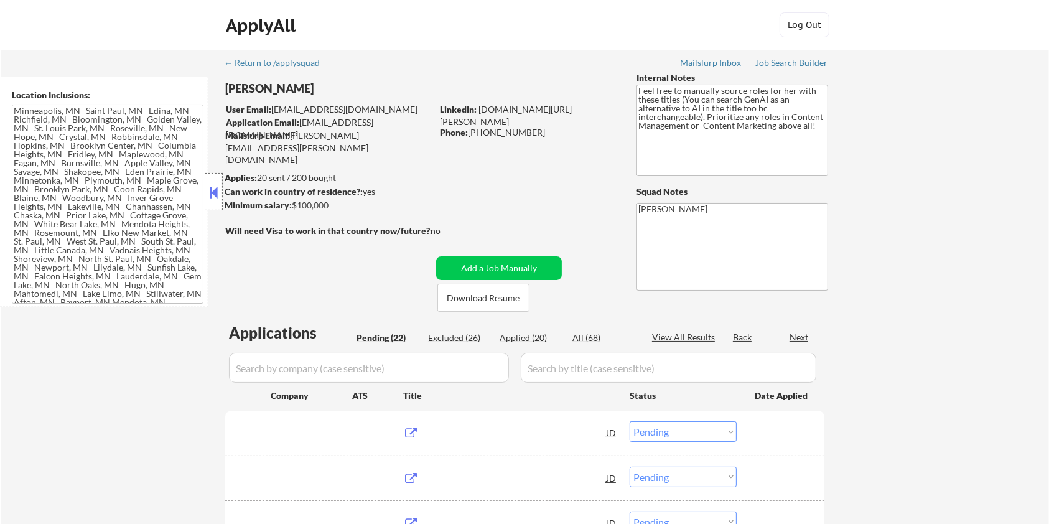
type textarea "[GEOGRAPHIC_DATA], [GEOGRAPHIC_DATA] [GEOGRAPHIC_DATA][PERSON_NAME], [GEOGRAPHI…"
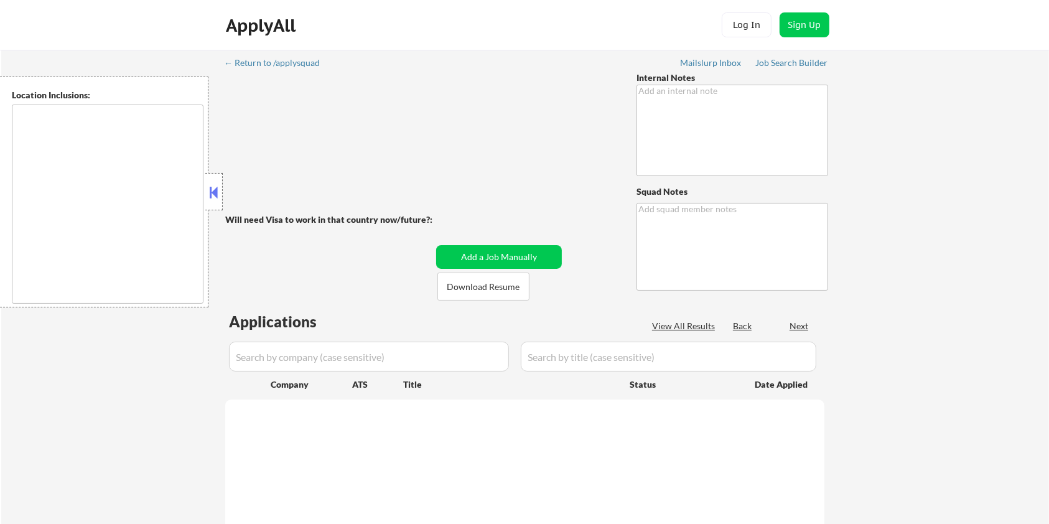
type textarea "[DEMOGRAPHIC_DATA] citizen with active Secret clearance You may manually source…"
type textarea "[PERSON_NAME]"
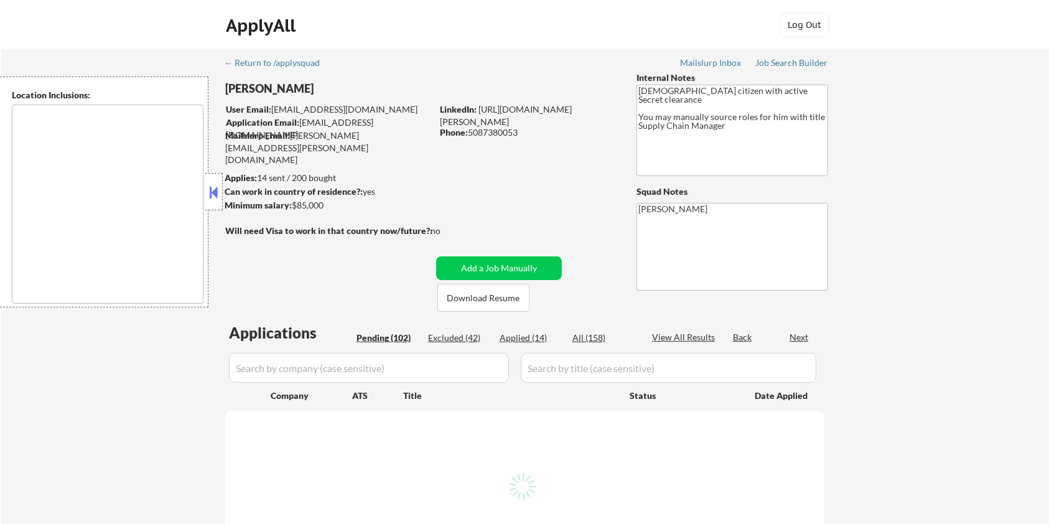
type textarea "[GEOGRAPHIC_DATA], [GEOGRAPHIC_DATA] in the [GEOGRAPHIC_DATA], [GEOGRAPHIC_DATA…"
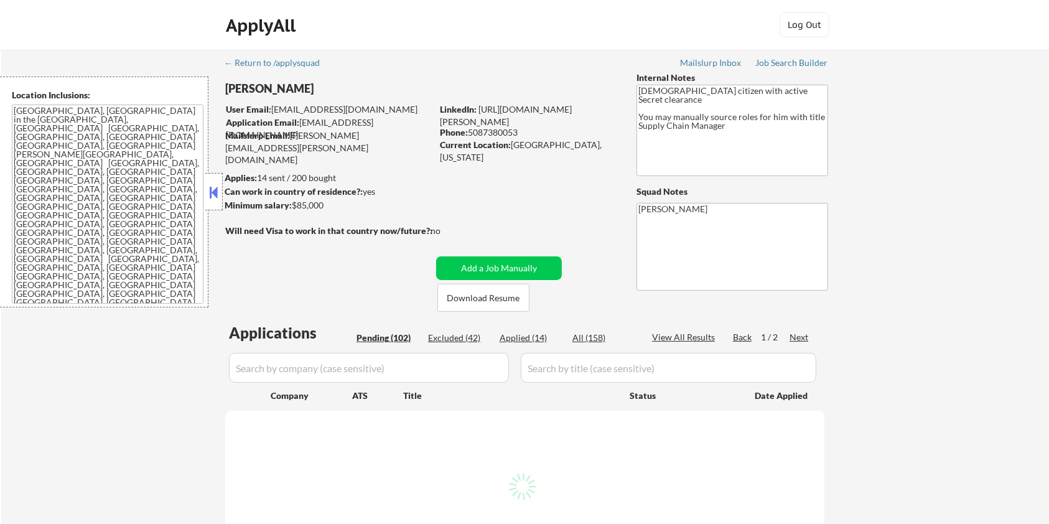
select select ""pending""
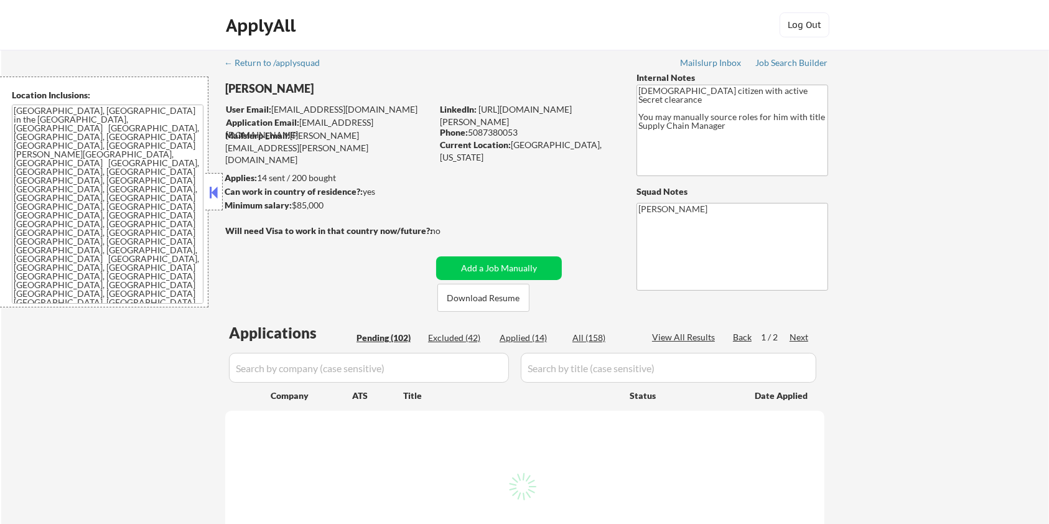
select select ""pending""
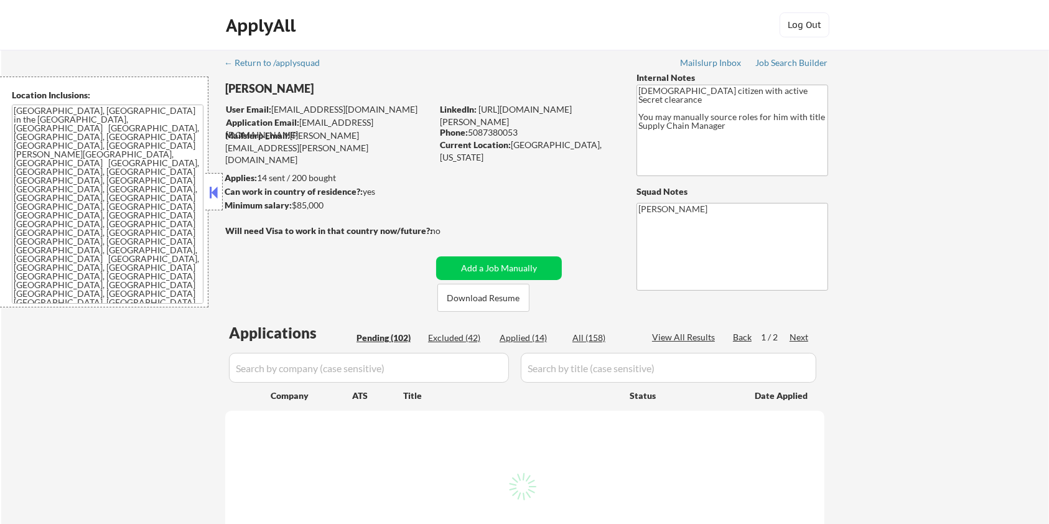
select select ""pending""
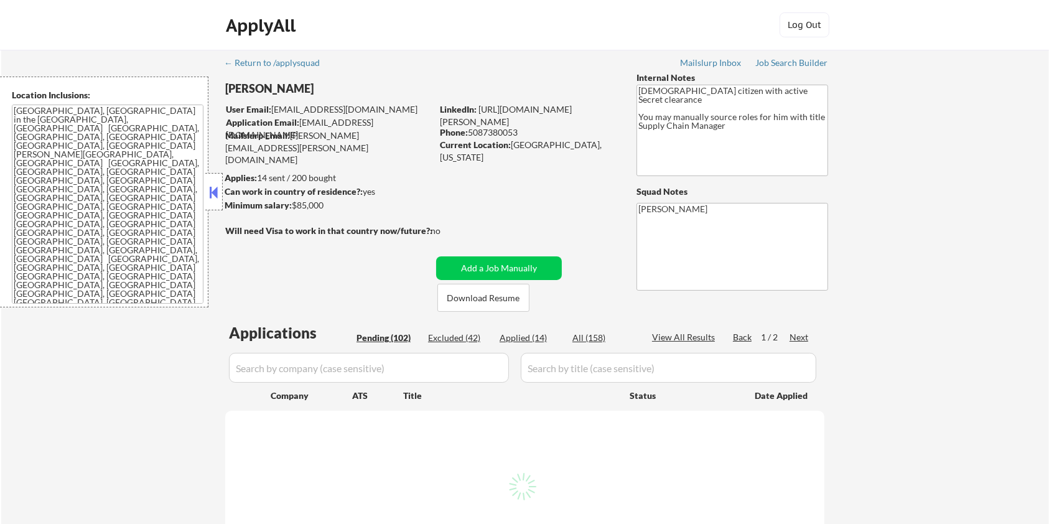
select select ""pending""
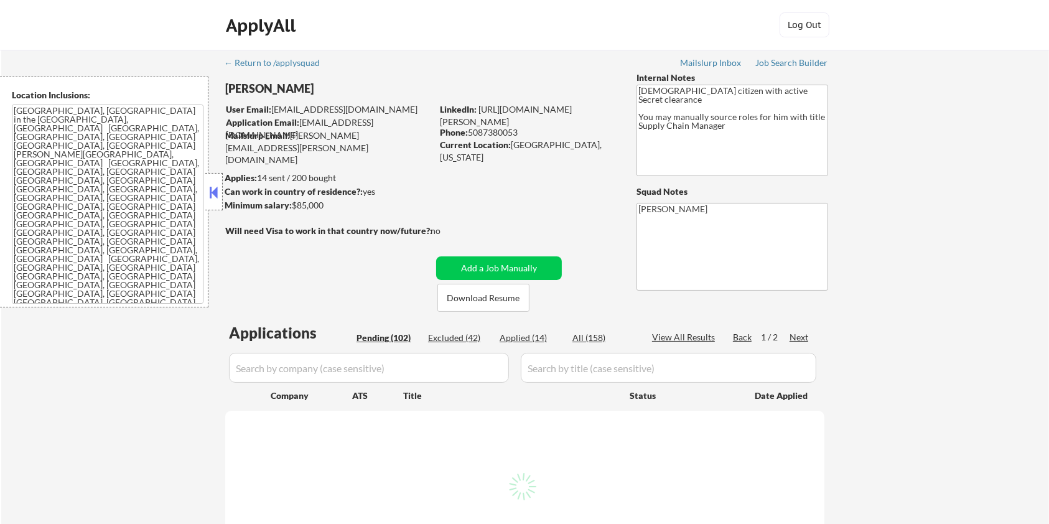
select select ""pending""
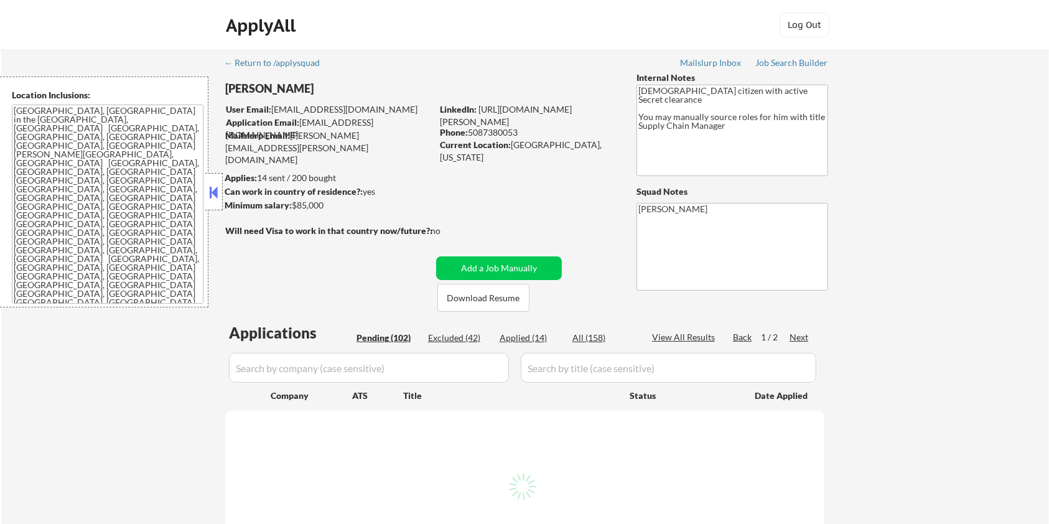
select select ""pending""
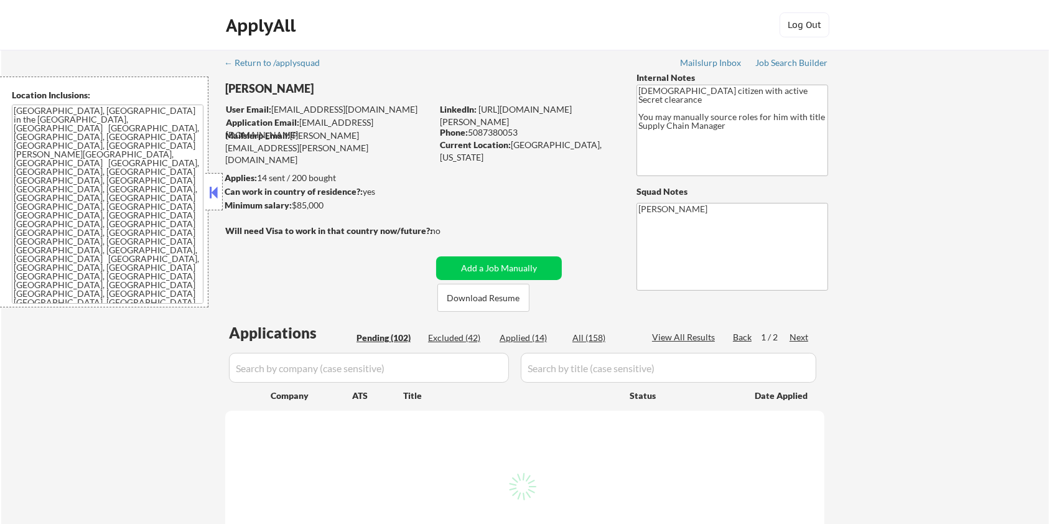
select select ""pending""
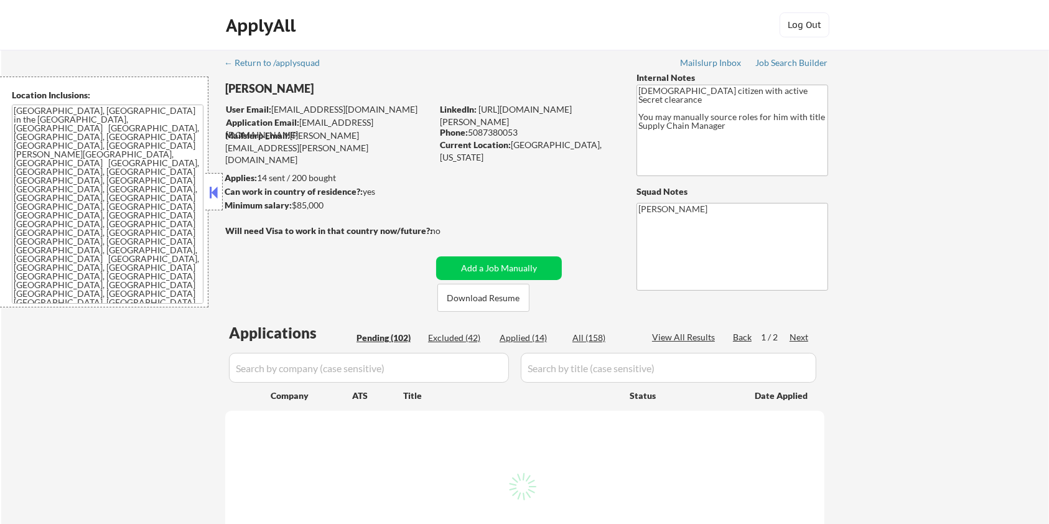
select select ""pending""
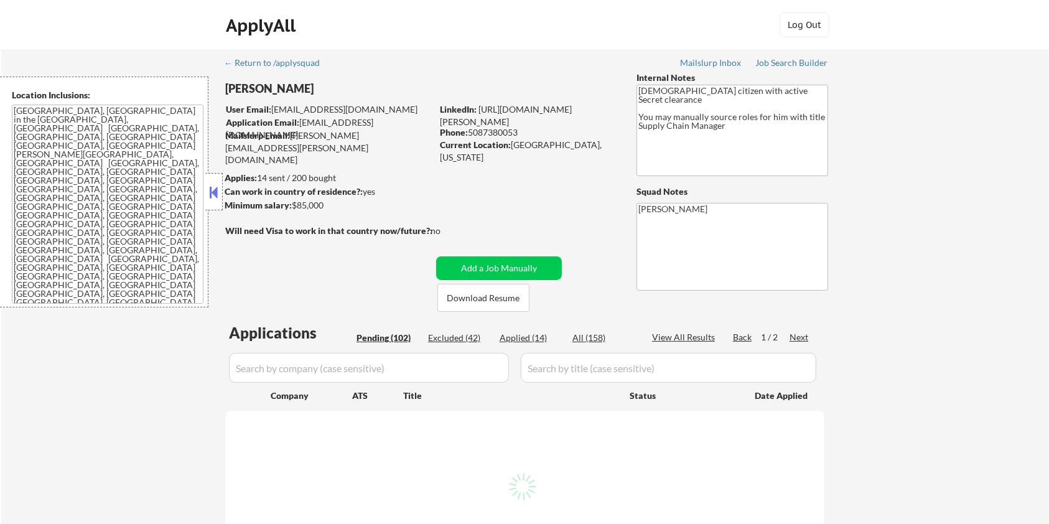
select select ""pending""
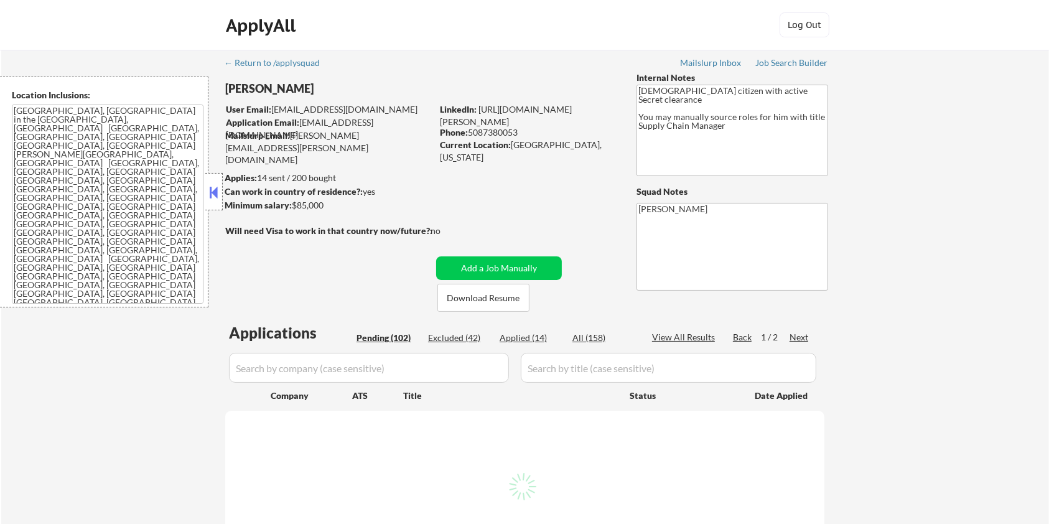
select select ""pending""
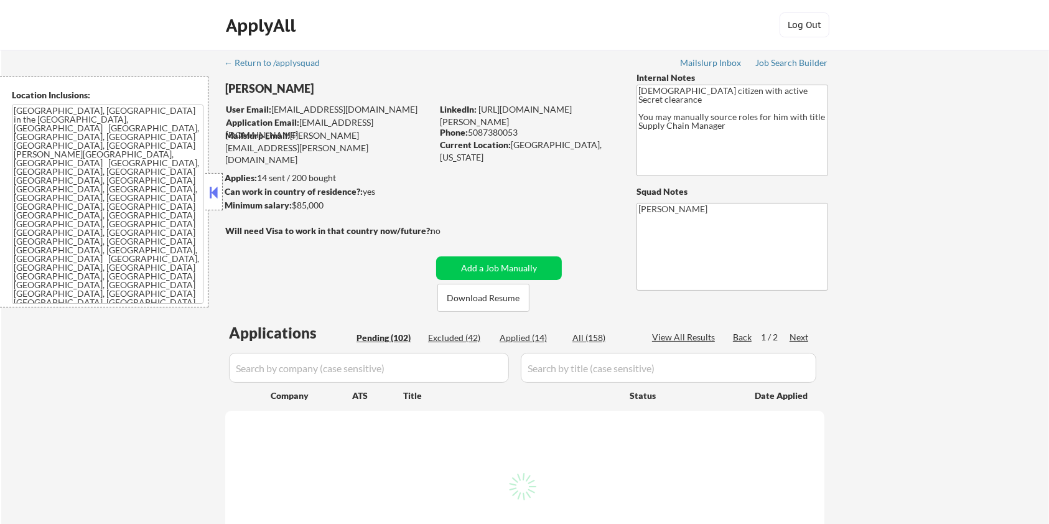
select select ""pending""
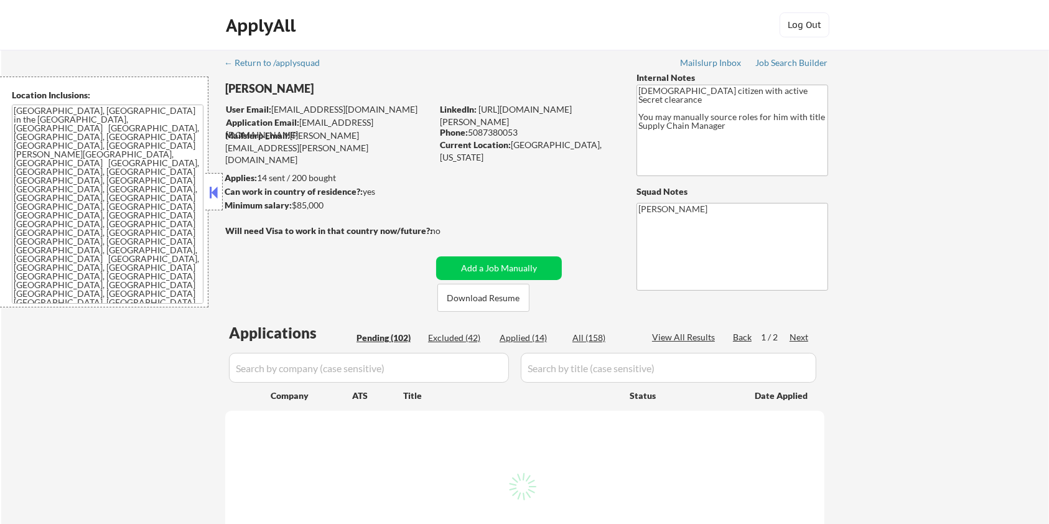
select select ""pending""
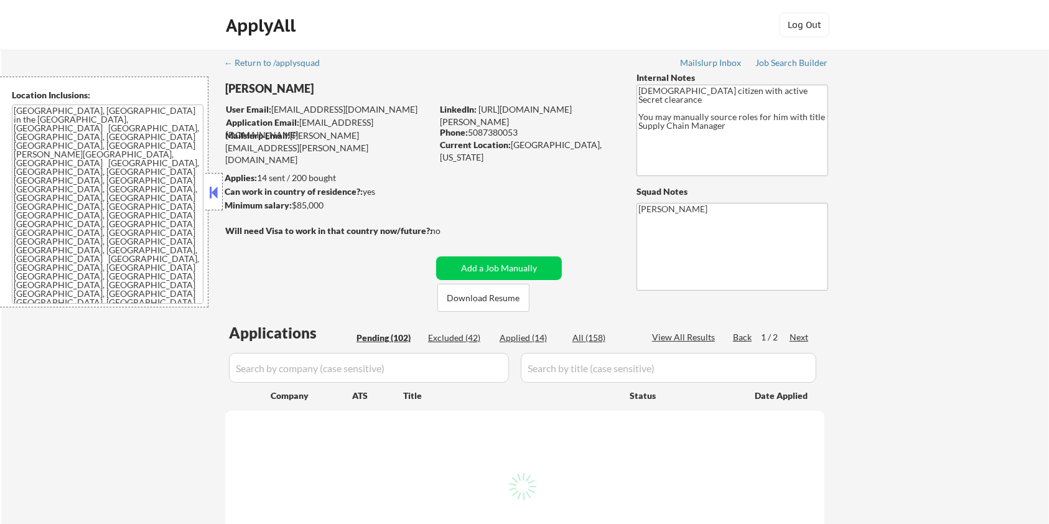
select select ""pending""
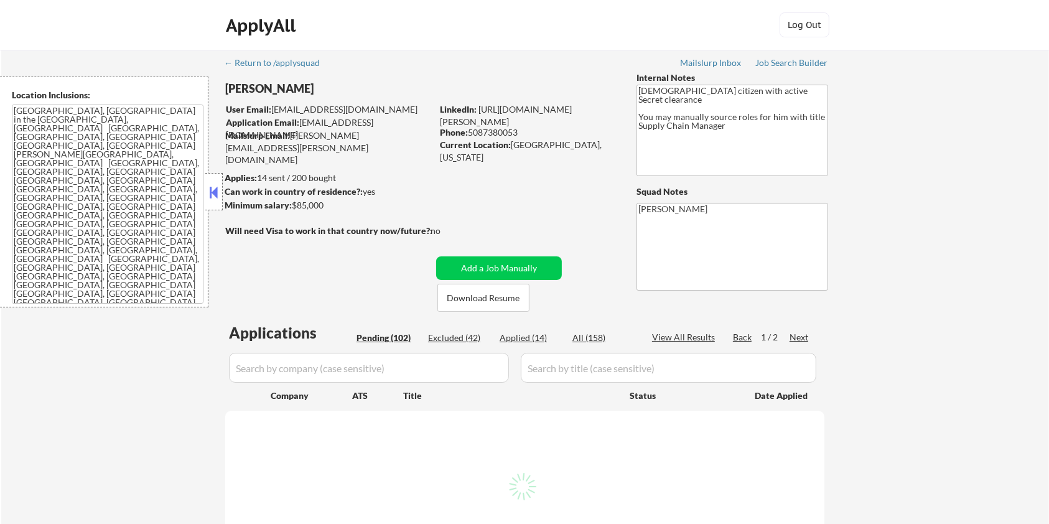
select select ""pending""
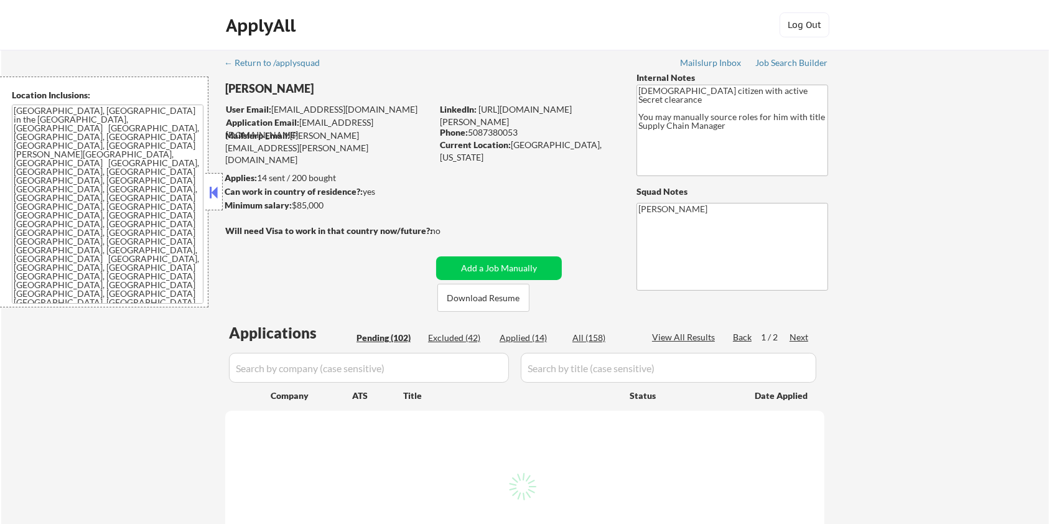
select select ""pending""
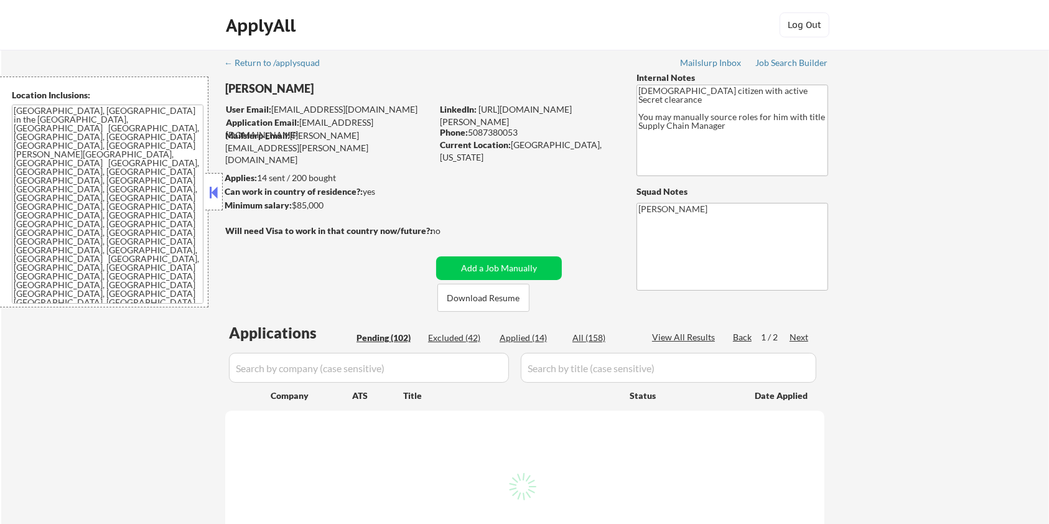
select select ""pending""
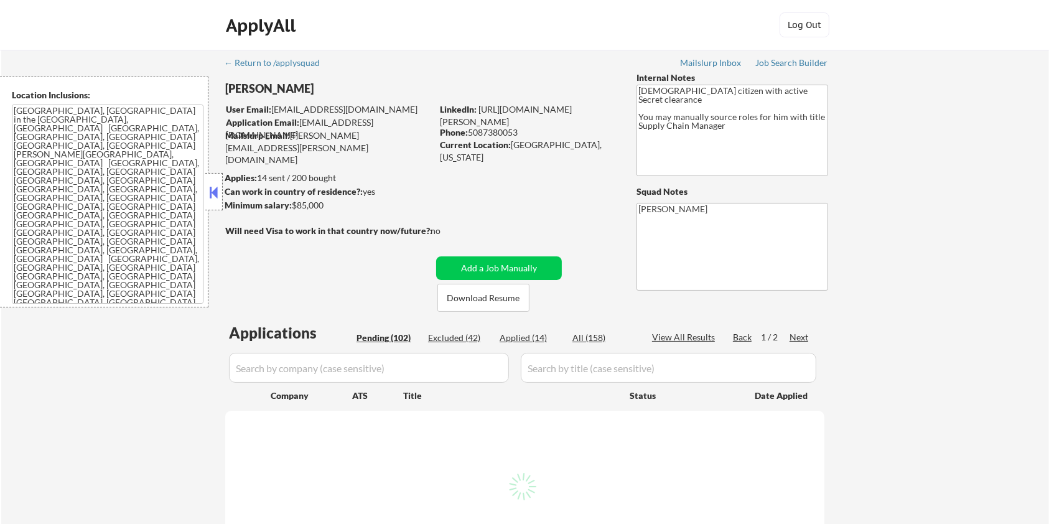
select select ""pending""
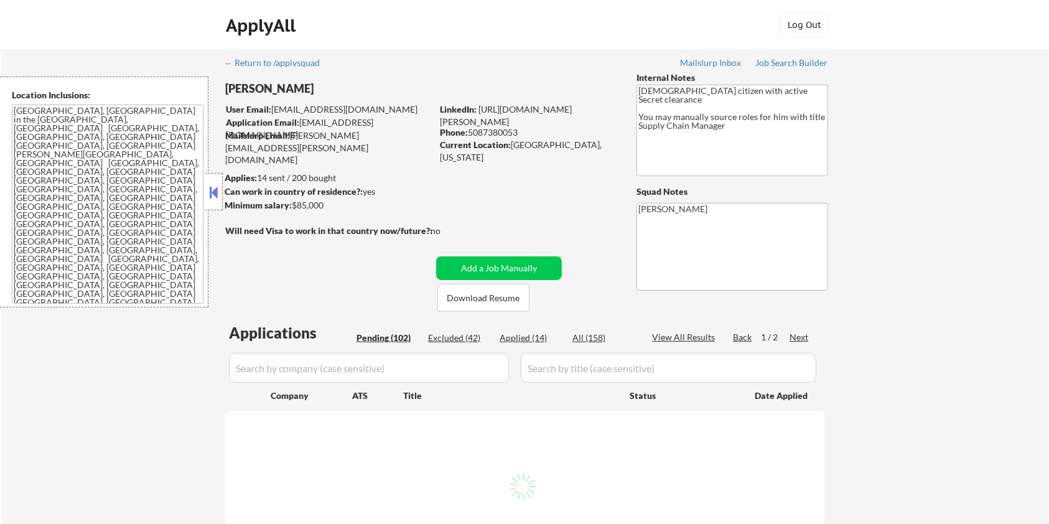
select select ""pending""
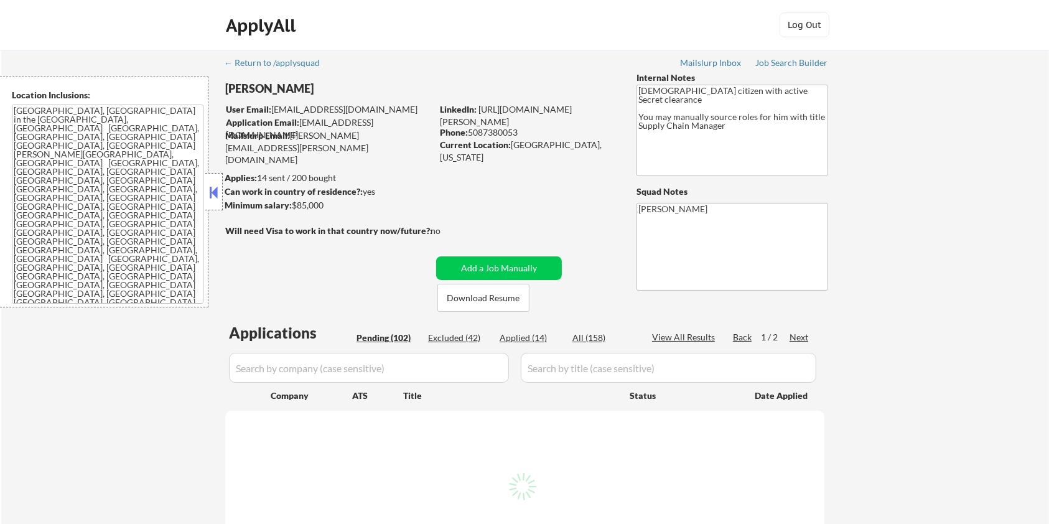
select select ""pending""
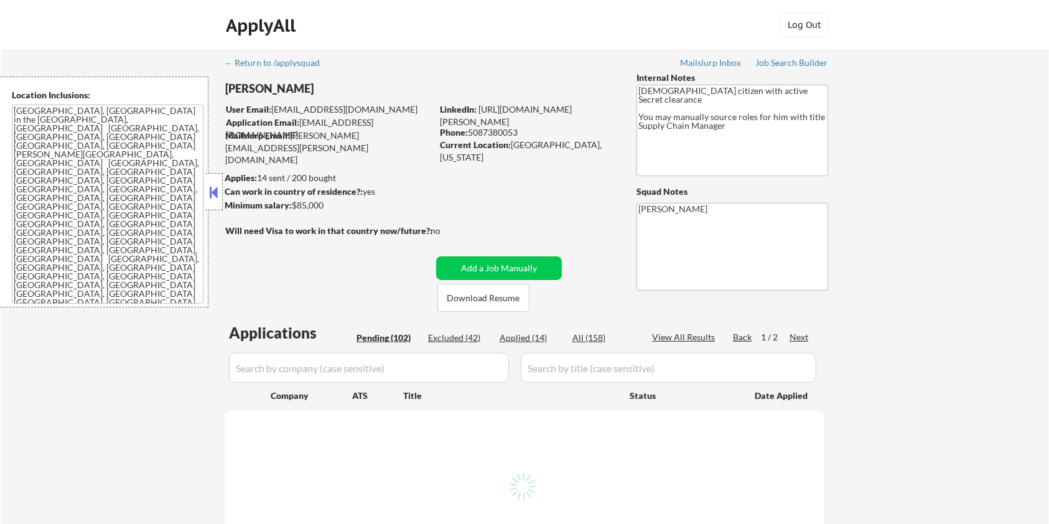
select select ""pending""
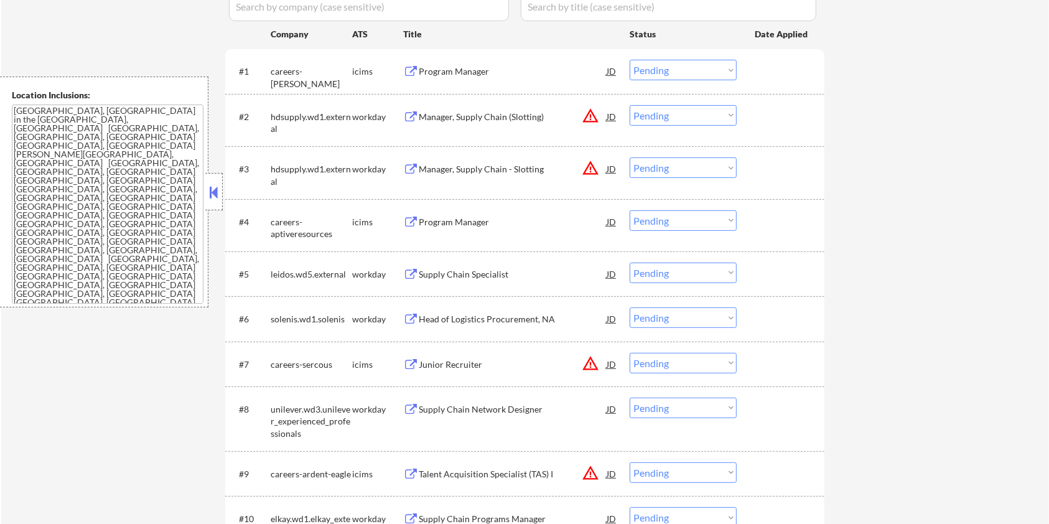
scroll to position [498, 0]
